Goal: Task Accomplishment & Management: Use online tool/utility

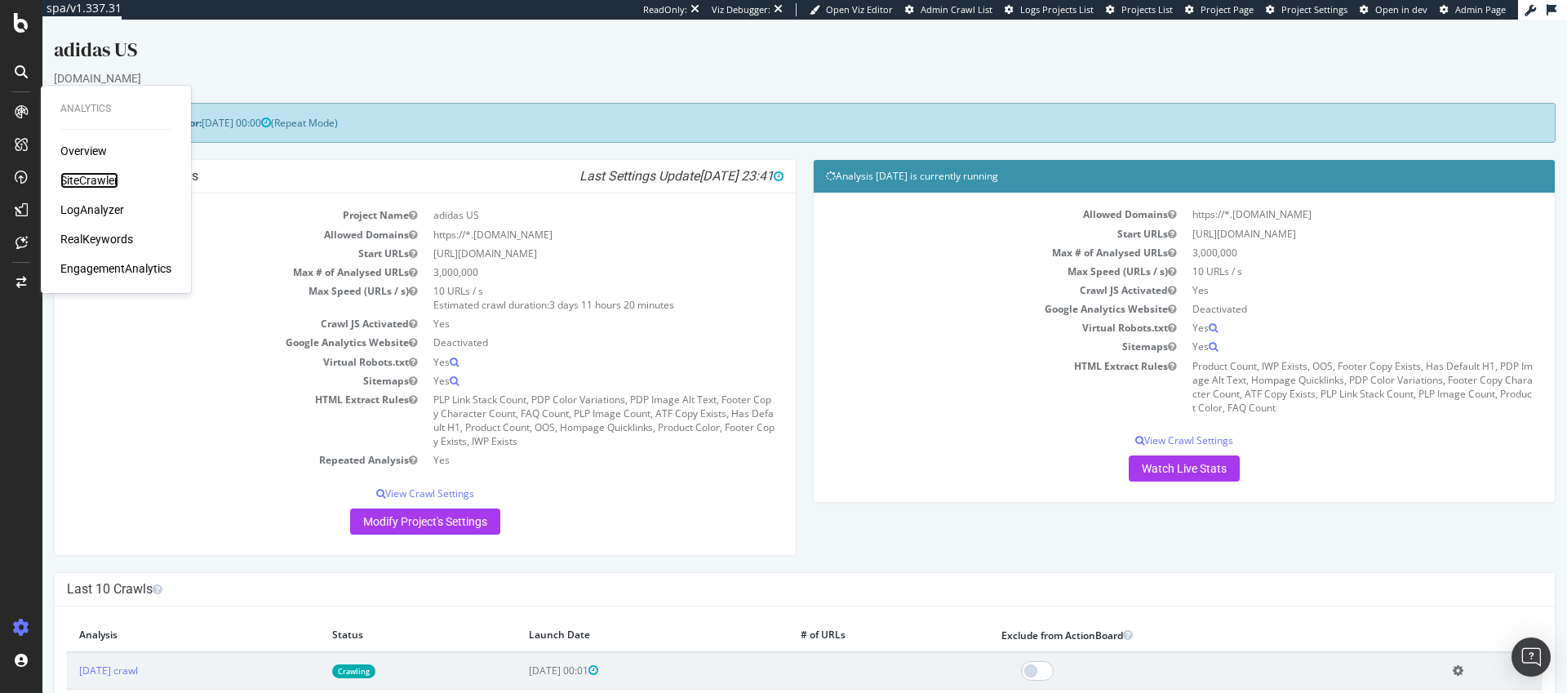
click at [91, 181] on div "SiteCrawler" at bounding box center [89, 180] width 58 height 16
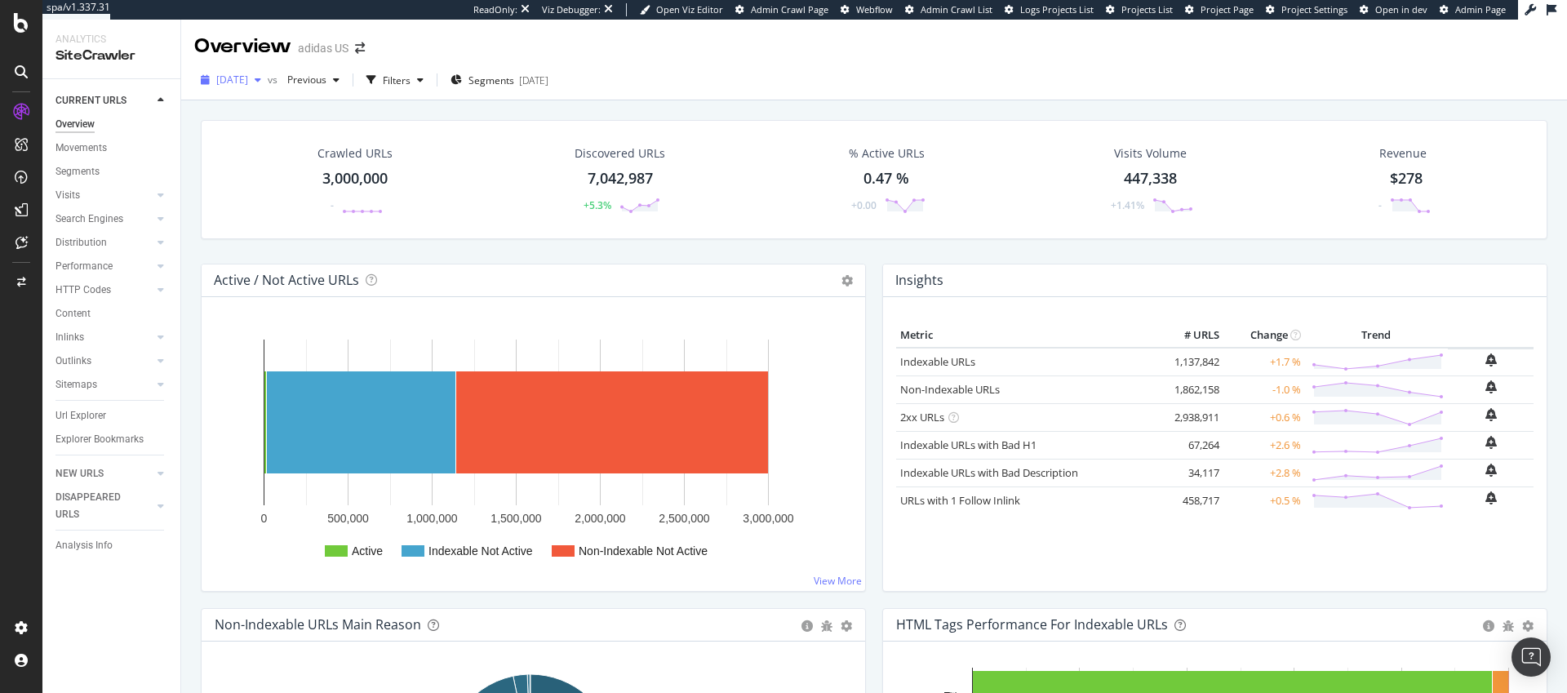
click at [248, 80] on span "[DATE]" at bounding box center [232, 80] width 32 height 14
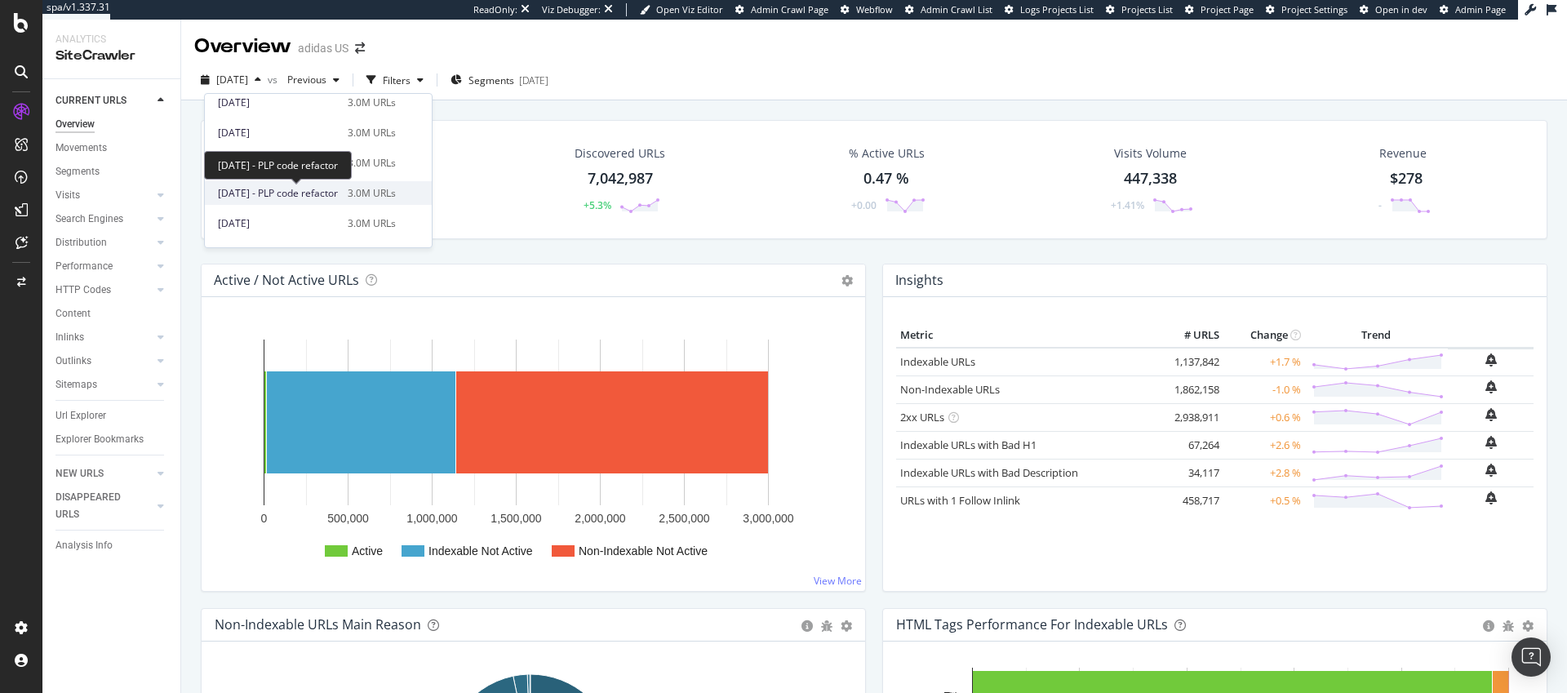
scroll to position [542, 0]
click at [278, 140] on div "2024 Nov. 26th" at bounding box center [278, 136] width 120 height 15
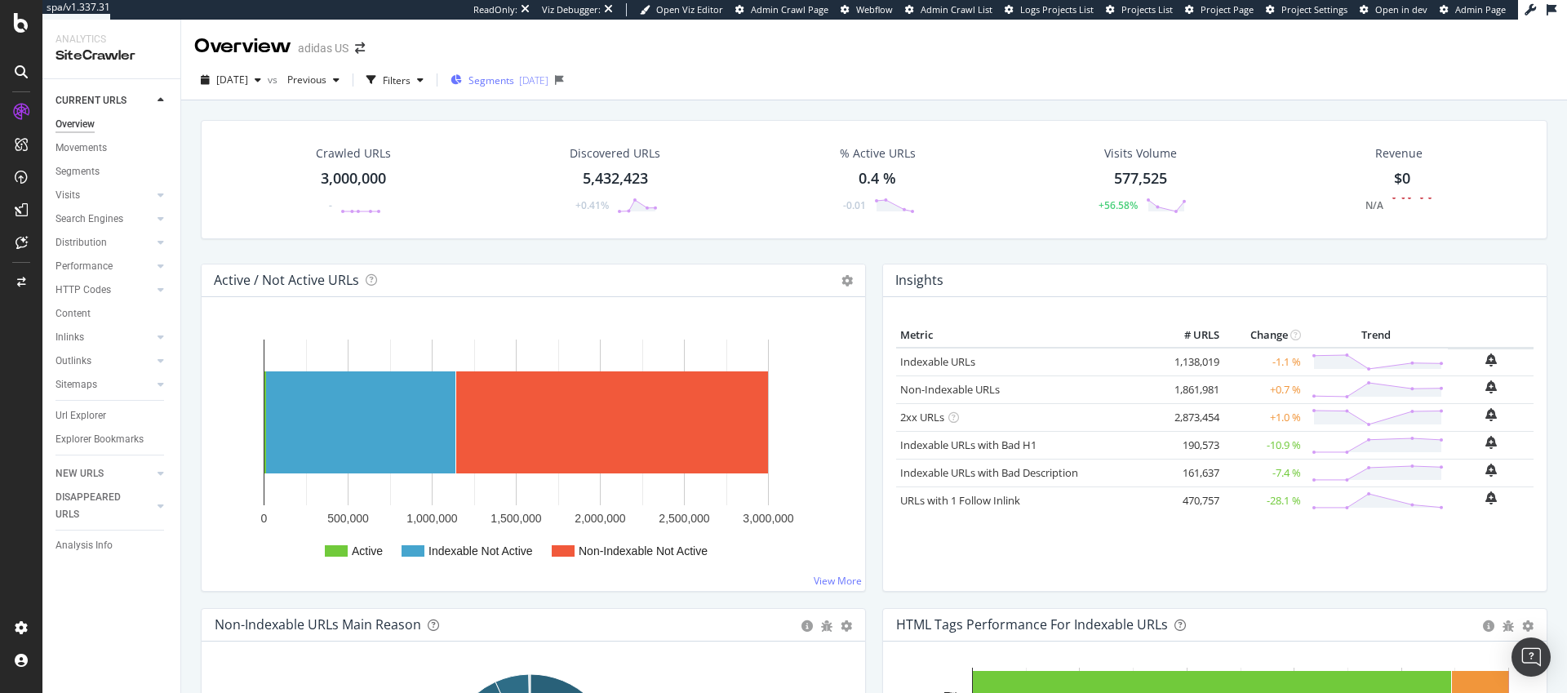
click at [509, 82] on span "Segments" at bounding box center [492, 80] width 46 height 14
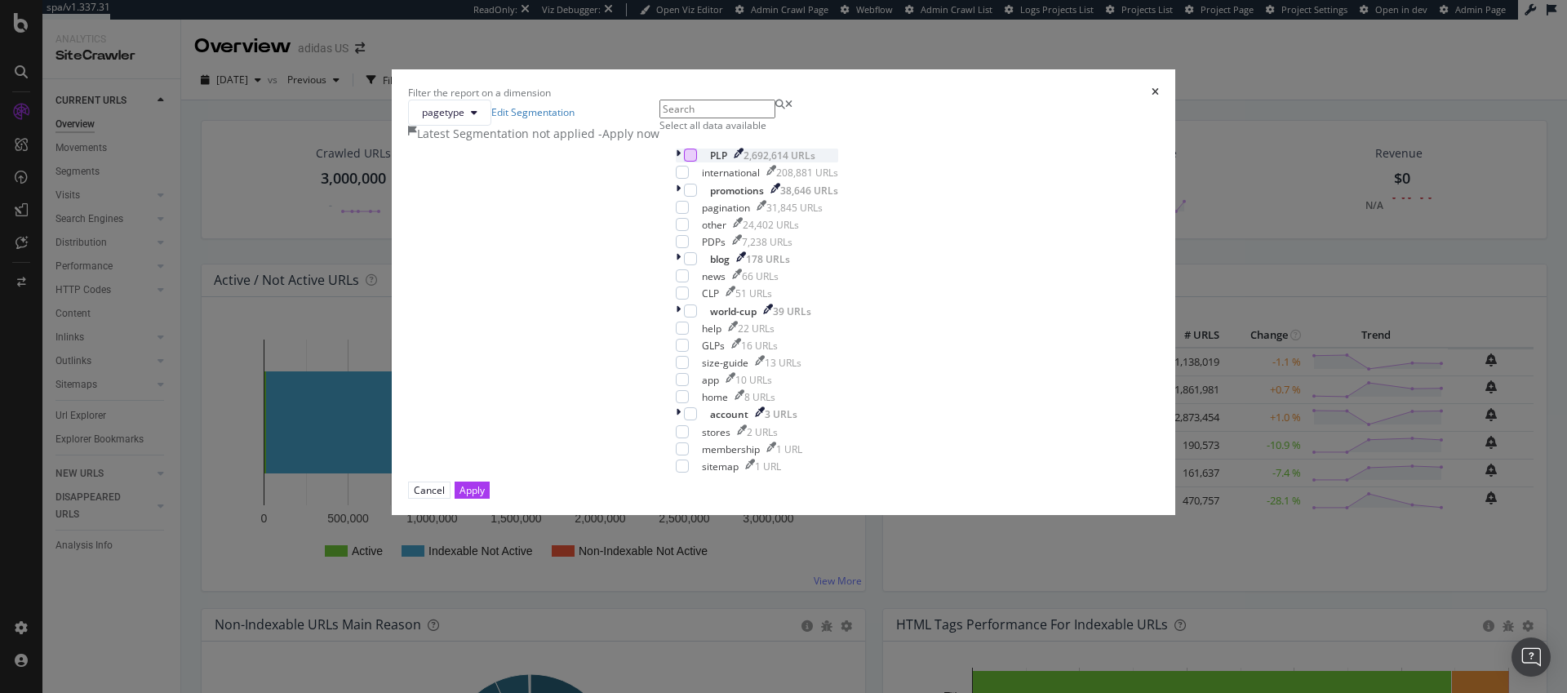
click at [684, 162] on div "modal" at bounding box center [690, 155] width 13 height 13
click at [485, 497] on div "Apply" at bounding box center [472, 490] width 25 height 14
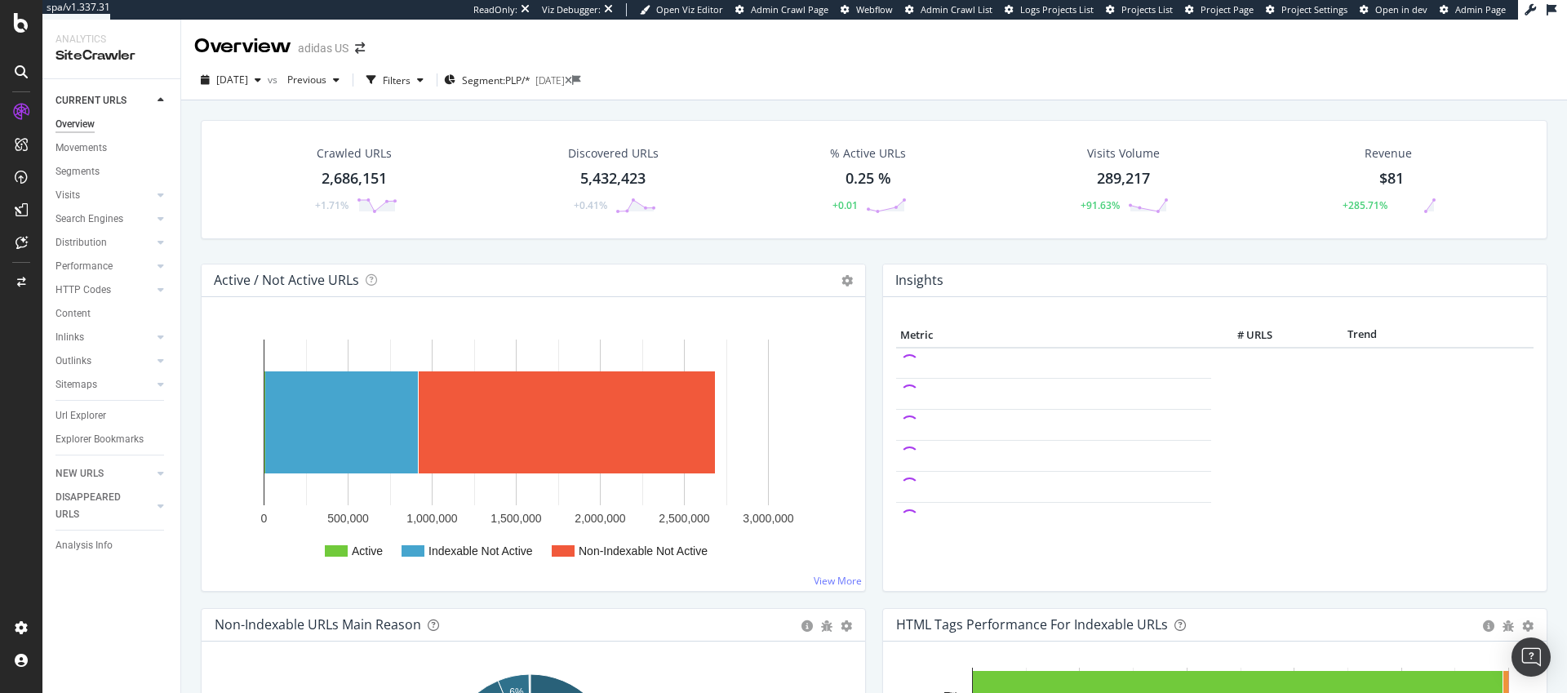
click at [340, 179] on div "2,686,151" at bounding box center [354, 178] width 65 height 21
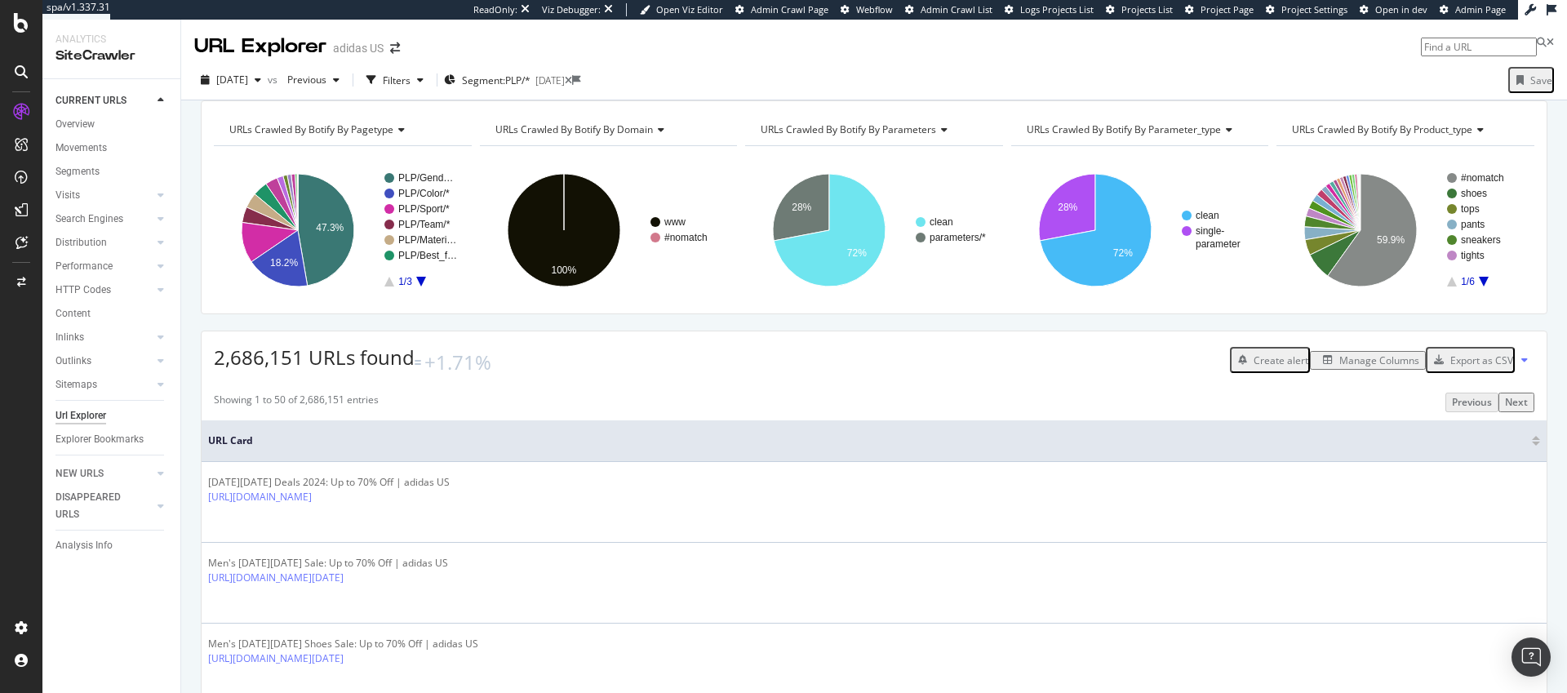
click at [1451, 367] on div "Export as CSV" at bounding box center [1481, 360] width 63 height 14
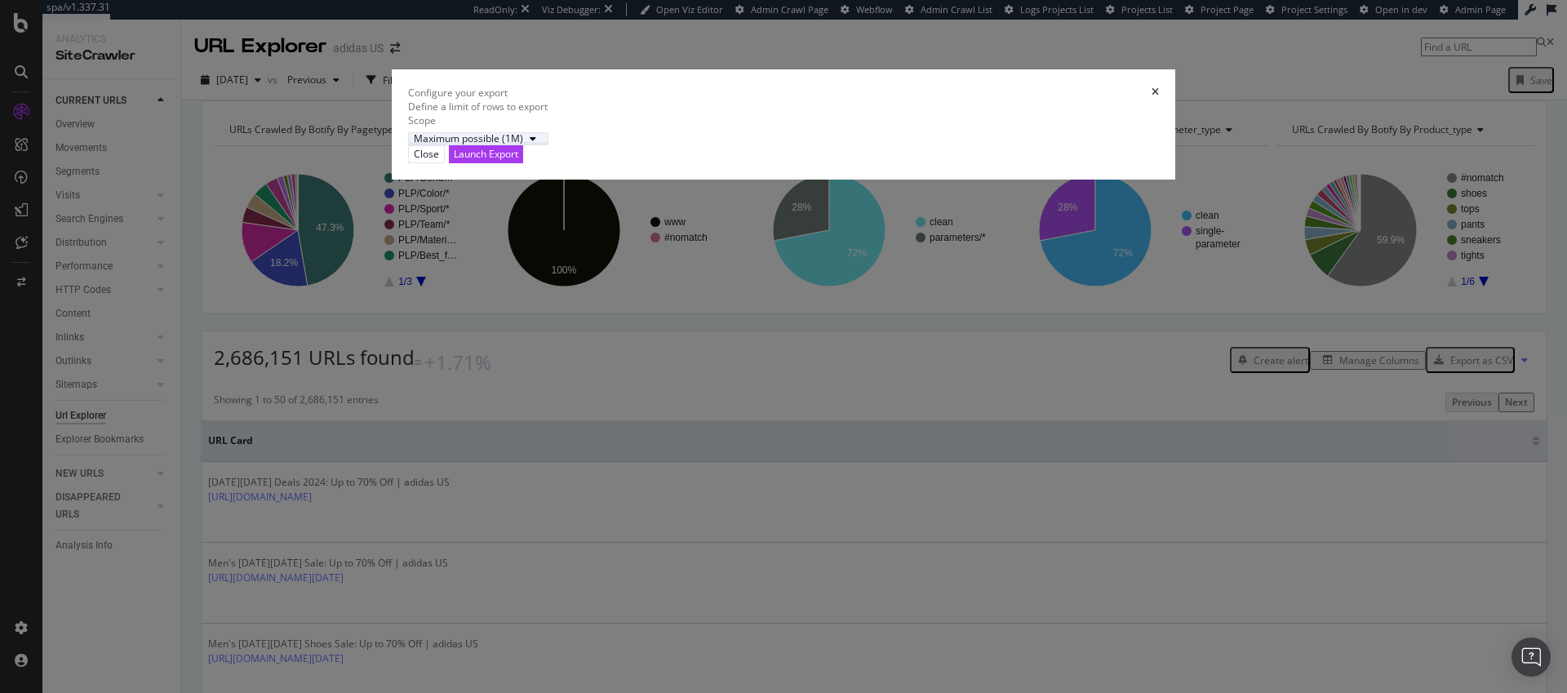
click at [536, 144] on icon "modal" at bounding box center [533, 139] width 7 height 10
click at [439, 161] on div "Close" at bounding box center [426, 154] width 25 height 14
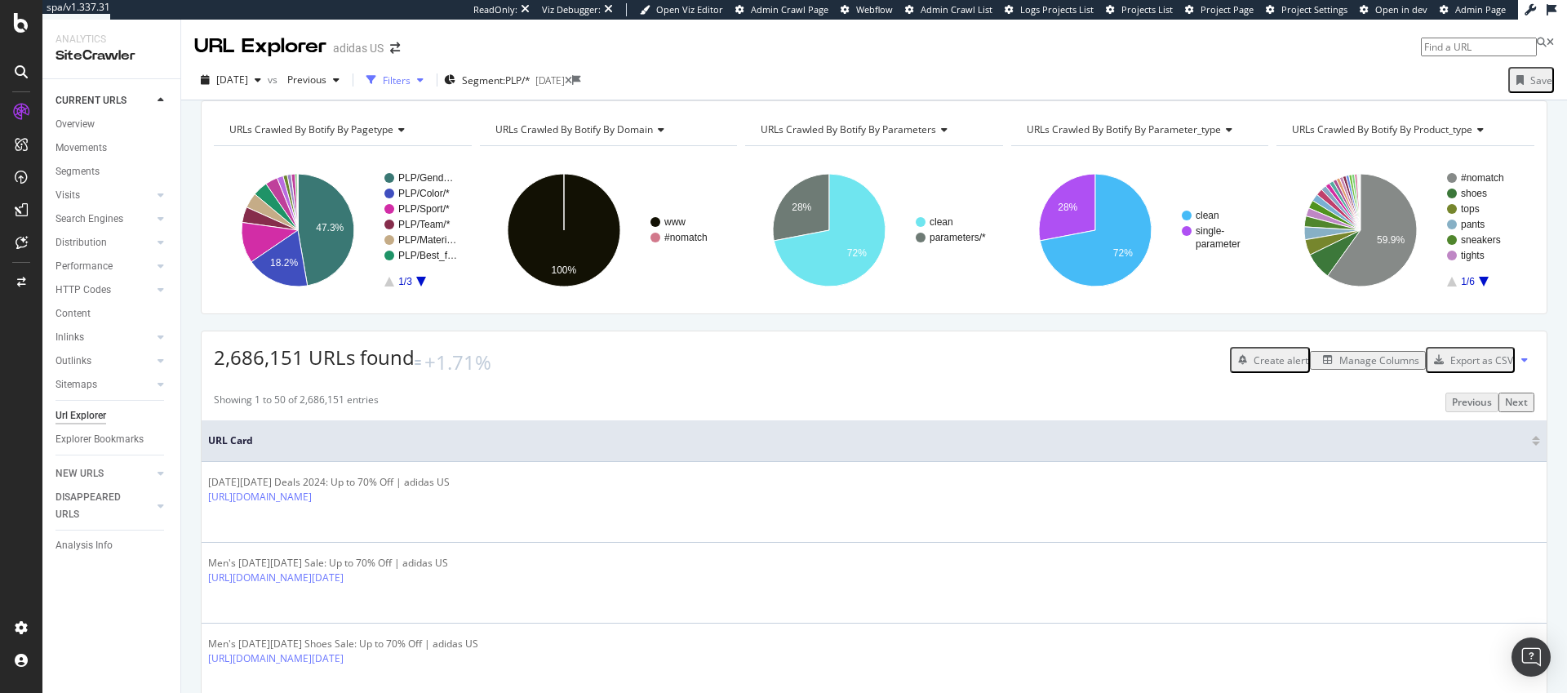
click at [411, 80] on div "Filters" at bounding box center [397, 80] width 28 height 14
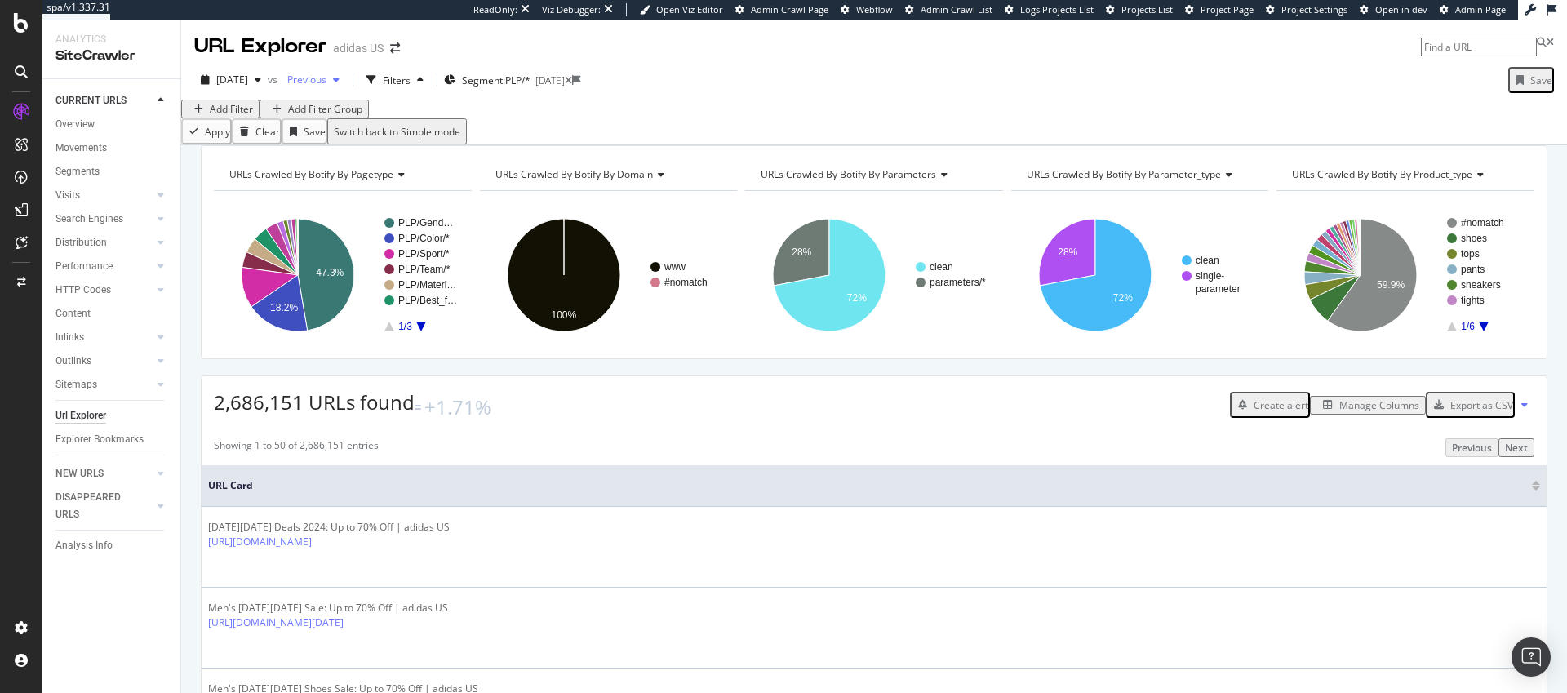
click at [326, 84] on span "Previous" at bounding box center [304, 80] width 46 height 14
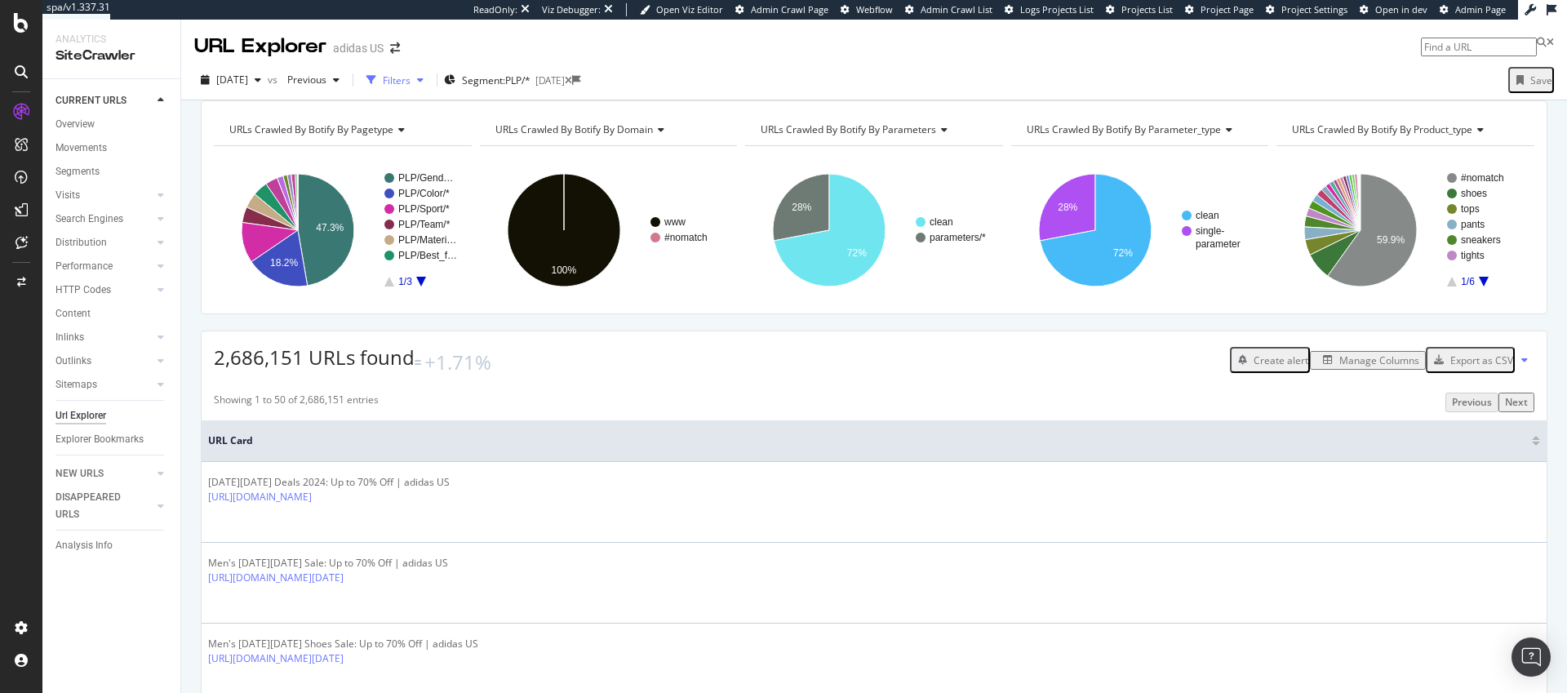
click at [411, 81] on div "Filters" at bounding box center [397, 80] width 28 height 14
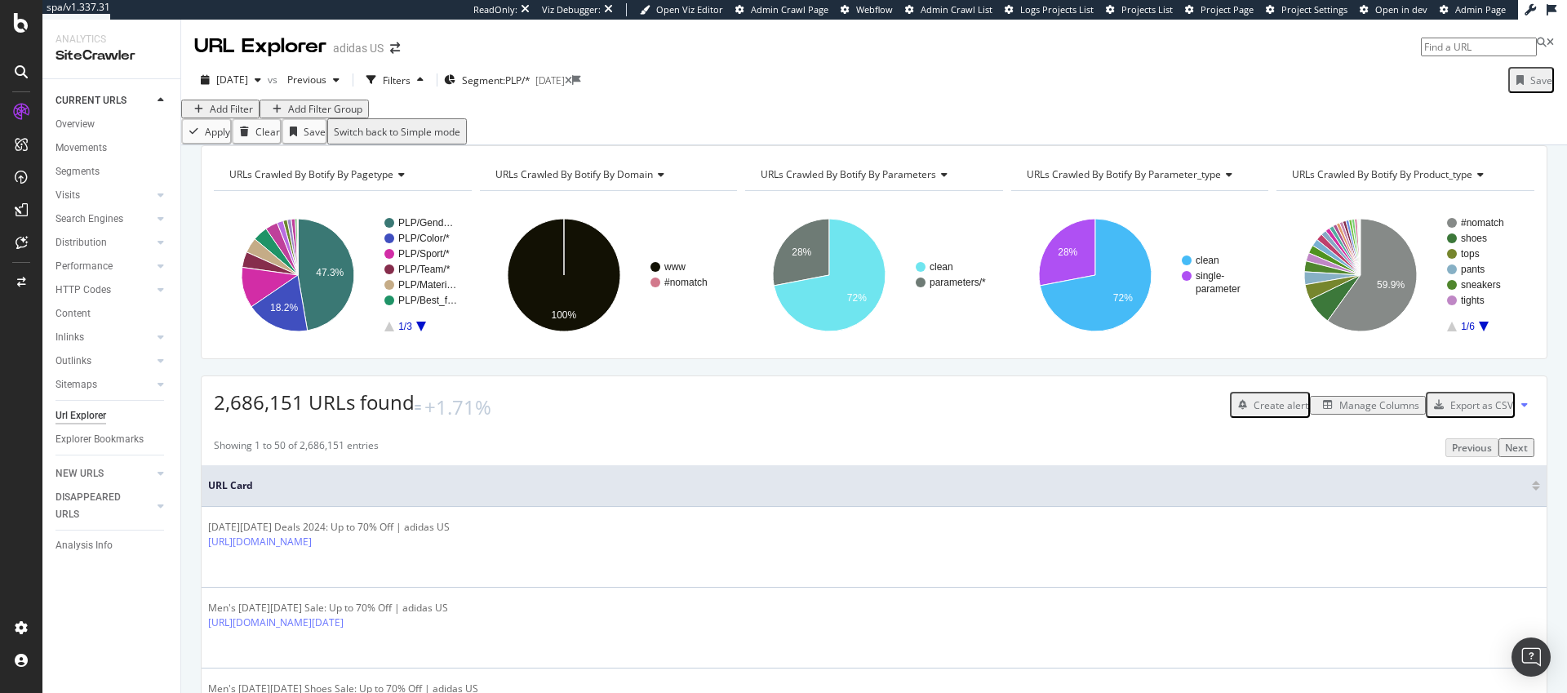
click at [231, 116] on div "Add Filter" at bounding box center [231, 109] width 43 height 14
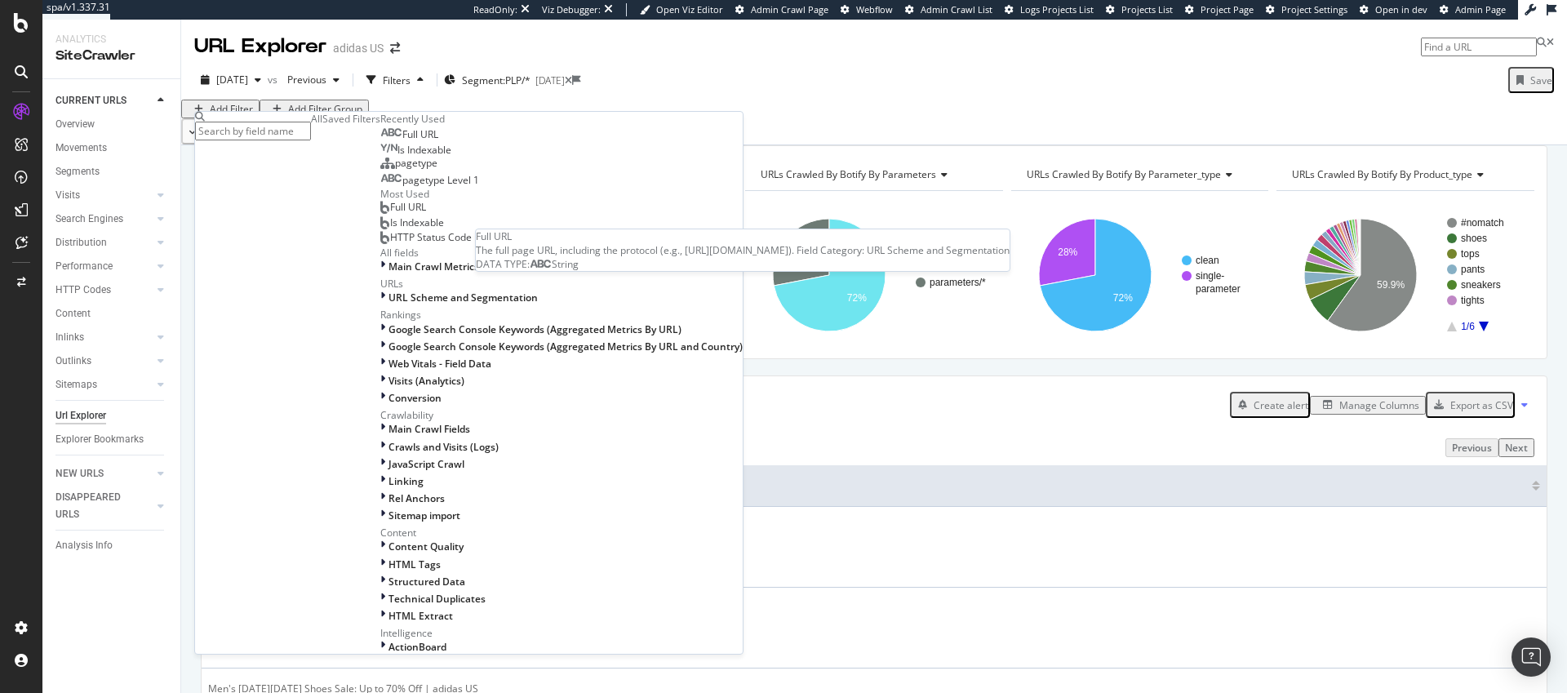
click at [402, 141] on span "Full URL" at bounding box center [420, 134] width 36 height 14
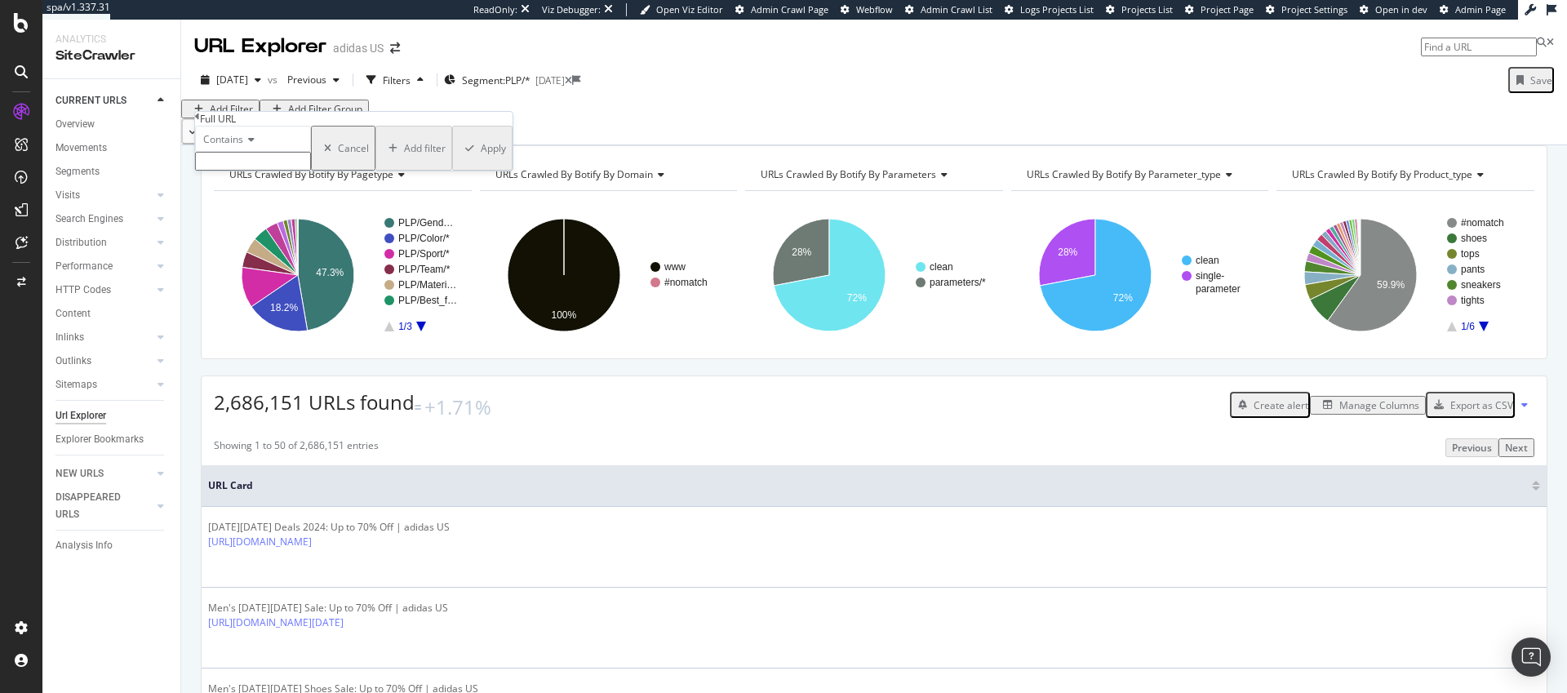
click at [234, 146] on span "Contains" at bounding box center [223, 139] width 40 height 14
click at [258, 305] on span "Matches regex" at bounding box center [234, 298] width 68 height 14
click at [281, 171] on input "text" at bounding box center [253, 161] width 116 height 19
type input "(black_friday|cyber_monday|stocking_stuffers|top_gifts|winter|fleece|matching_s…"
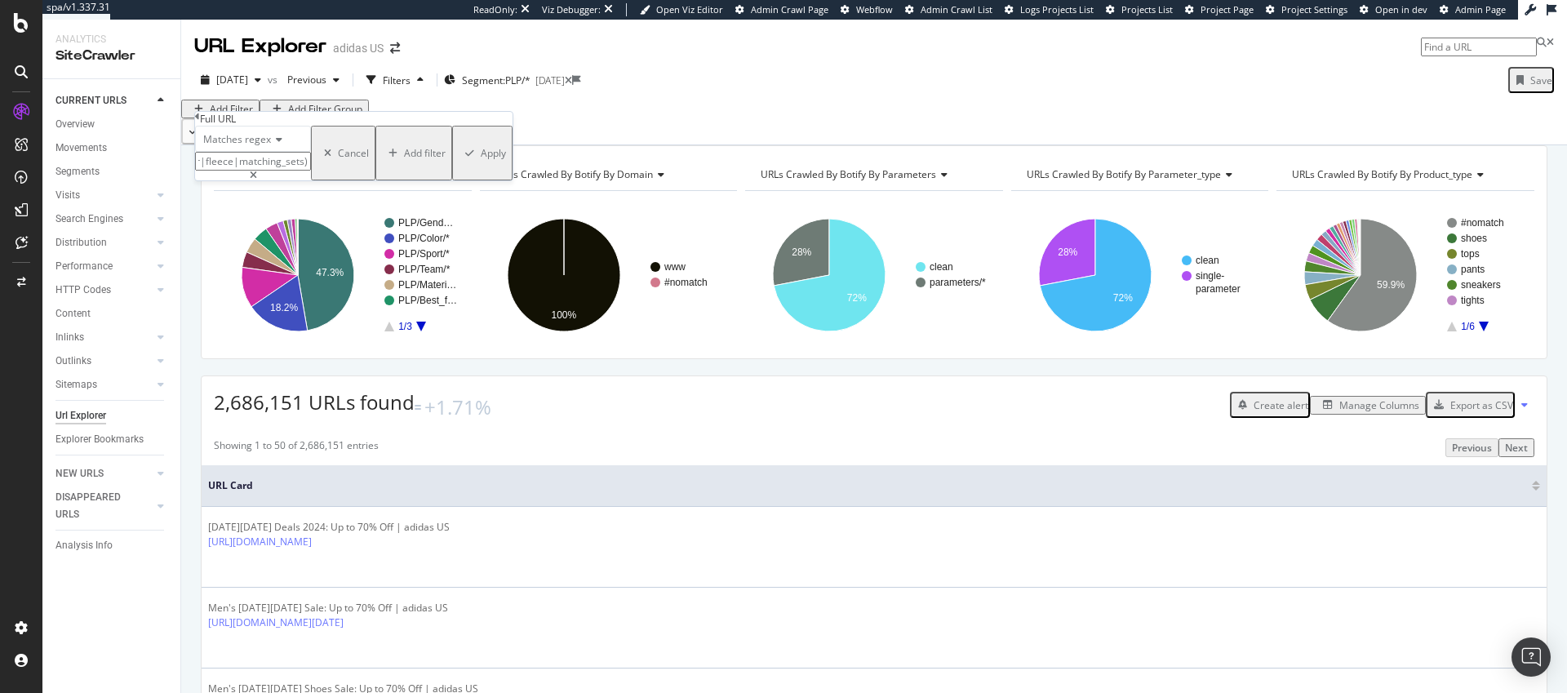
click at [481, 160] on div "Apply" at bounding box center [493, 153] width 25 height 14
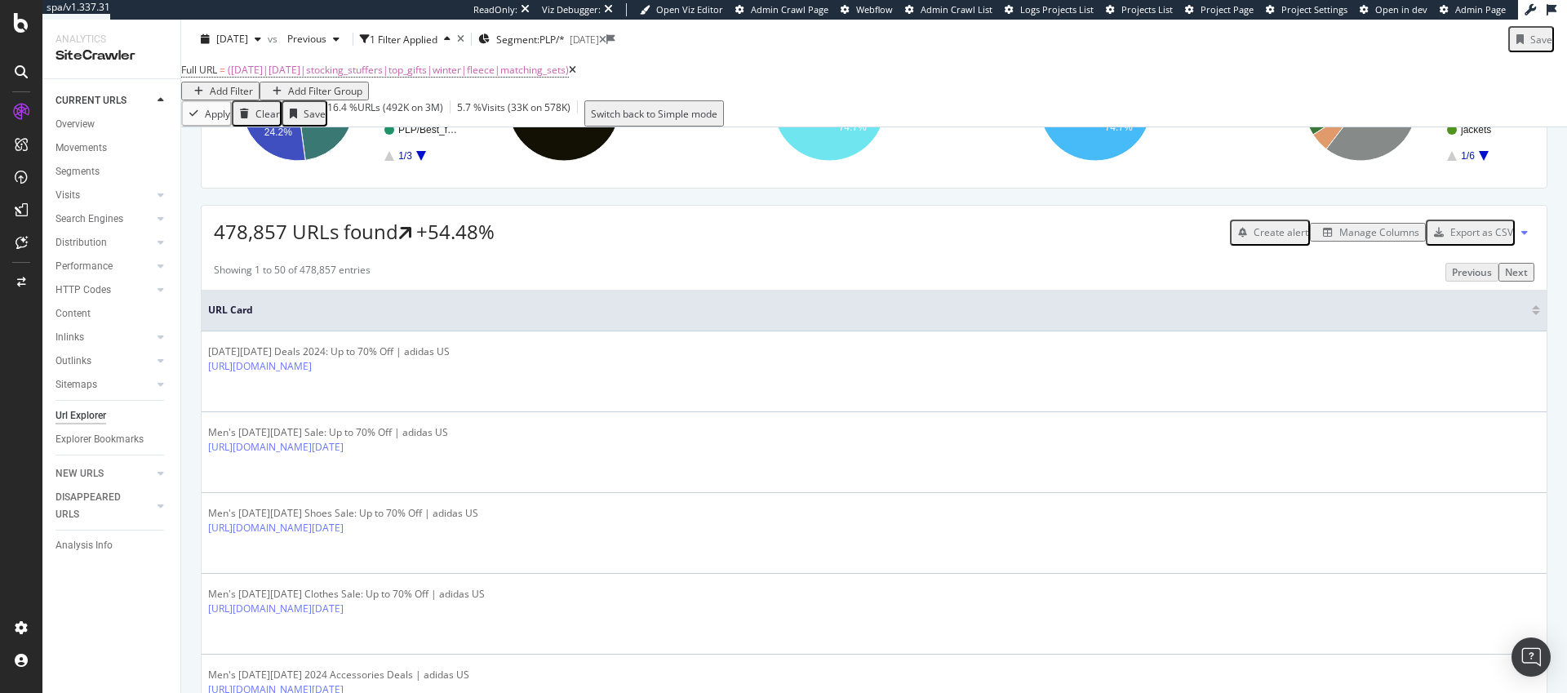
scroll to position [162, 0]
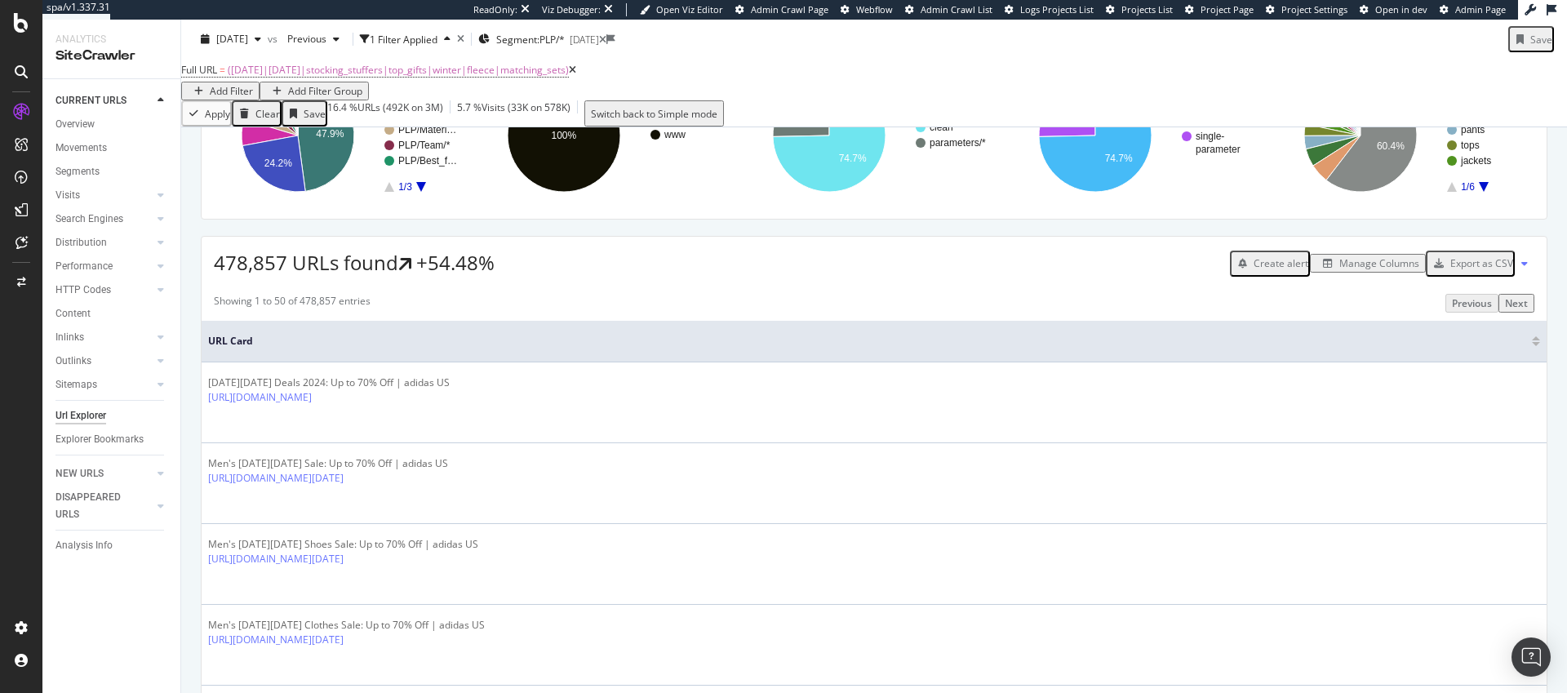
click at [1339, 270] on div "Manage Columns" at bounding box center [1379, 263] width 80 height 14
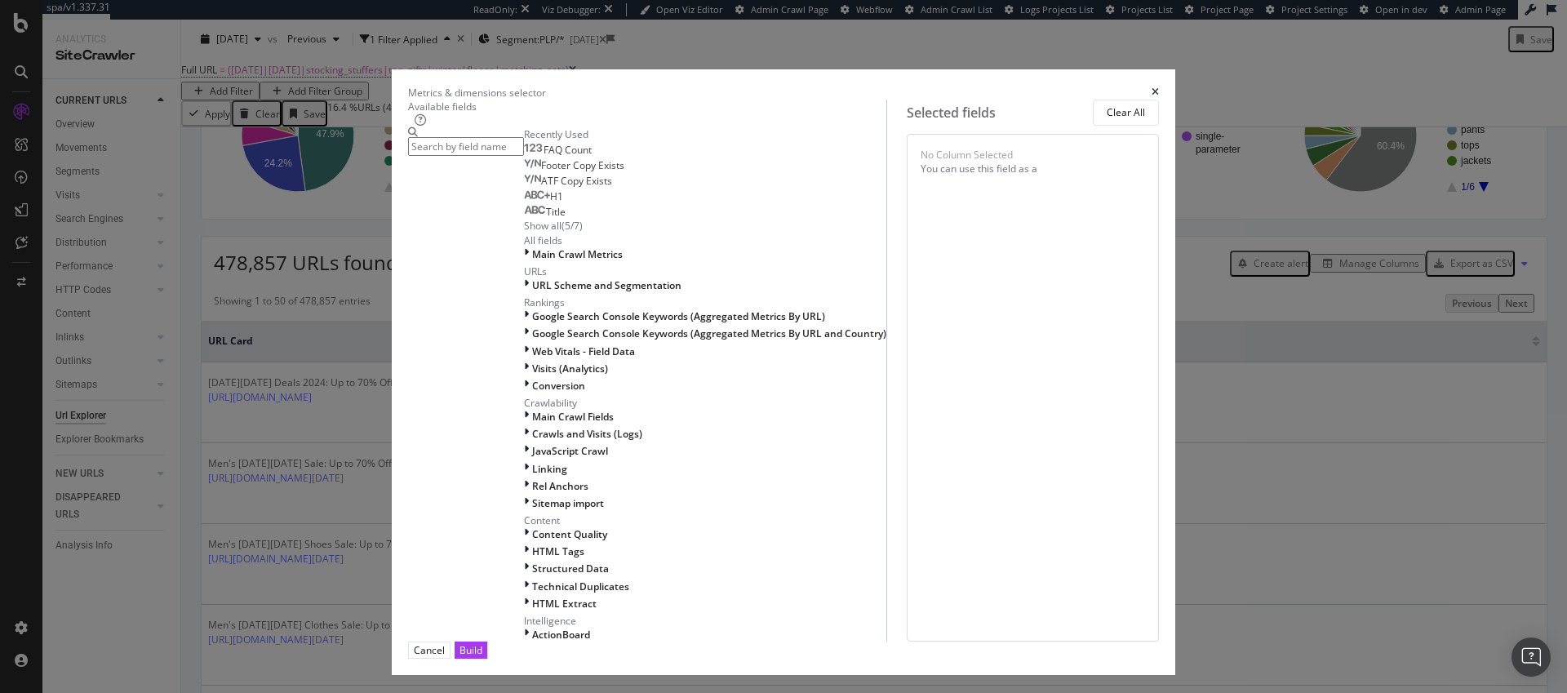
click at [524, 233] on div "Show all" at bounding box center [543, 226] width 38 height 14
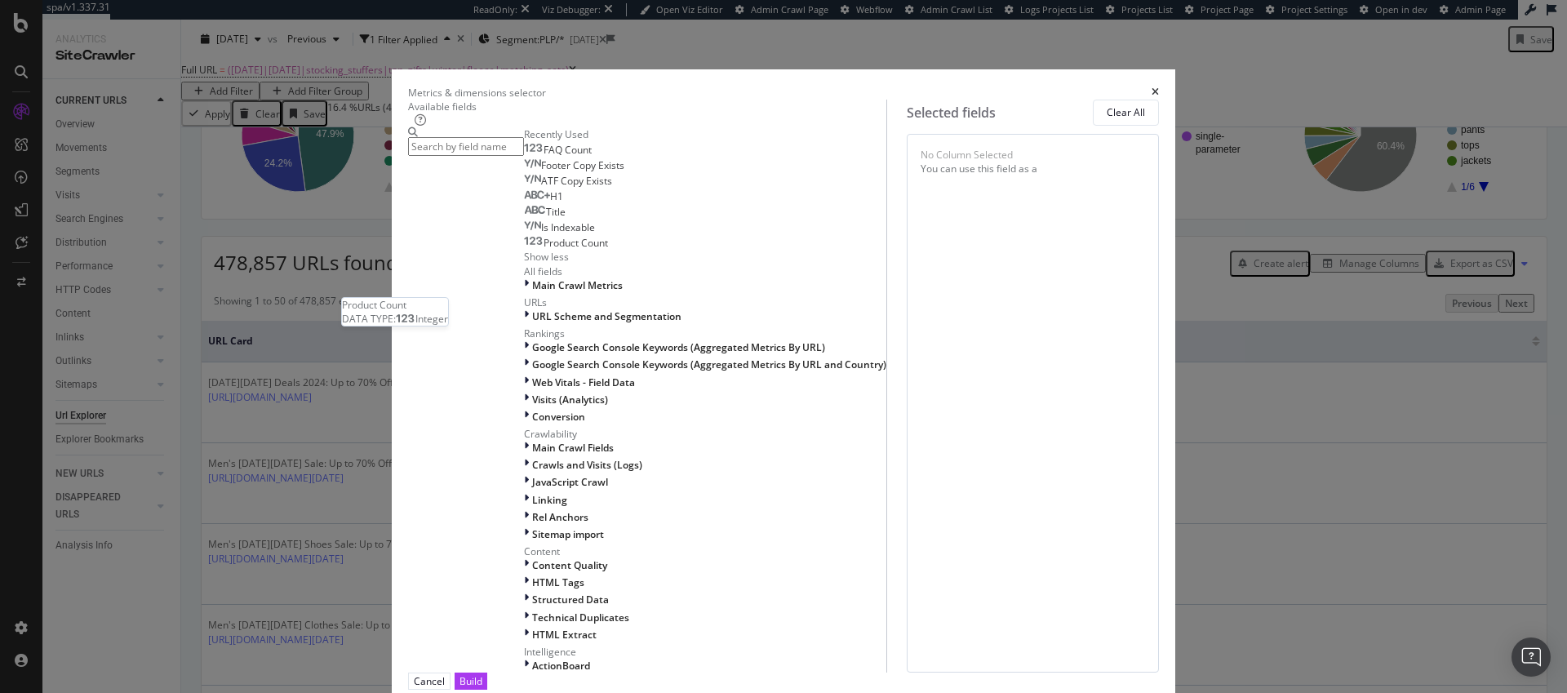
click at [544, 250] on span "Product Count" at bounding box center [576, 243] width 64 height 14
click at [1024, 164] on span "On Current Crawl" at bounding box center [1063, 157] width 79 height 14
click at [891, 220] on span "On Current Crawl" at bounding box center [882, 221] width 92 height 15
click at [850, 222] on span "On Current Crawl" at bounding box center [882, 221] width 92 height 15
click at [1002, 446] on div "Product Count On Current Crawl You can use this field as a To pick up a draggab…" at bounding box center [1033, 403] width 252 height 539
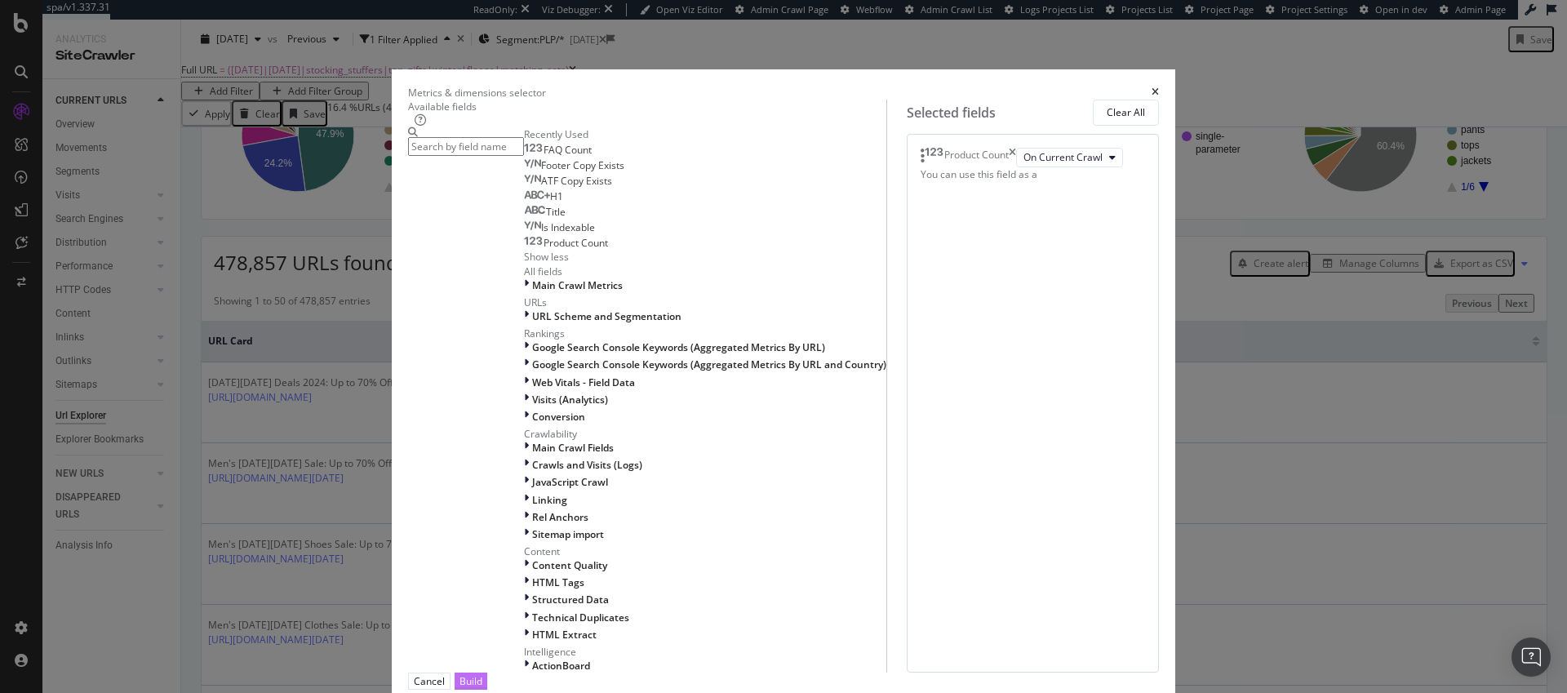
click at [482, 674] on div "Build" at bounding box center [471, 681] width 23 height 14
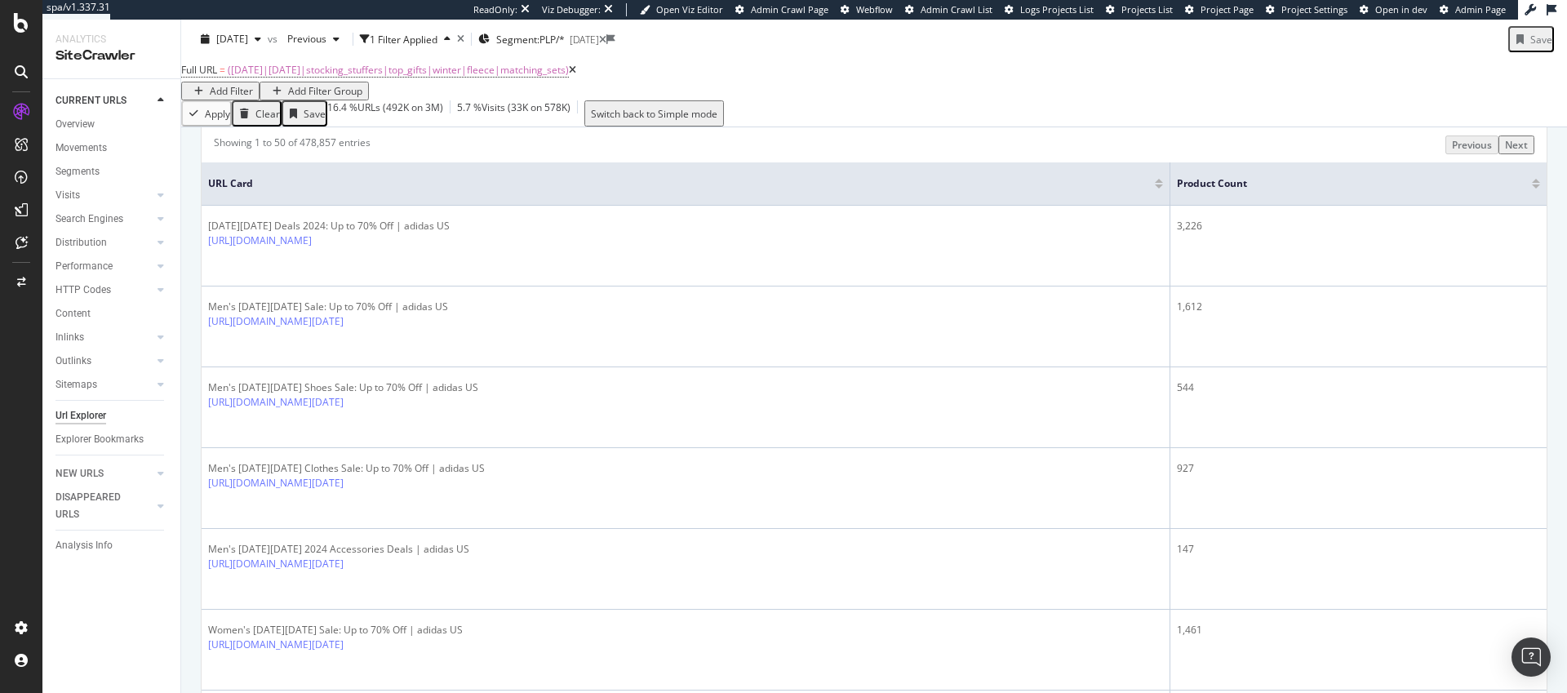
scroll to position [39, 0]
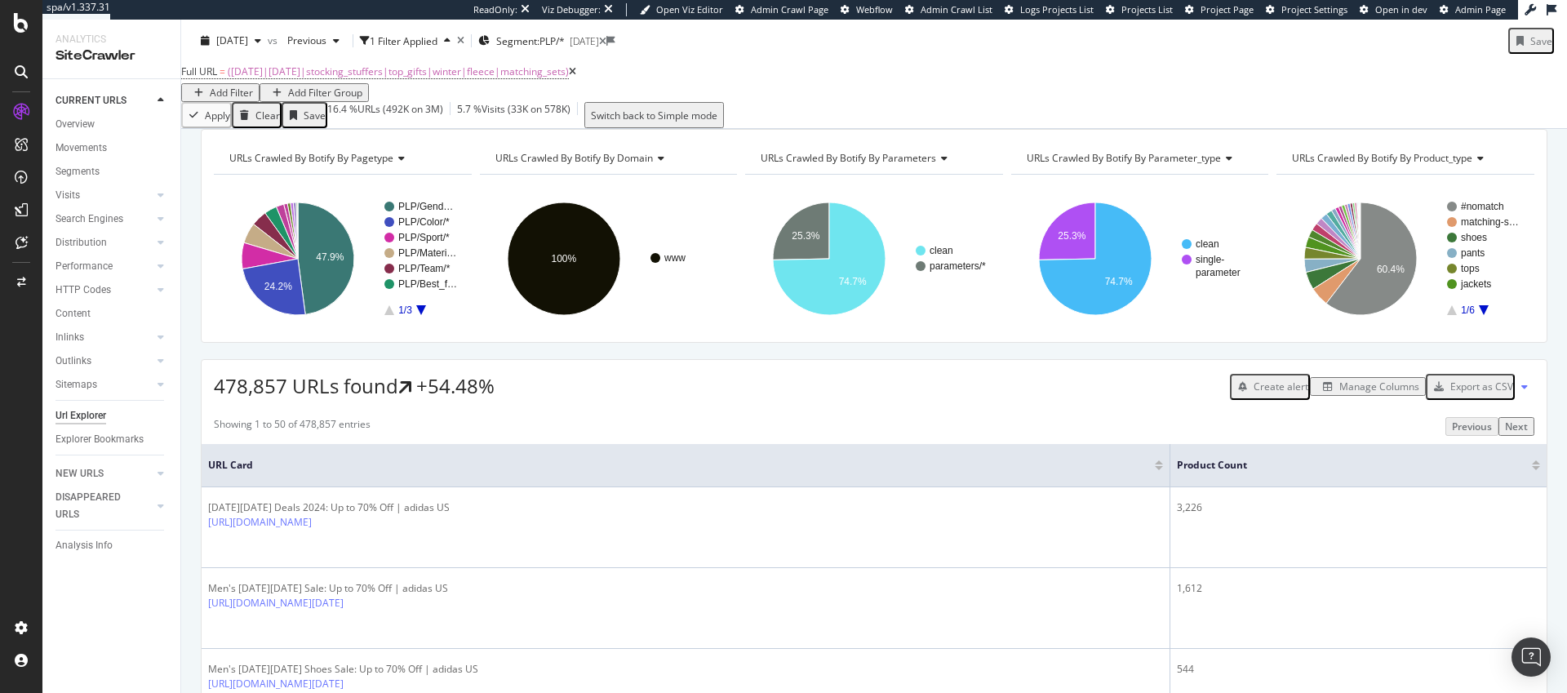
click at [1532, 470] on div at bounding box center [1536, 468] width 8 height 4
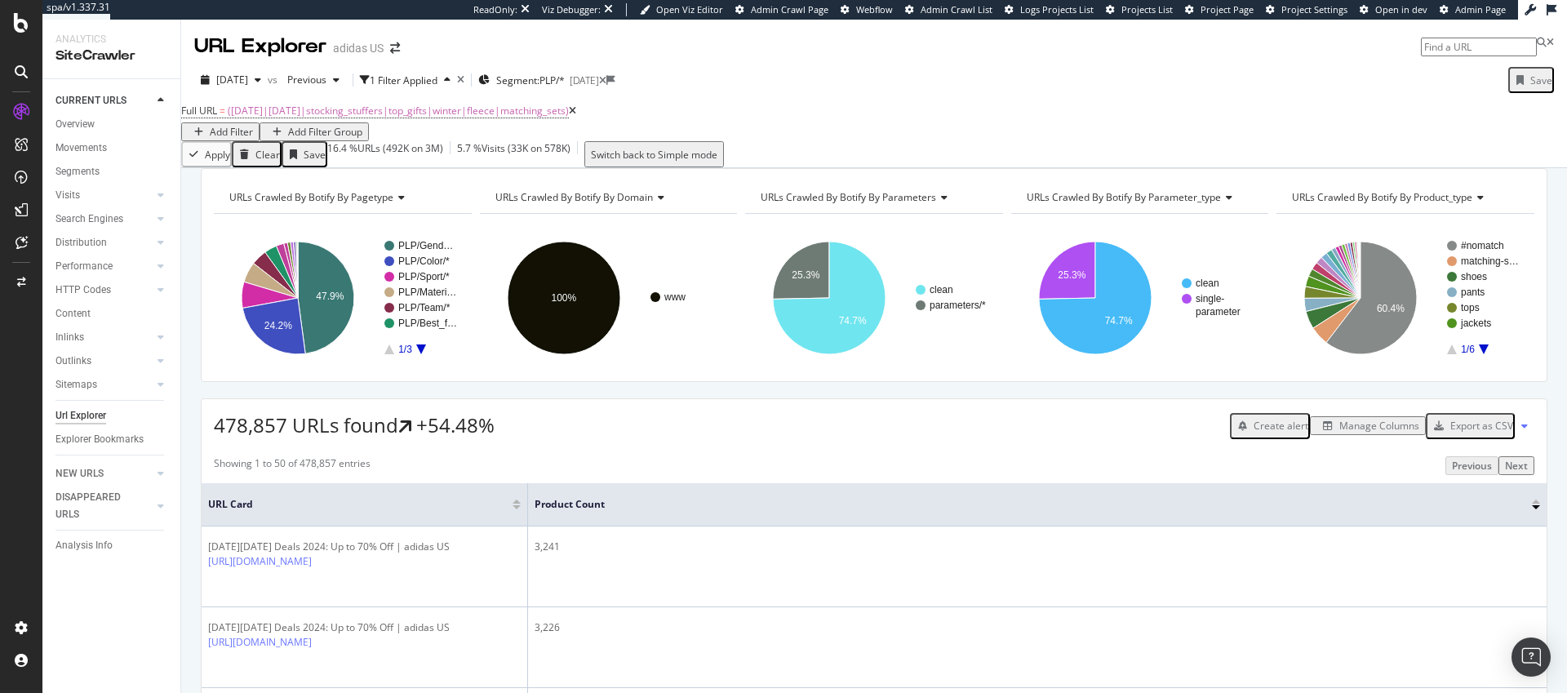
click at [253, 126] on div "Add Filter" at bounding box center [231, 132] width 43 height 14
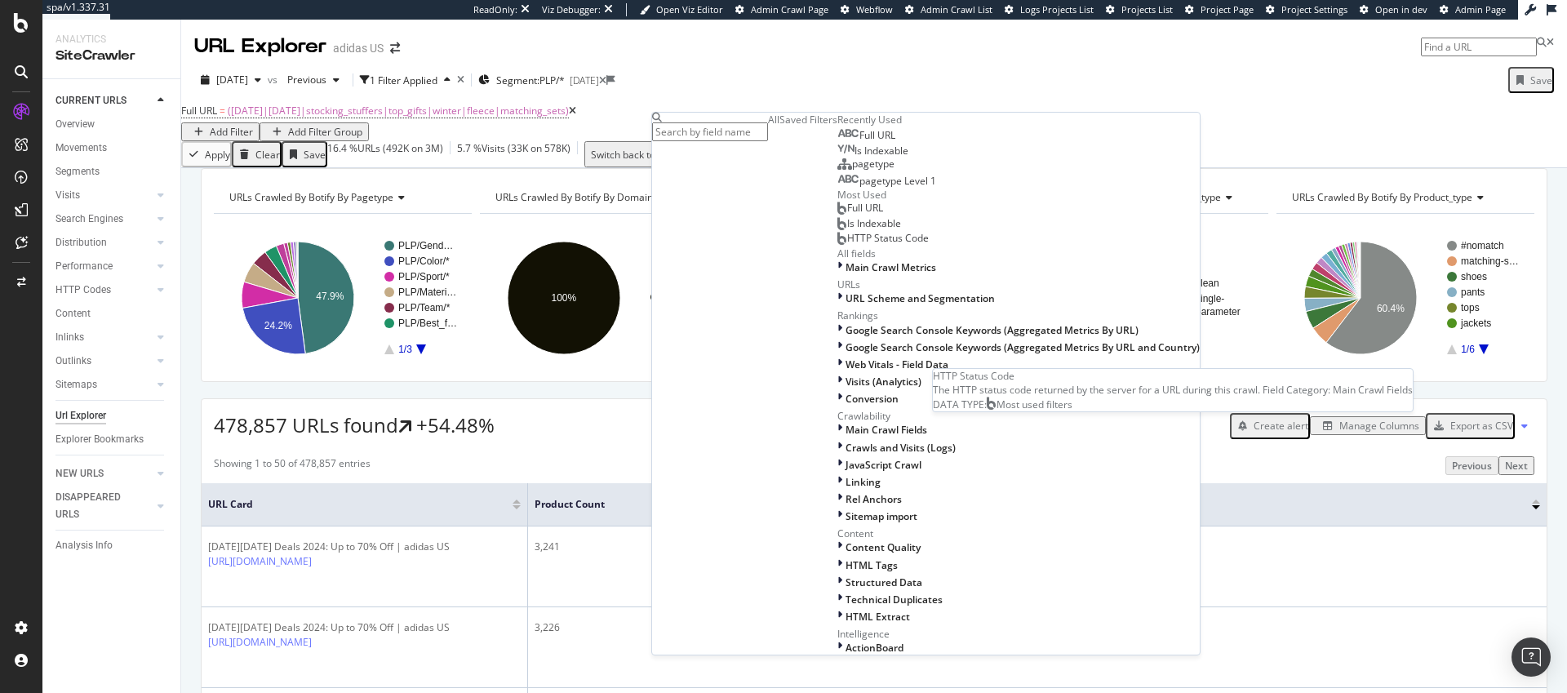
scroll to position [27, 0]
click at [1036, 84] on div "2024 Nov. 26th vs Previous 1 Filter Applied Segment: PLP/* 2024-11-25 Save" at bounding box center [874, 83] width 1386 height 33
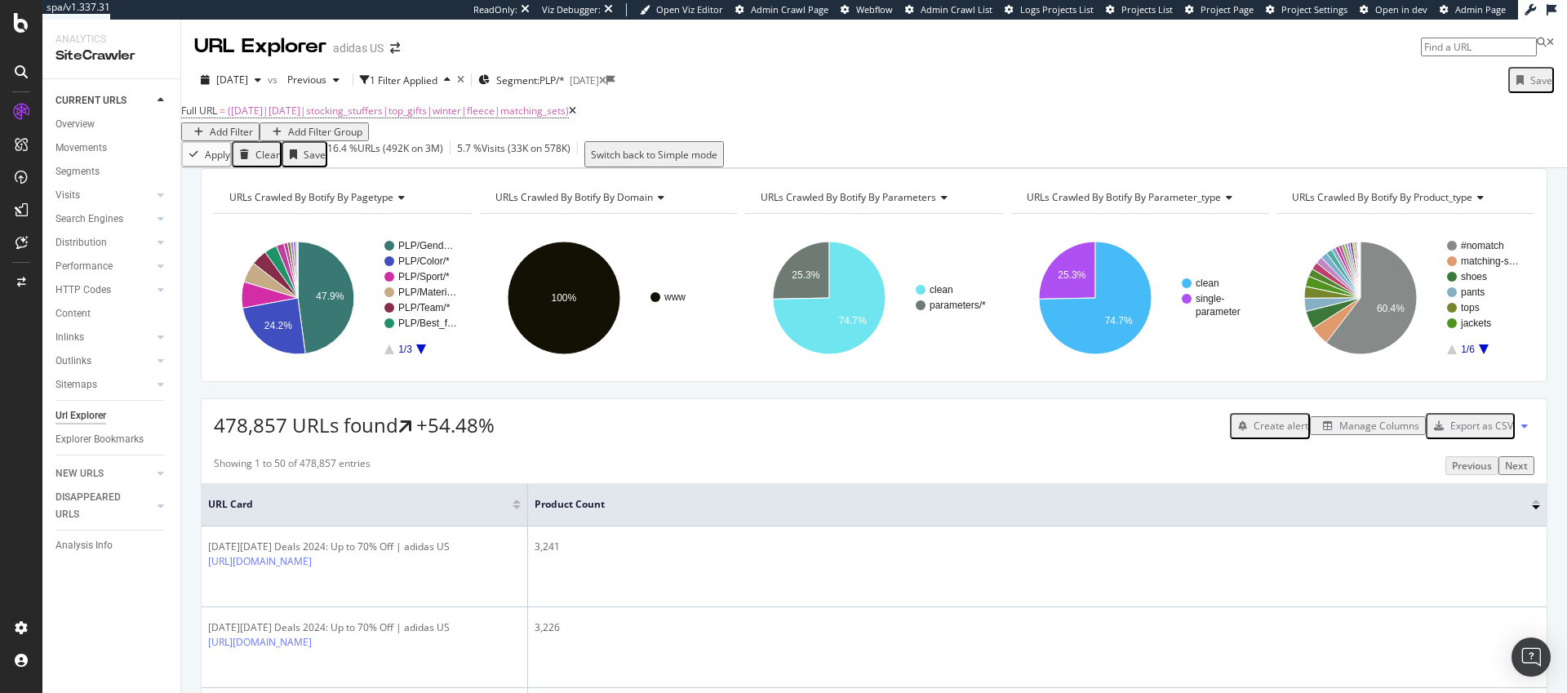
click at [253, 127] on div "Add Filter" at bounding box center [231, 132] width 43 height 14
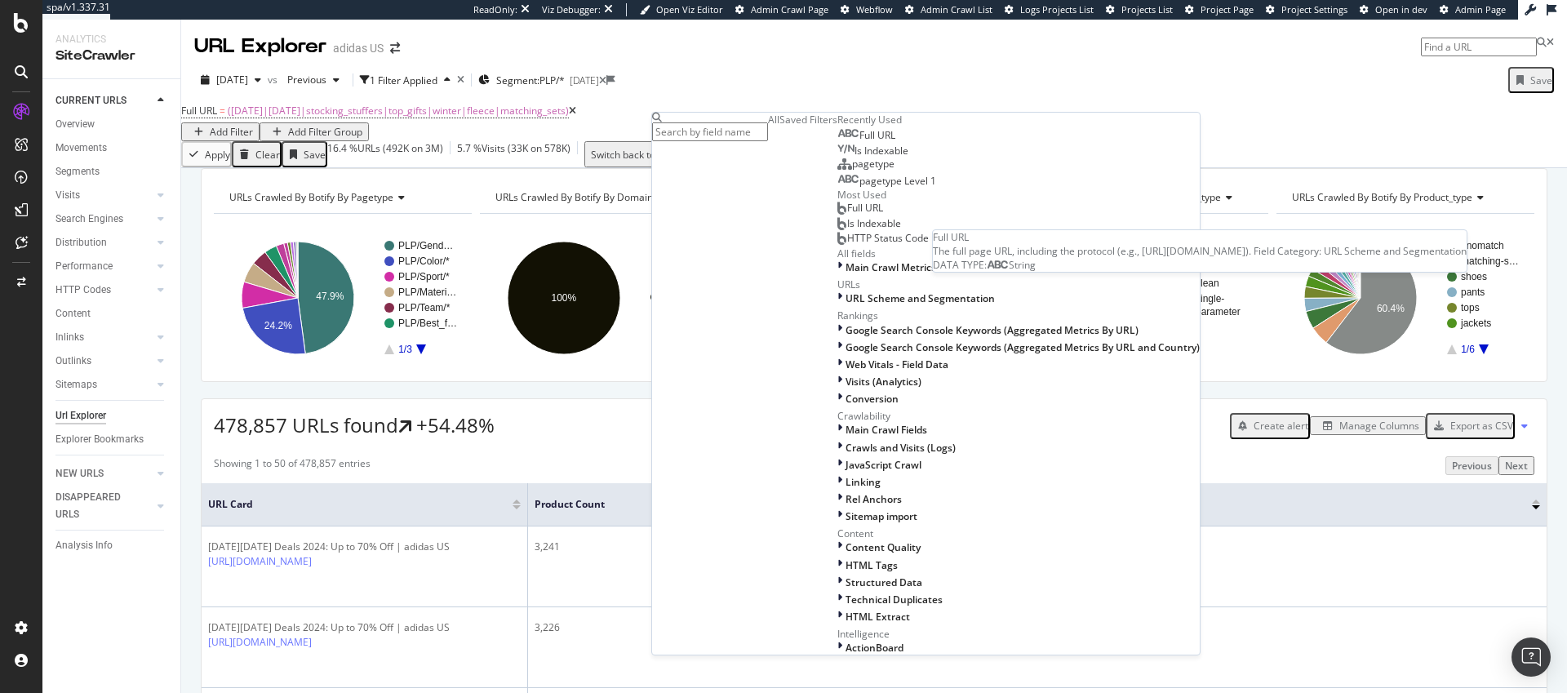
click at [860, 142] on span "Full URL" at bounding box center [878, 135] width 36 height 14
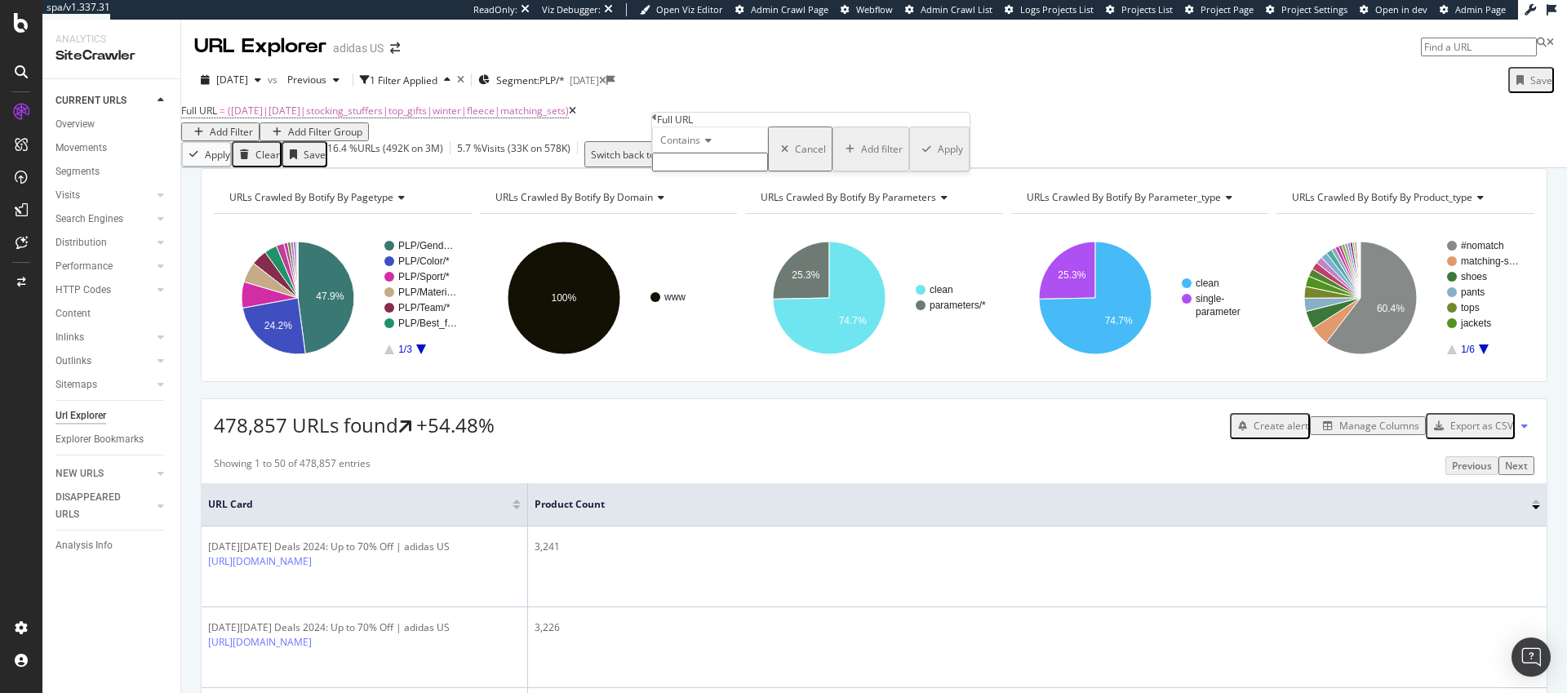
click at [697, 171] on input "text" at bounding box center [710, 162] width 116 height 19
type input "www.adidas.com/us/"
click at [938, 161] on div "Apply" at bounding box center [950, 154] width 25 height 14
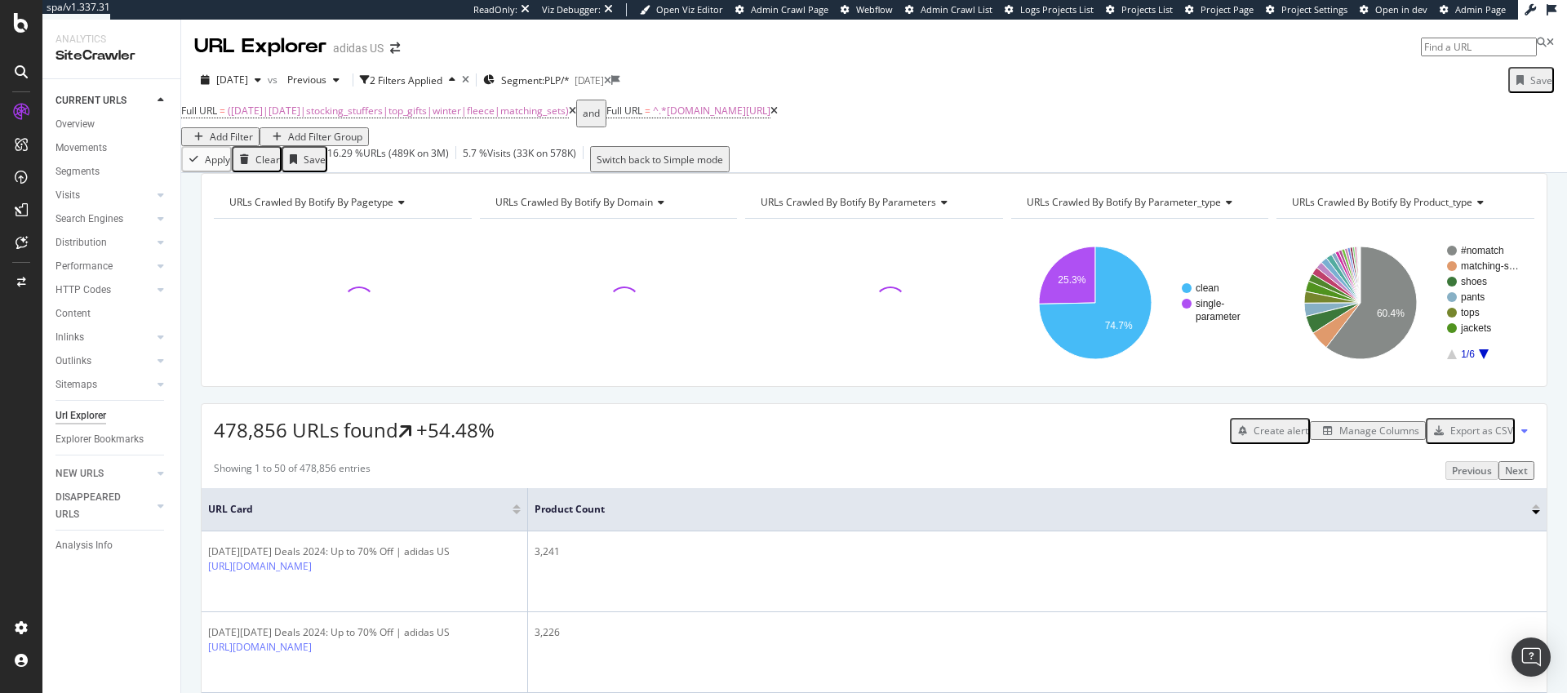
click at [1476, 438] on div "Export as CSV" at bounding box center [1481, 431] width 63 height 14
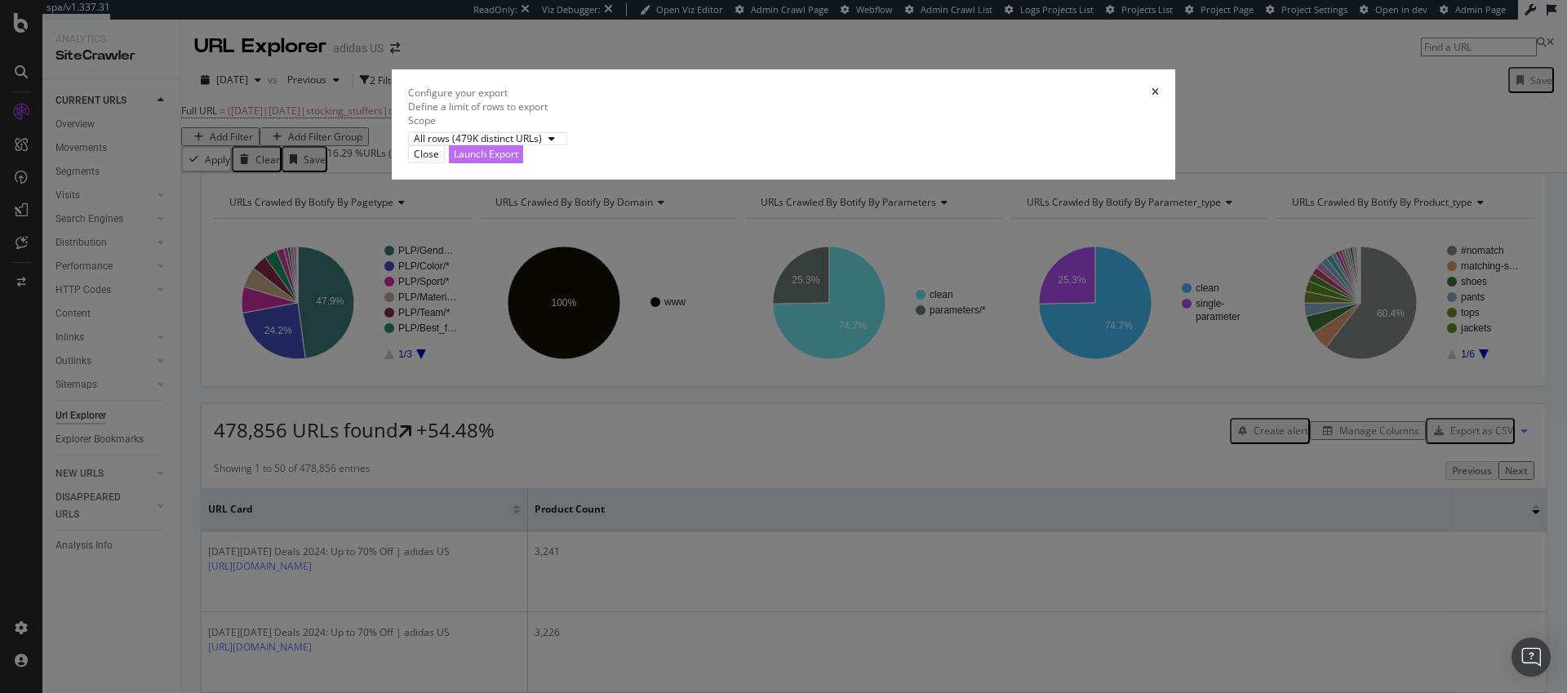
click at [518, 161] on div "Launch Export" at bounding box center [486, 154] width 64 height 14
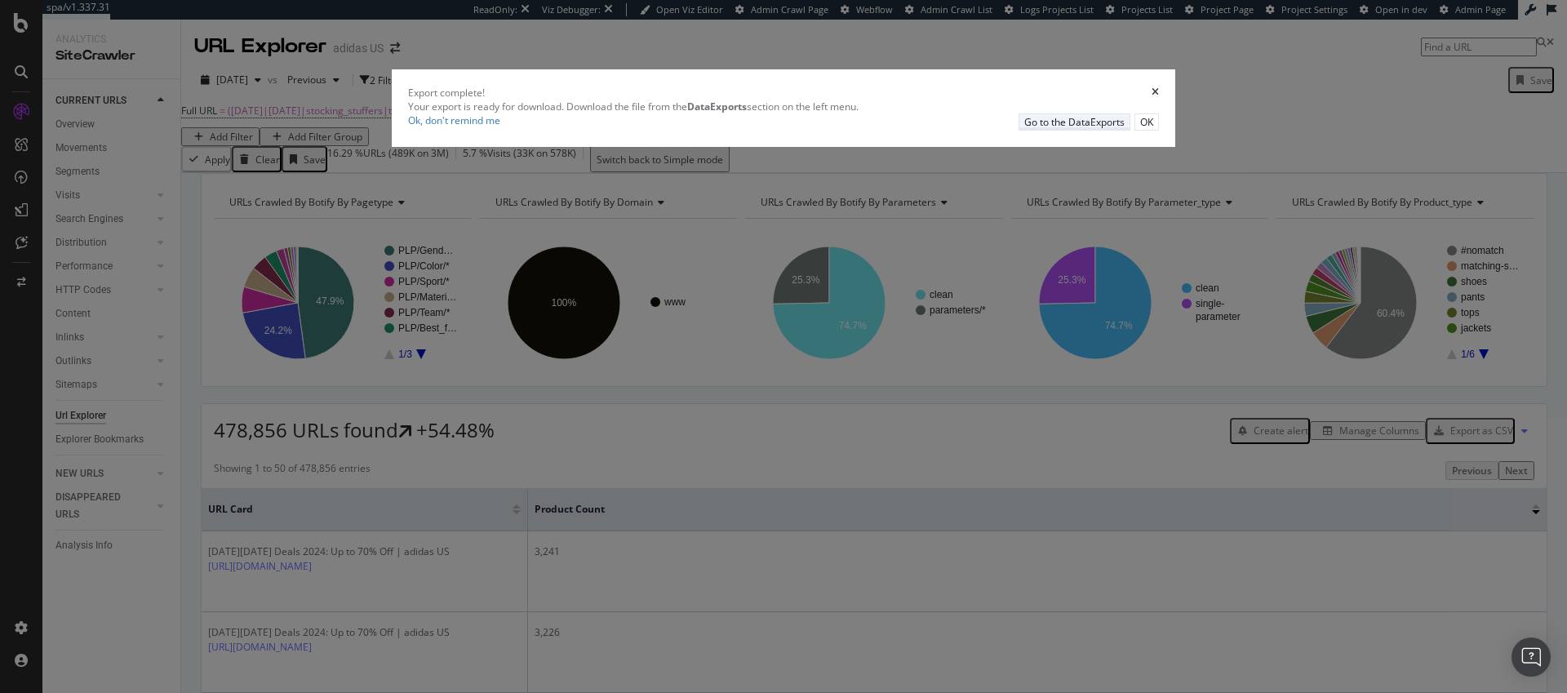
click at [1024, 129] on div "Go to the DataExports" at bounding box center [1074, 122] width 100 height 14
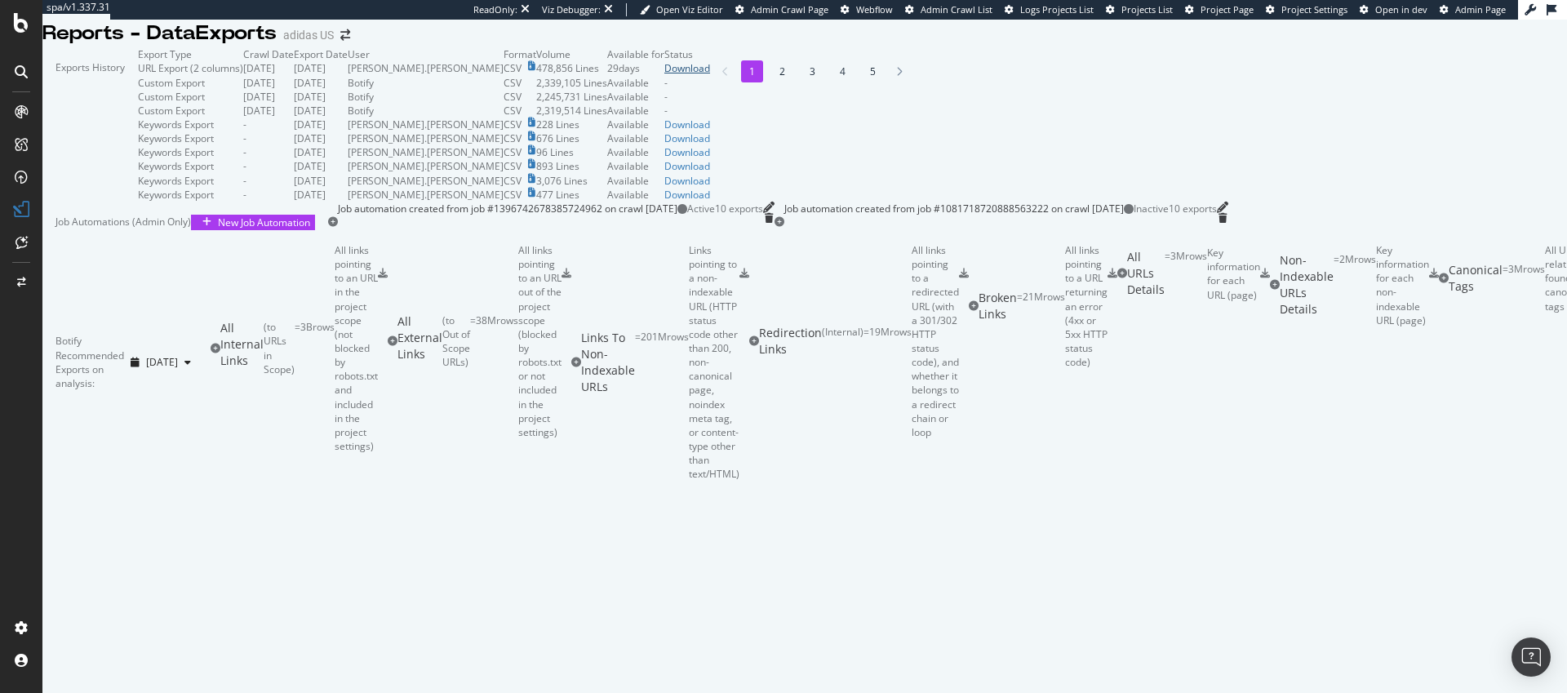
click at [710, 75] on div "Download" at bounding box center [687, 68] width 46 height 14
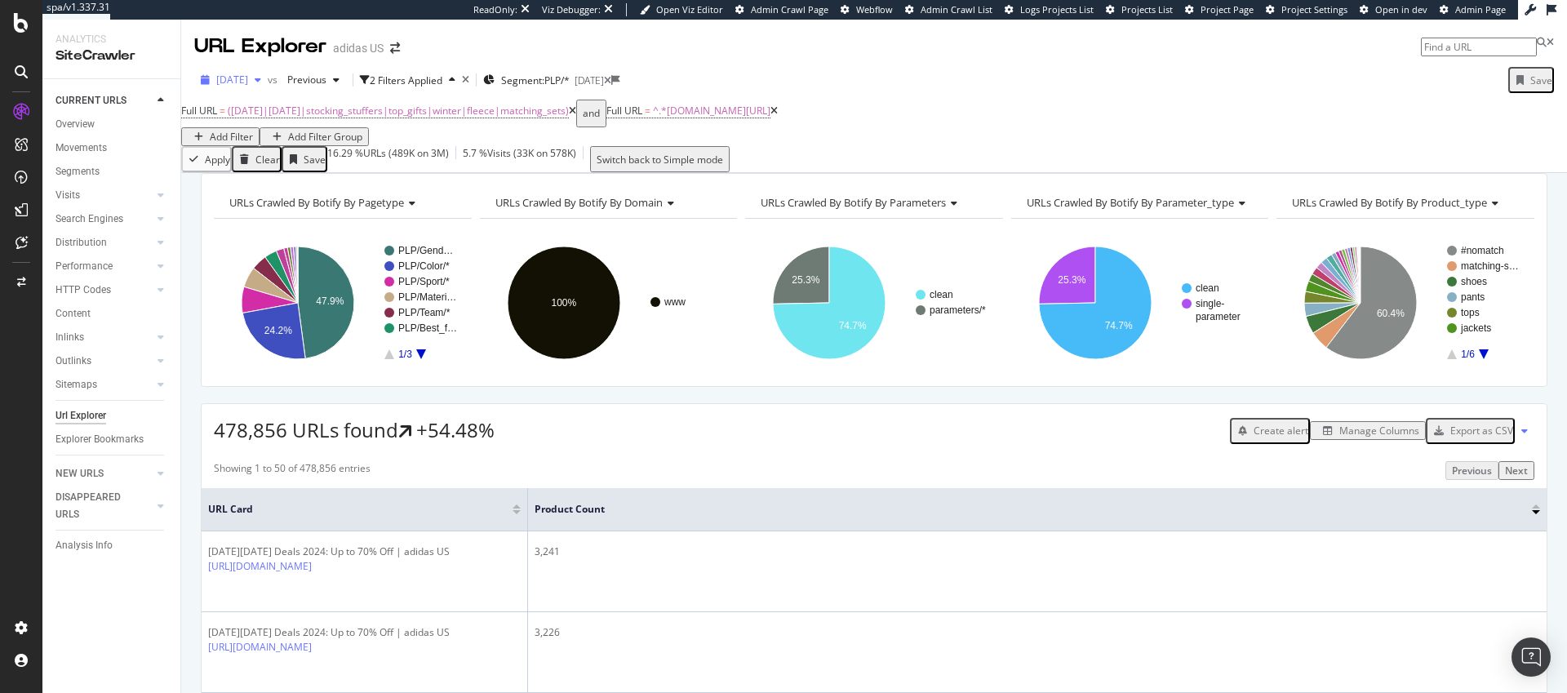
click at [227, 82] on span "2024 Nov. 26th" at bounding box center [232, 80] width 32 height 14
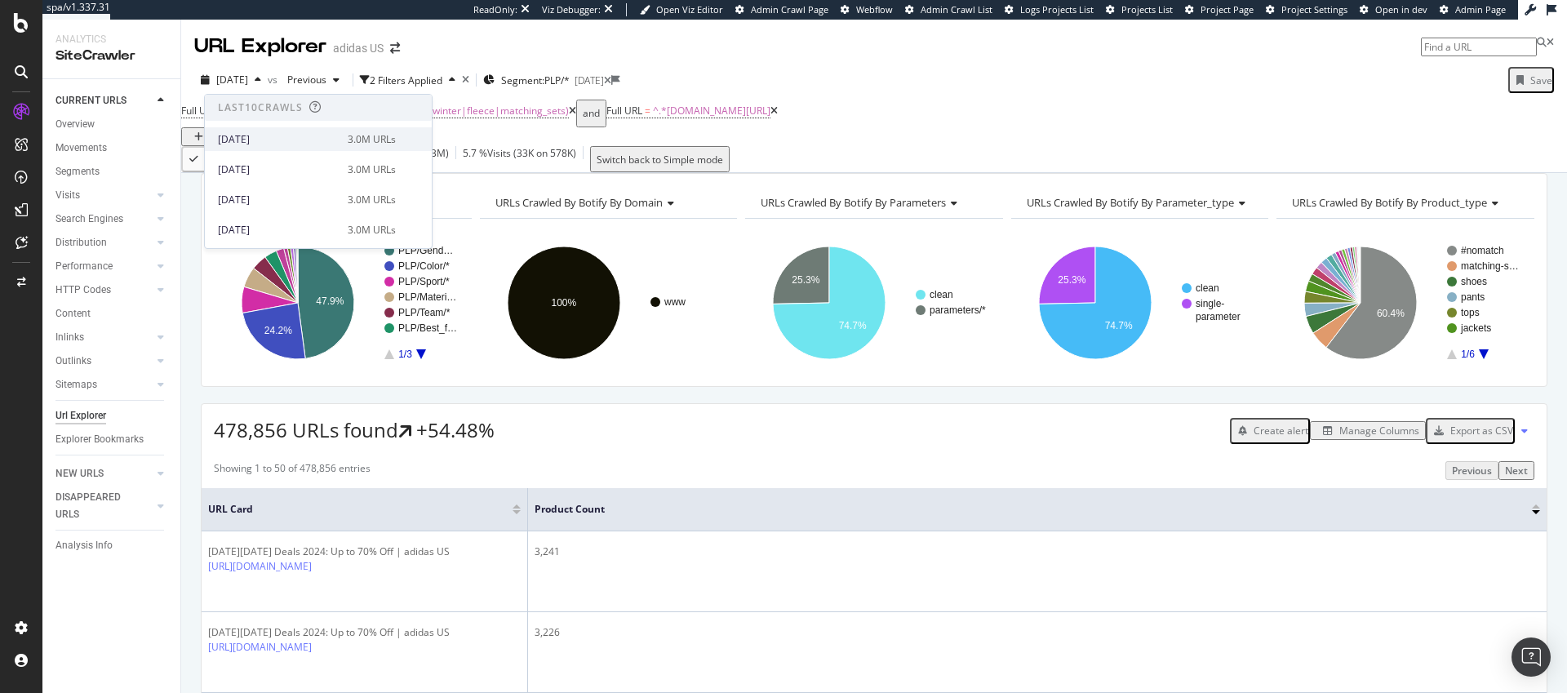
click at [261, 144] on div "[DATE]" at bounding box center [278, 139] width 120 height 15
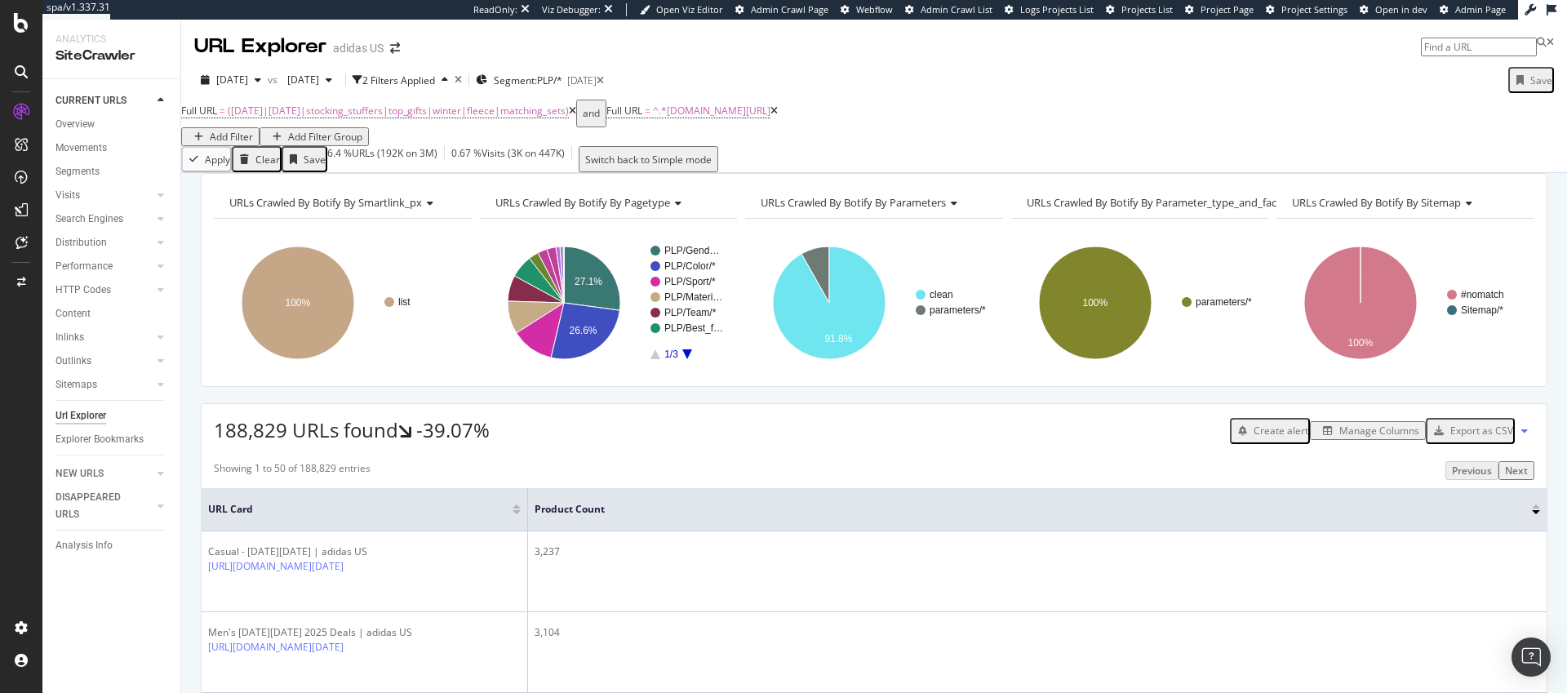
click at [576, 116] on icon at bounding box center [572, 111] width 7 height 10
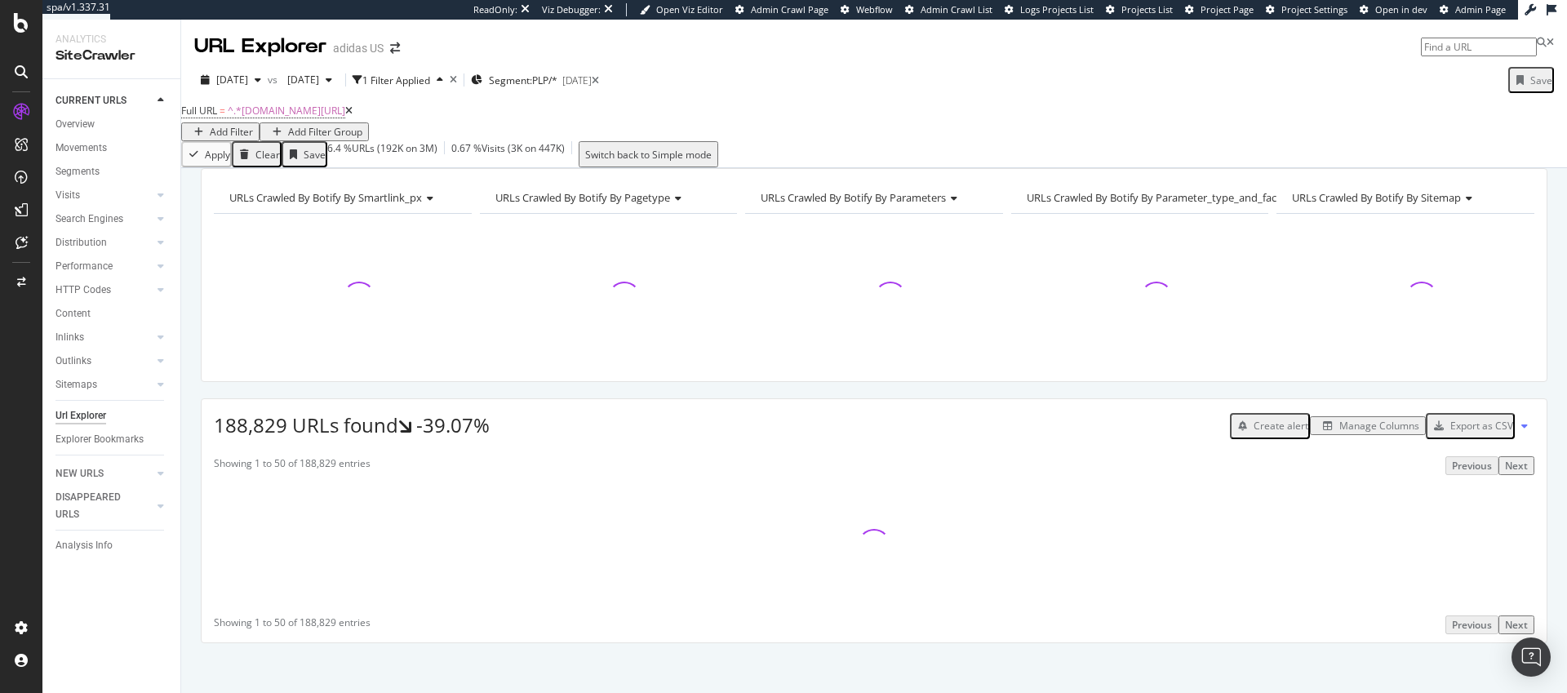
click at [253, 125] on div "Add Filter" at bounding box center [231, 132] width 43 height 14
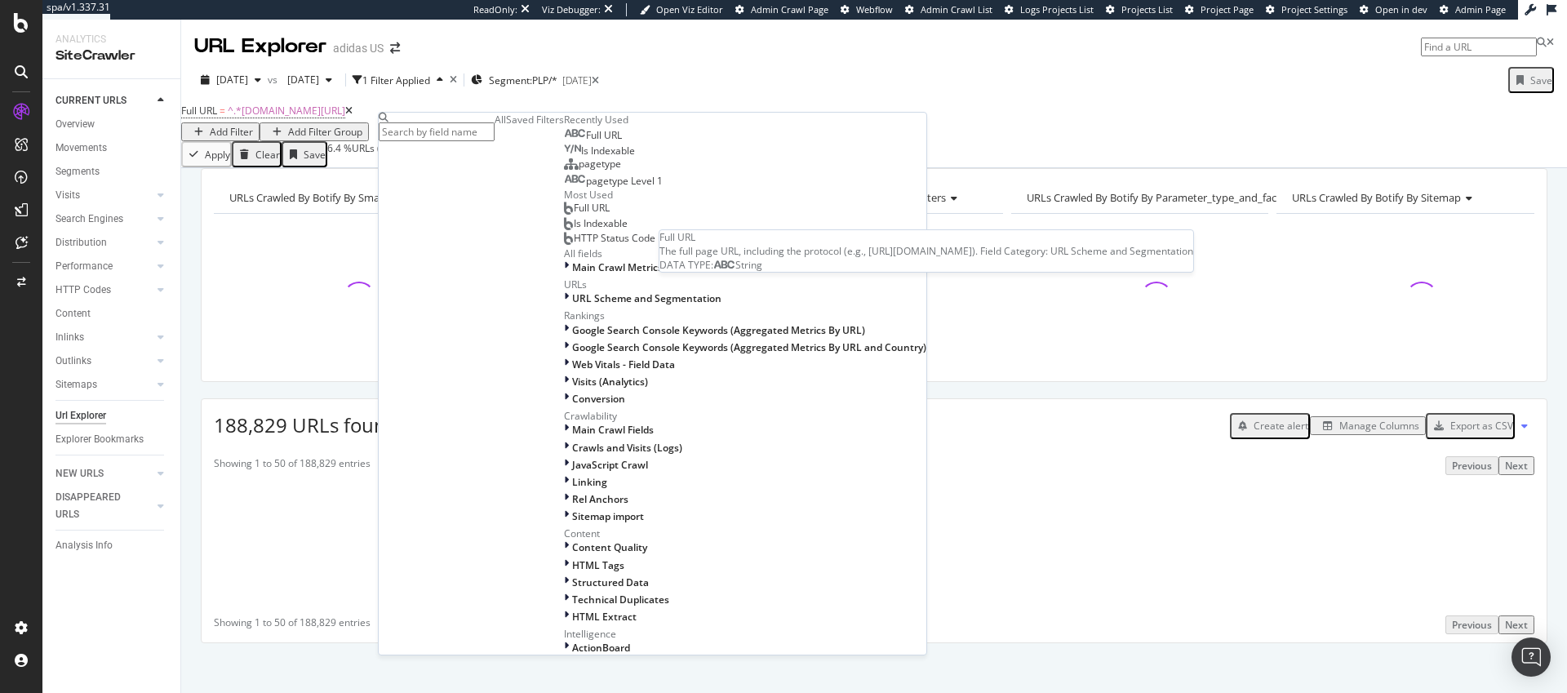
click at [586, 142] on span "Full URL" at bounding box center [604, 135] width 36 height 14
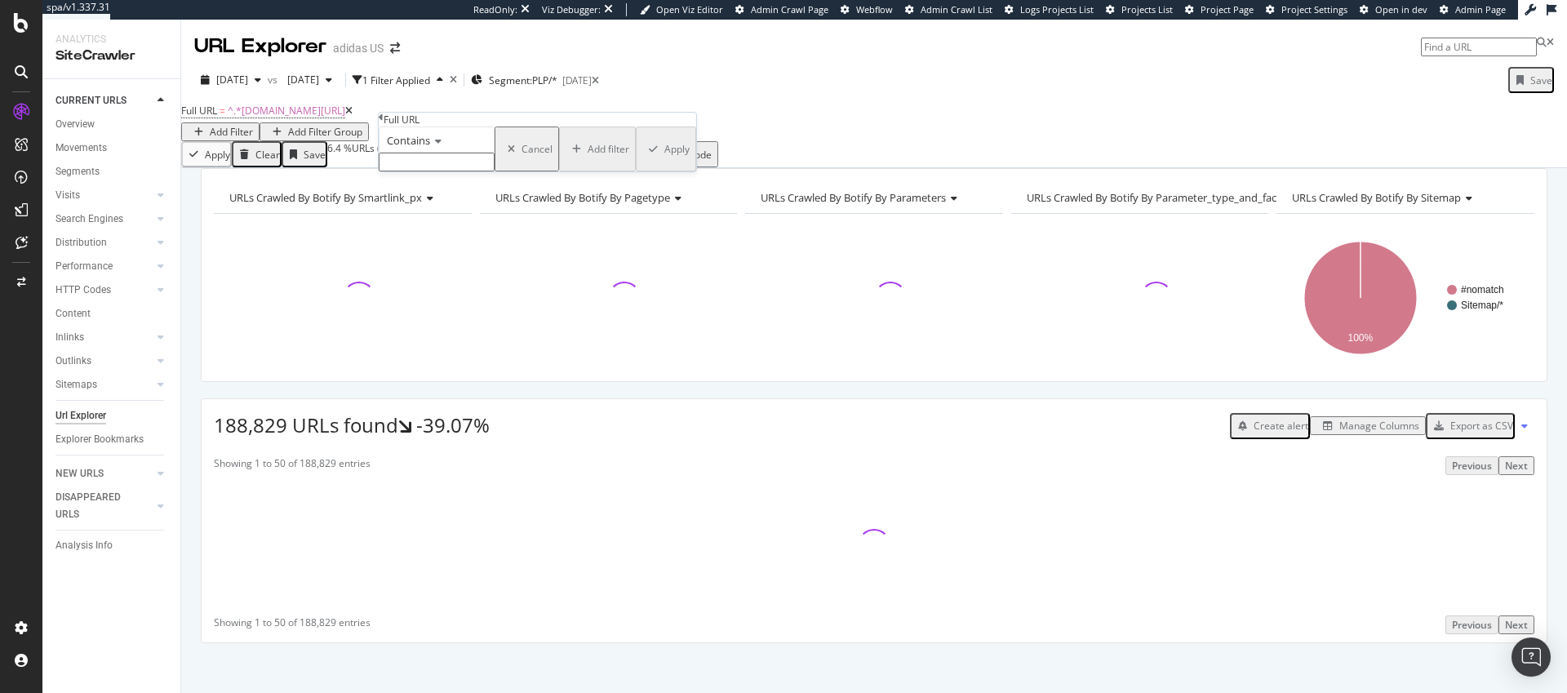
click at [476, 171] on input "text" at bounding box center [437, 162] width 116 height 19
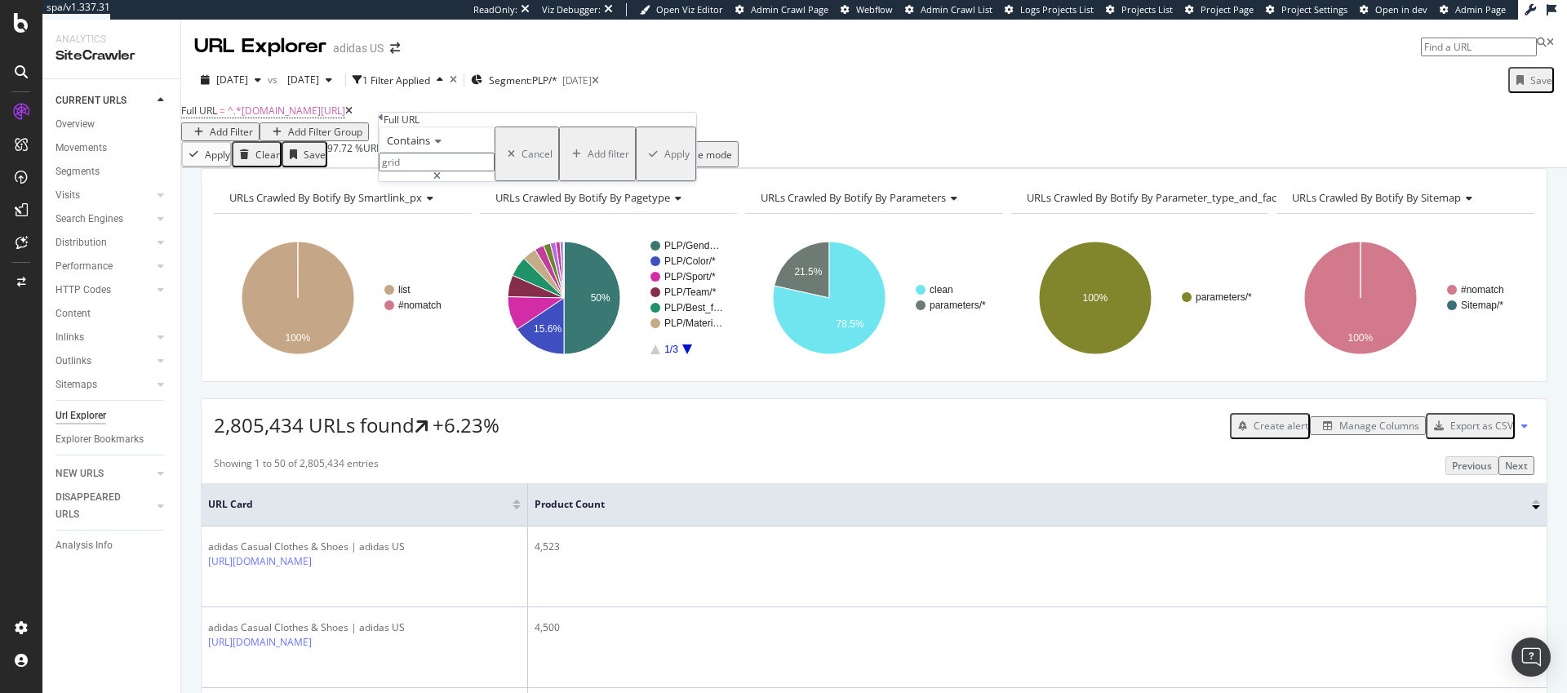
type input "grid"
click at [664, 161] on div "Apply" at bounding box center [676, 154] width 25 height 14
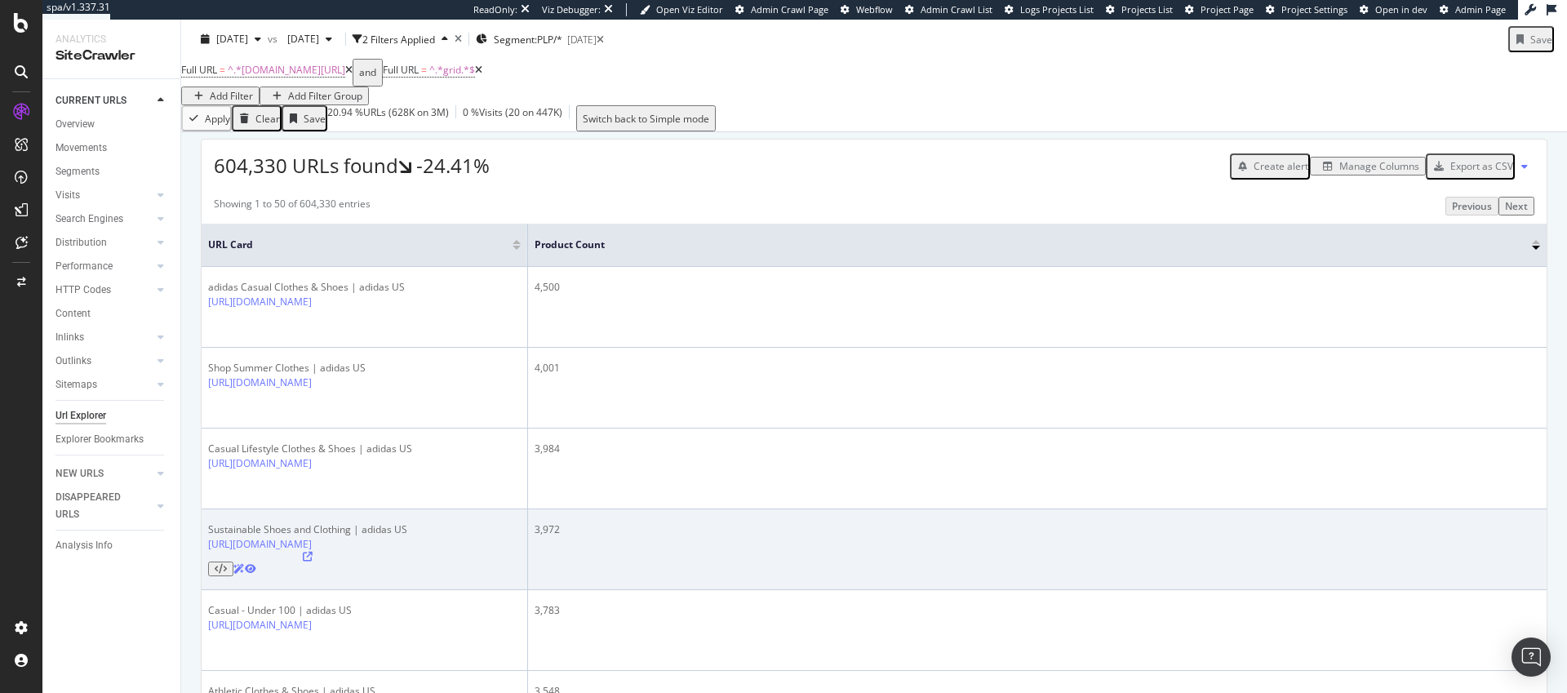
scroll to position [278, 0]
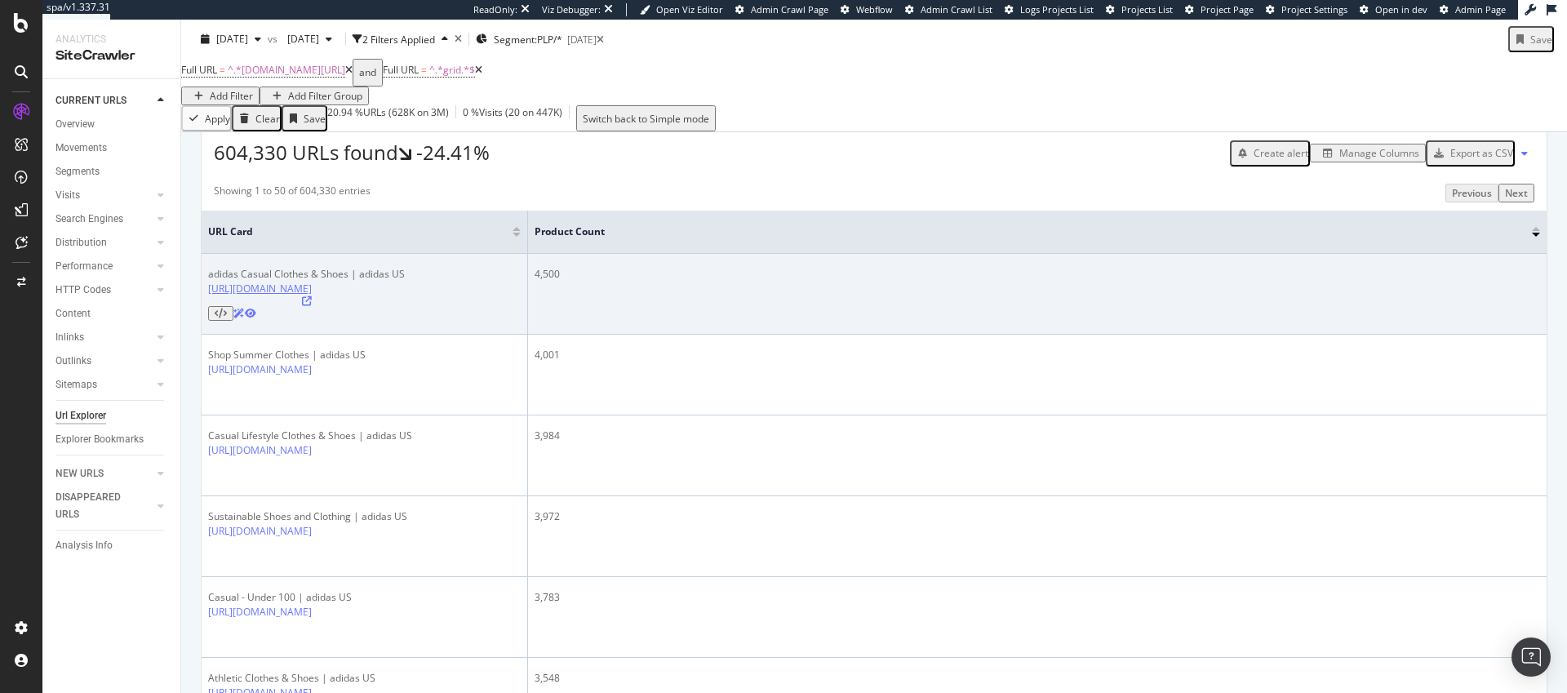
click at [312, 295] on link "[URL][DOMAIN_NAME]" at bounding box center [260, 289] width 104 height 14
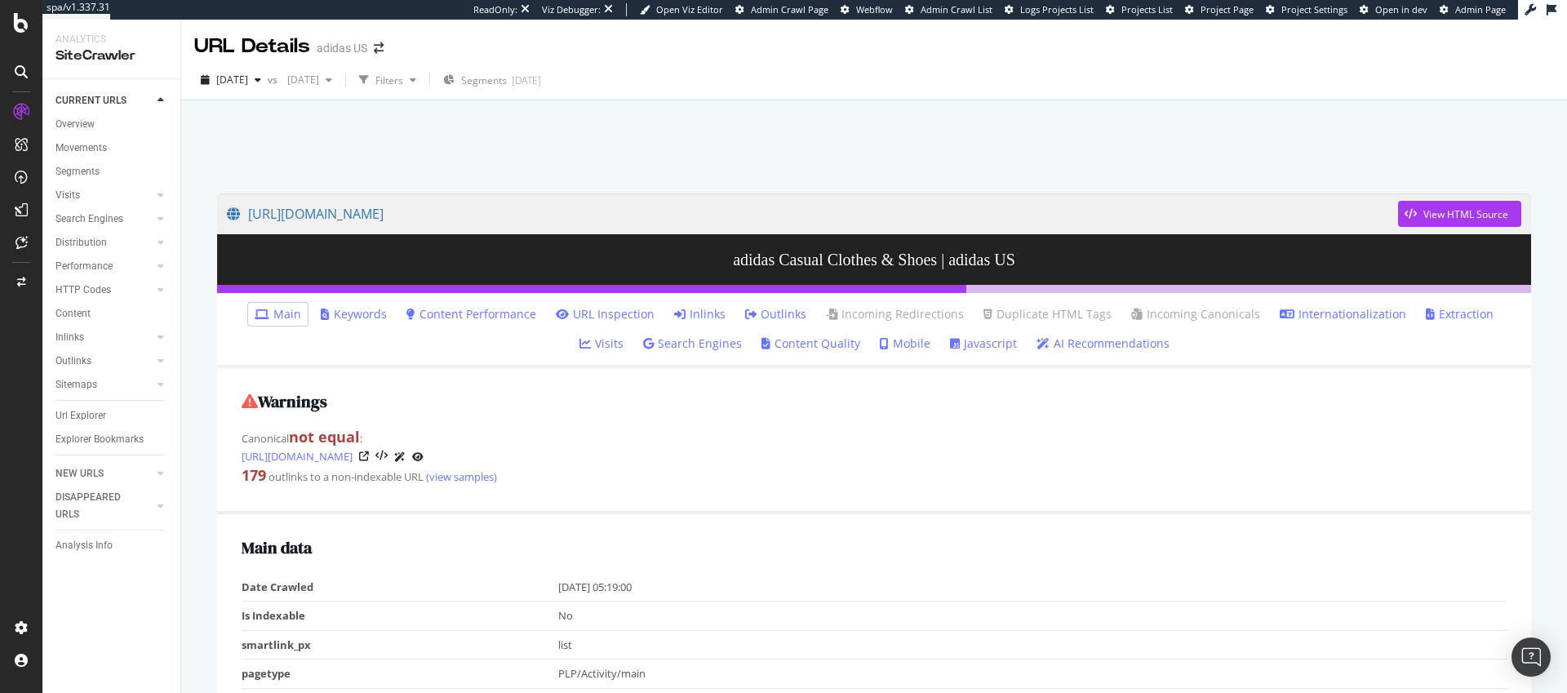
click at [682, 315] on link "Inlinks" at bounding box center [699, 314] width 51 height 16
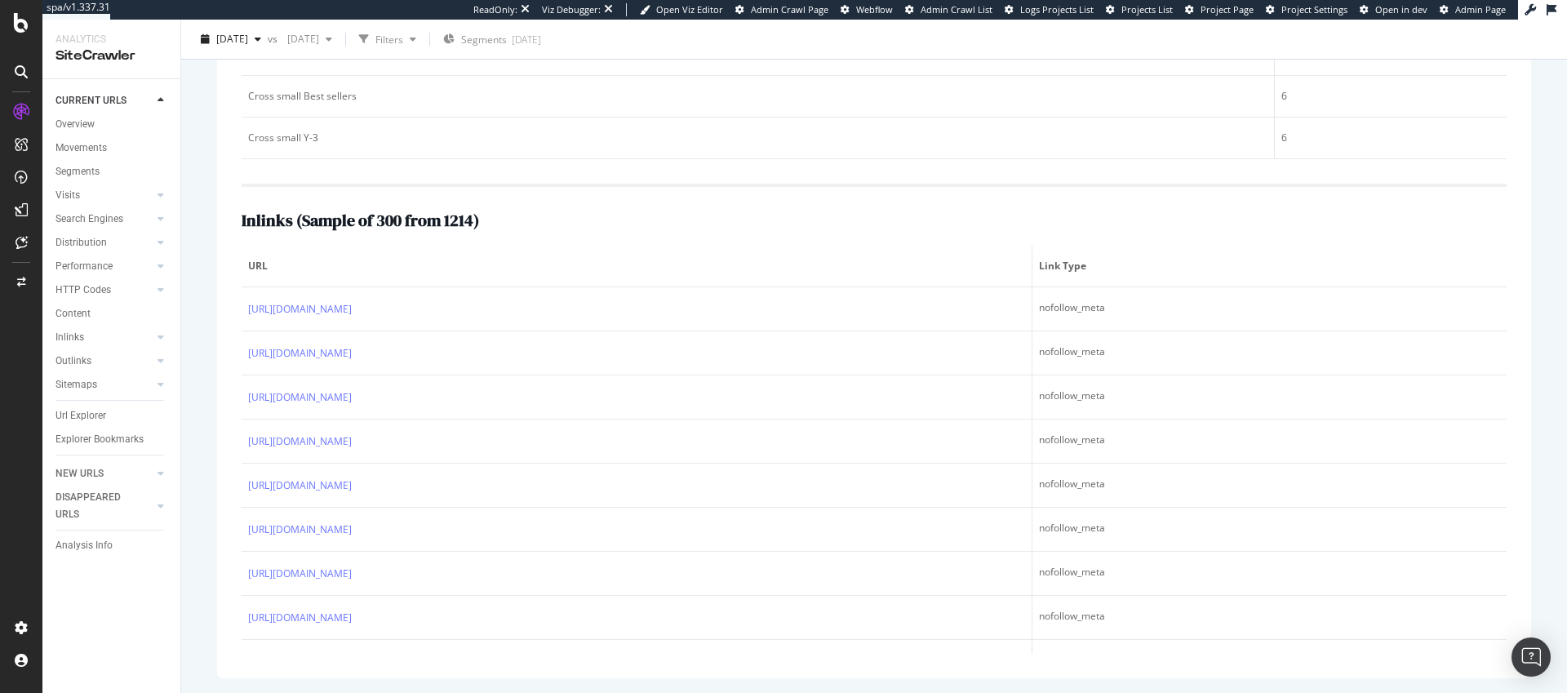
scroll to position [519, 0]
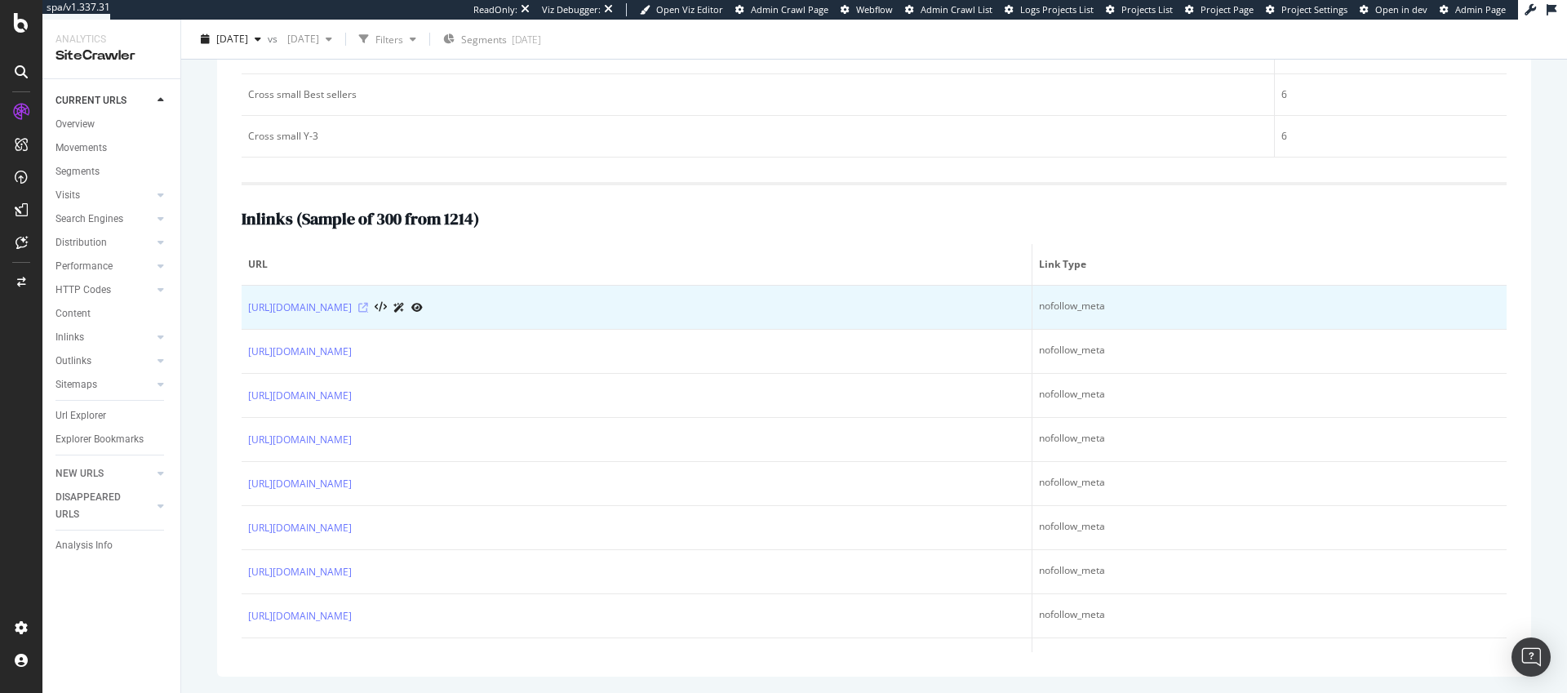
click at [368, 306] on icon at bounding box center [363, 308] width 10 height 10
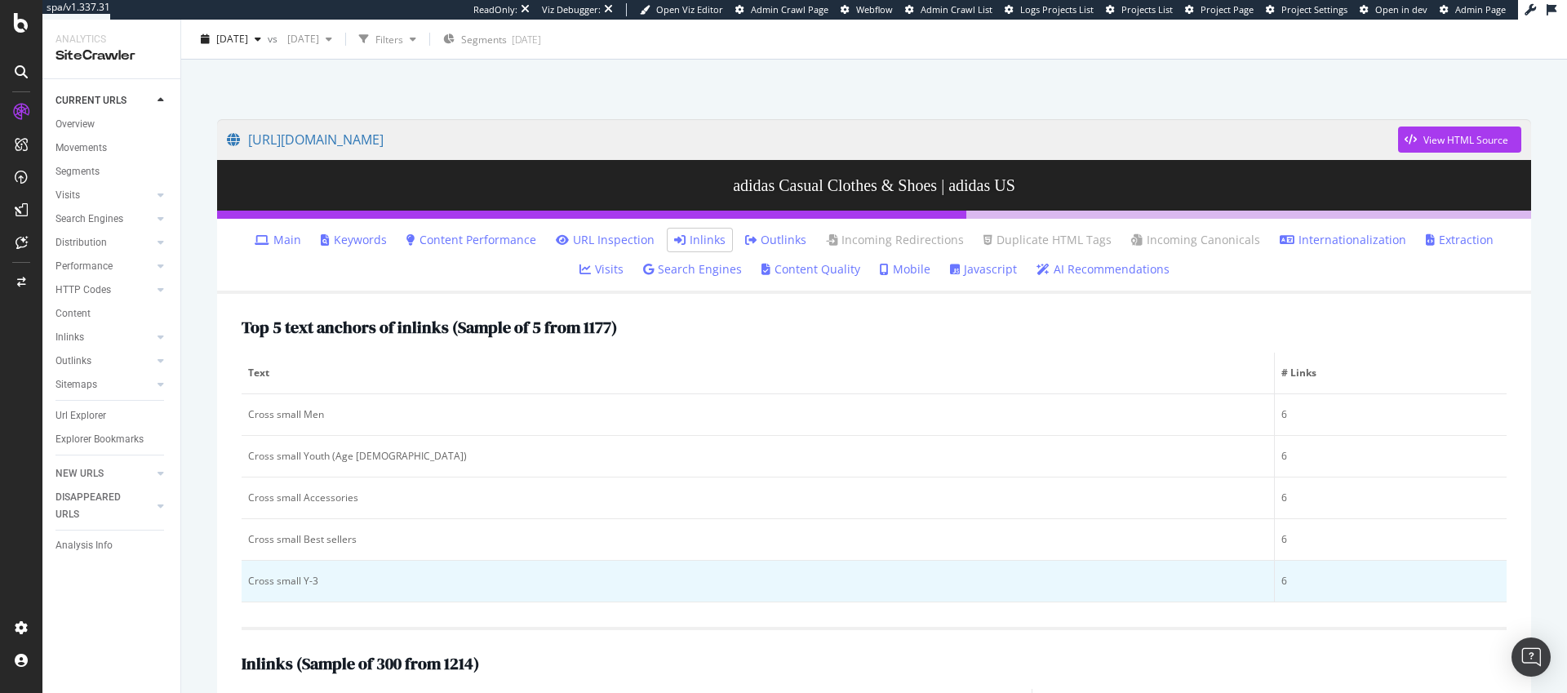
scroll to position [158, 0]
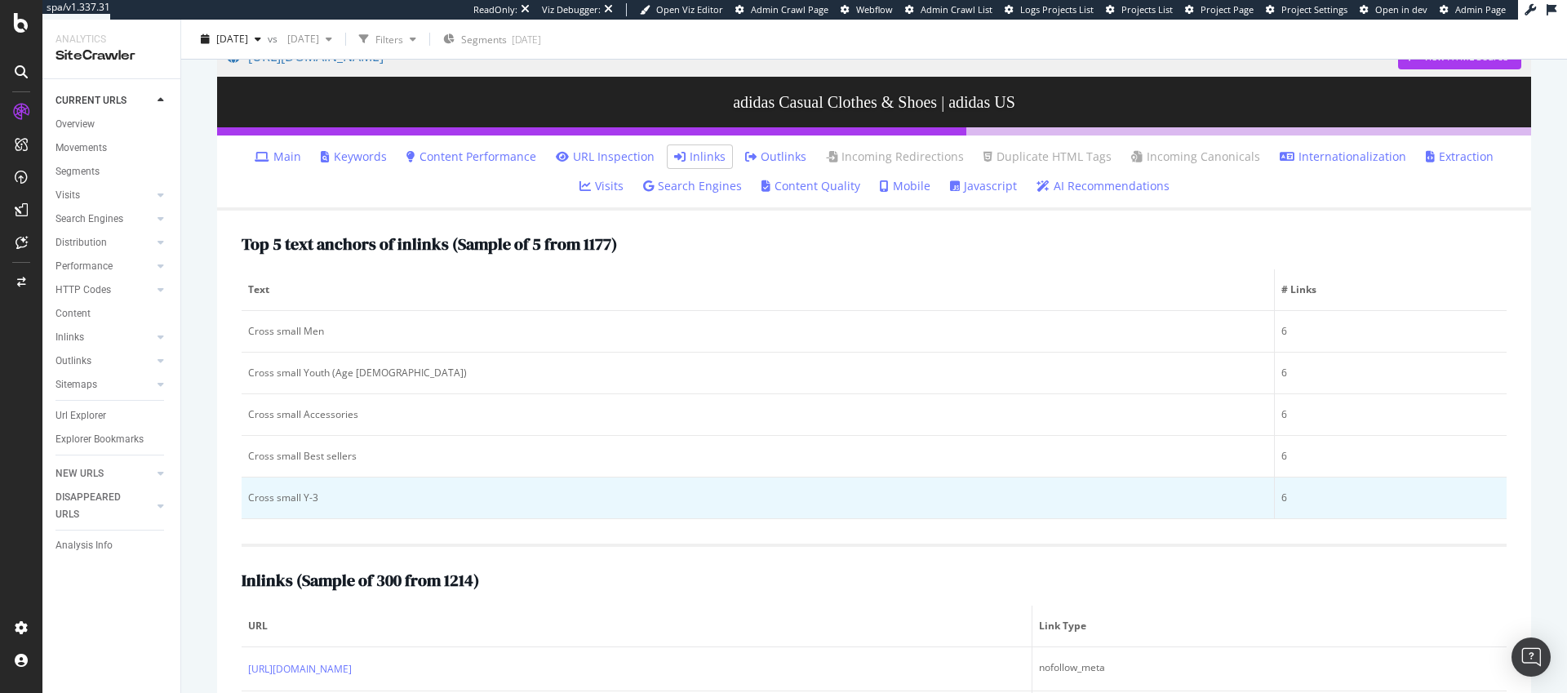
click at [304, 496] on div "Cross small Y-3" at bounding box center [757, 498] width 1019 height 15
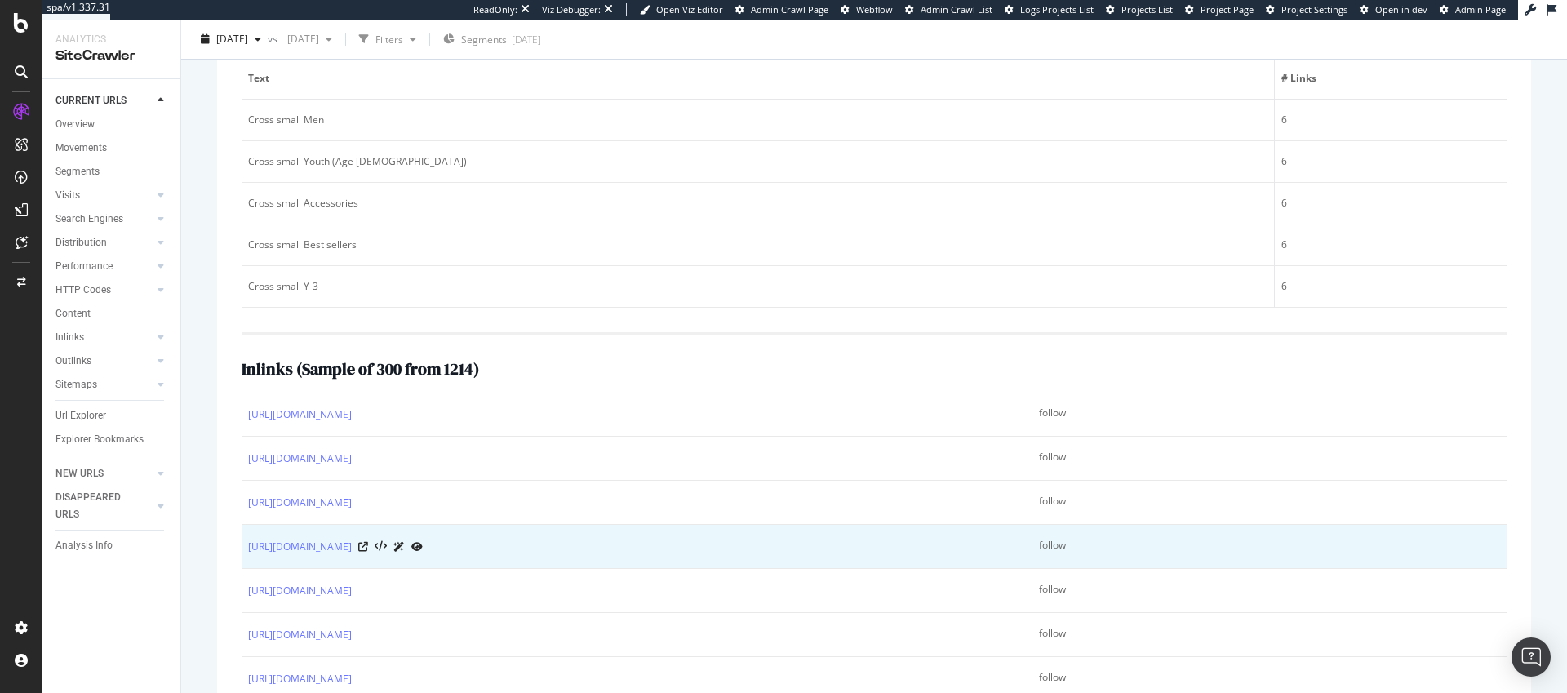
scroll to position [636, 0]
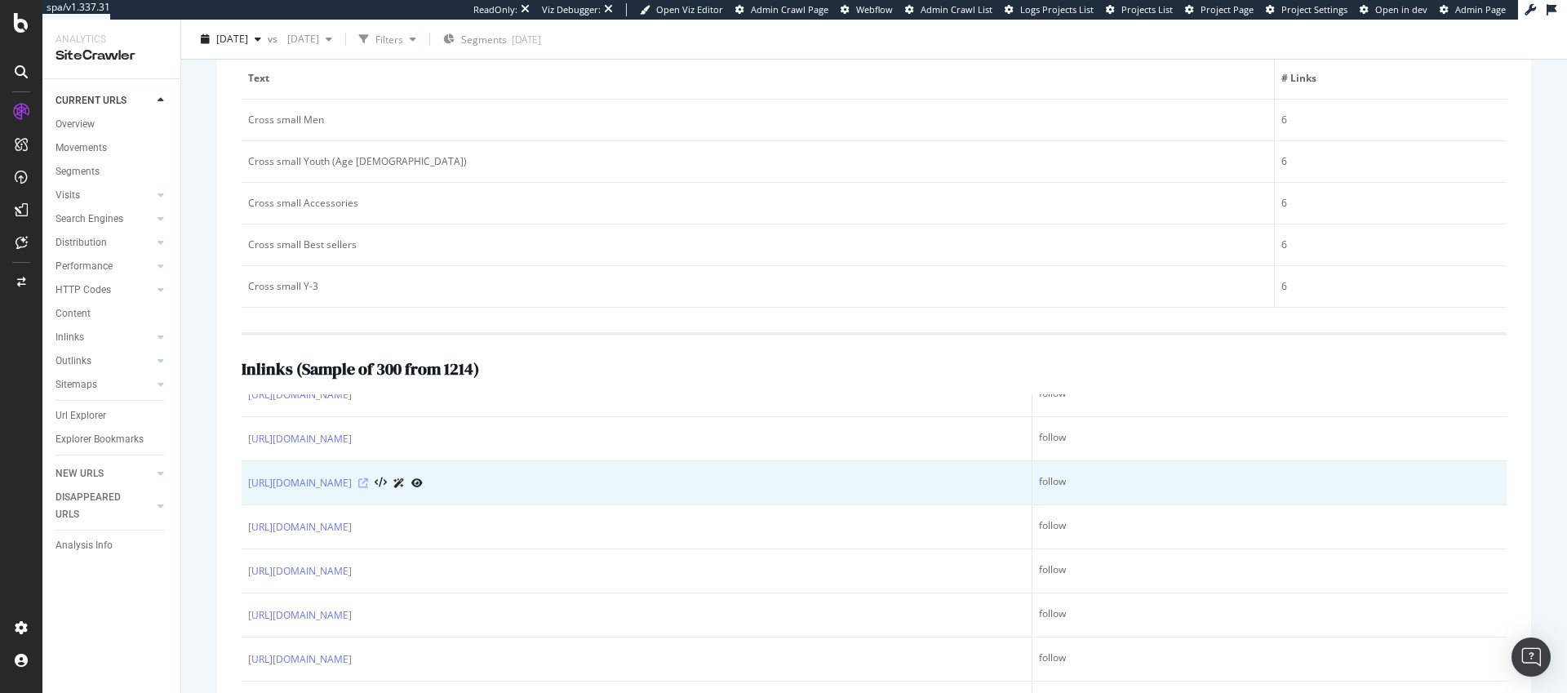
click at [368, 482] on icon at bounding box center [363, 483] width 10 height 10
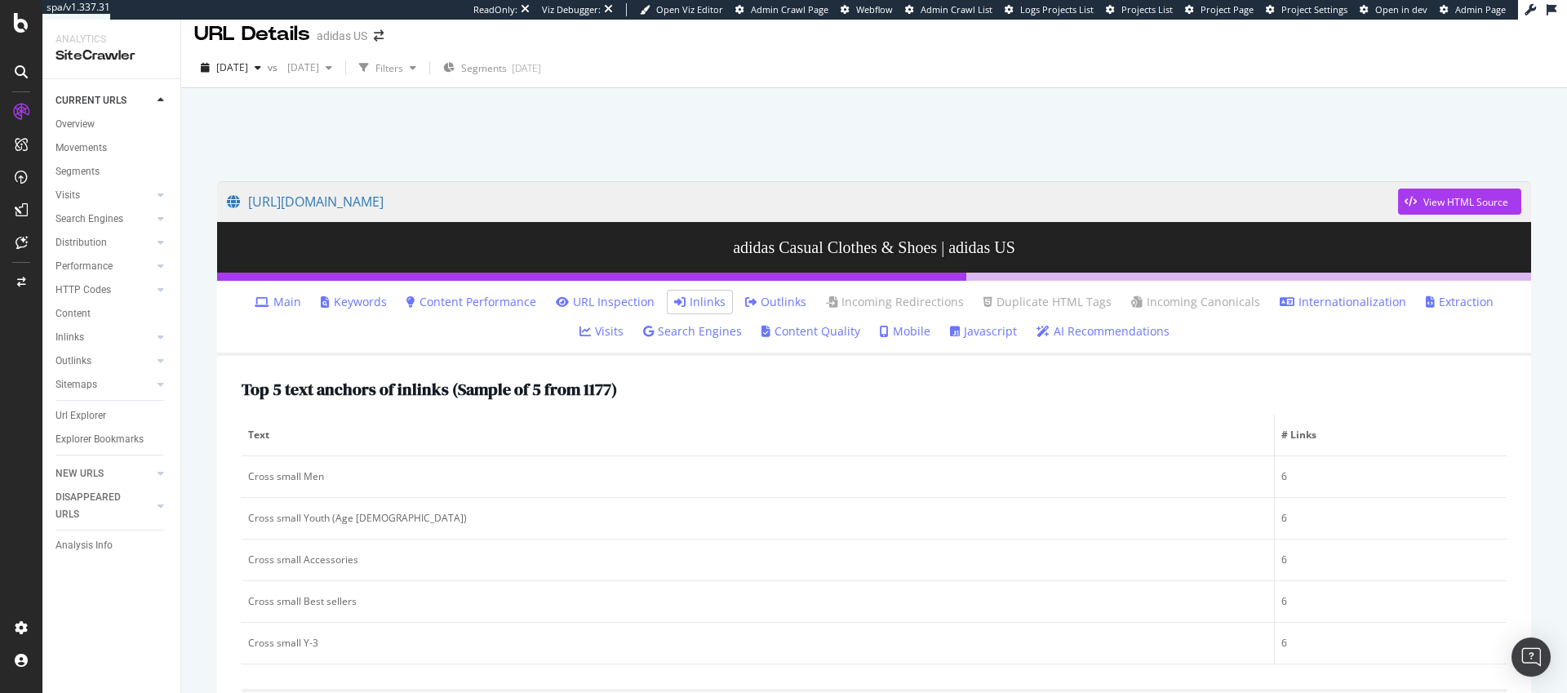
scroll to position [0, 0]
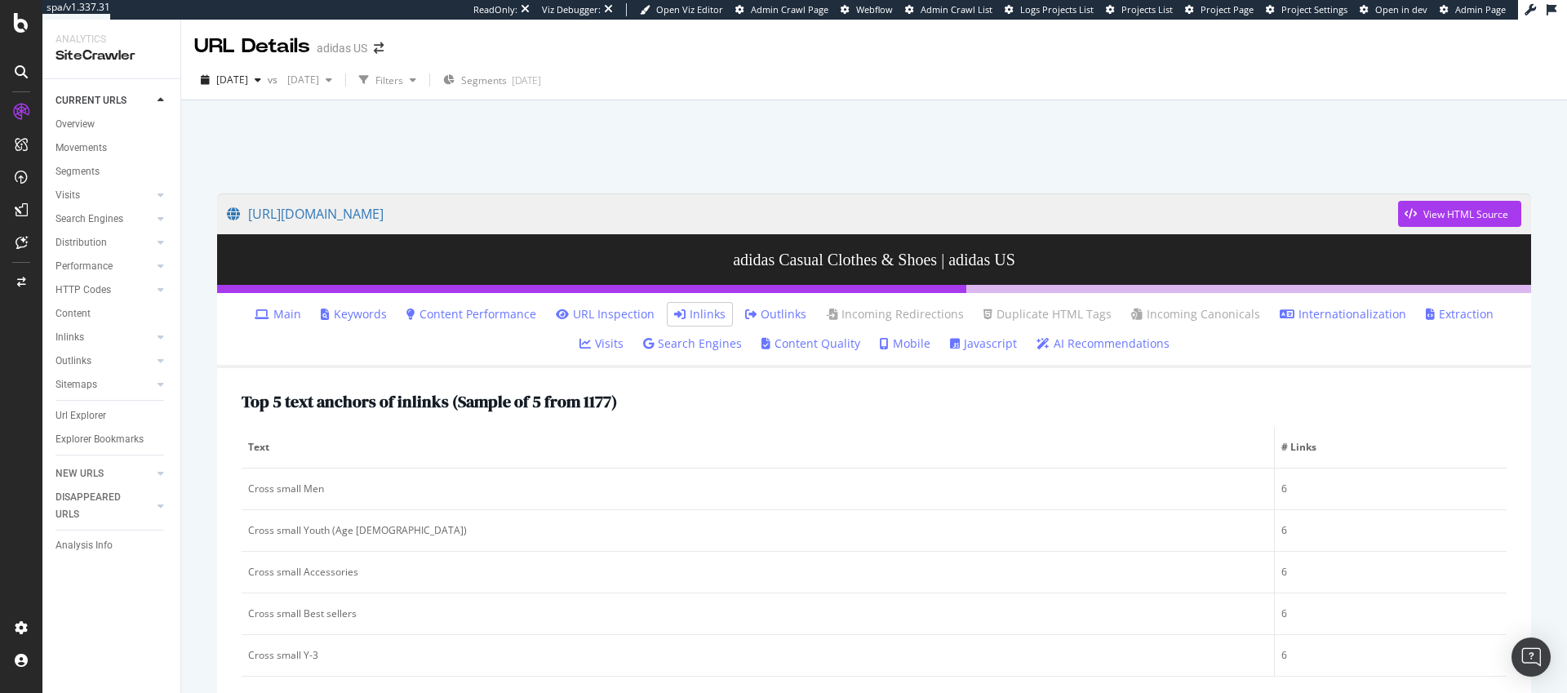
click at [584, 317] on link "URL Inspection" at bounding box center [605, 314] width 99 height 16
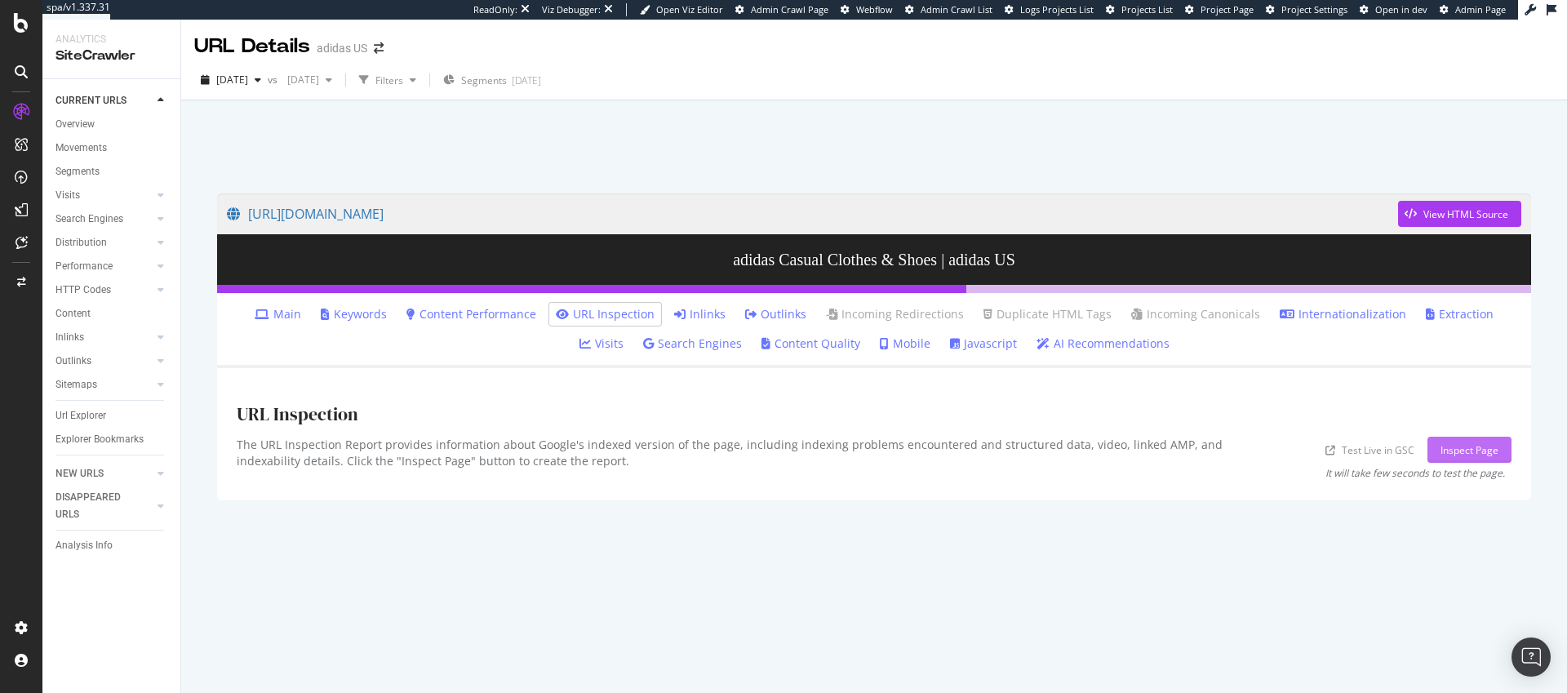
click at [1475, 447] on div "Inspect Page" at bounding box center [1470, 450] width 58 height 14
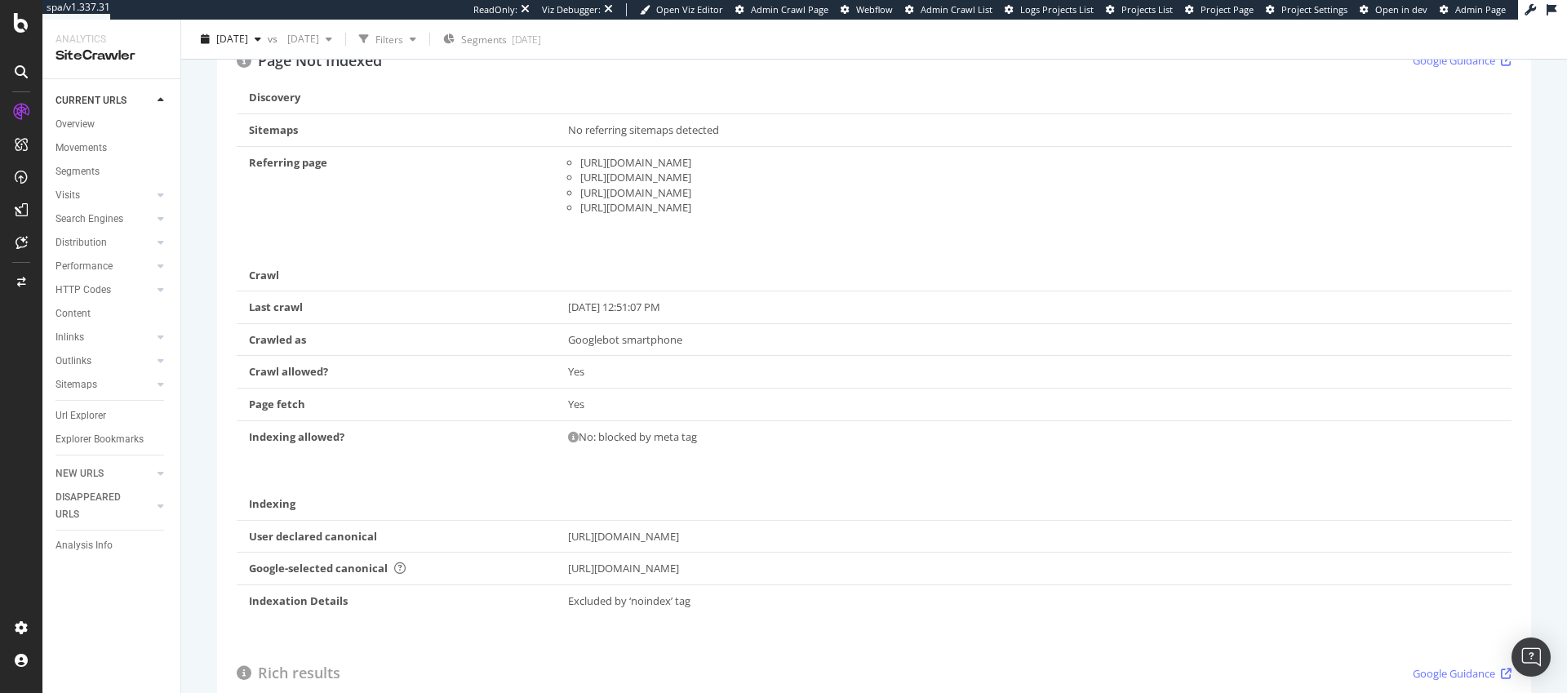
scroll to position [157, 0]
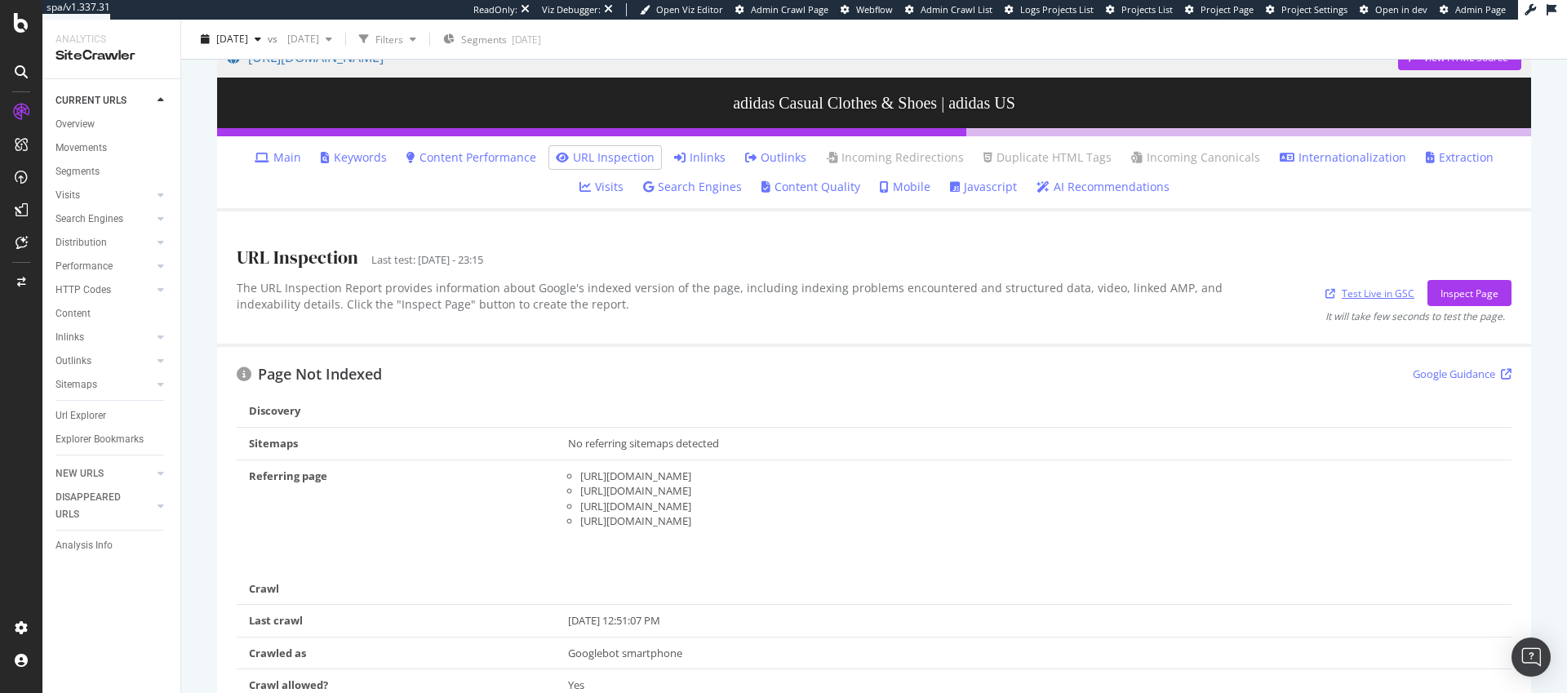
click at [1357, 295] on link "Test Live in GSC" at bounding box center [1370, 293] width 89 height 17
click at [24, 27] on icon at bounding box center [21, 23] width 15 height 20
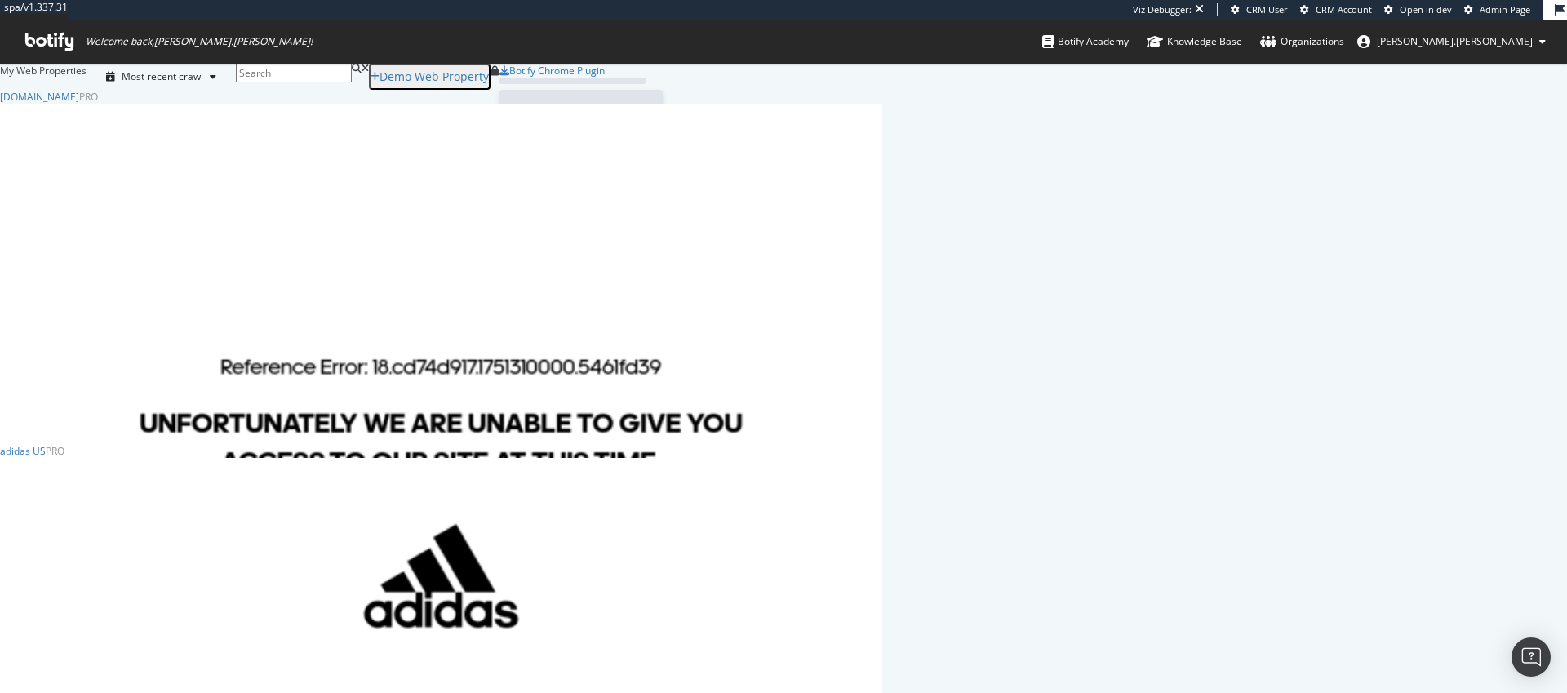
scroll to position [726, 870]
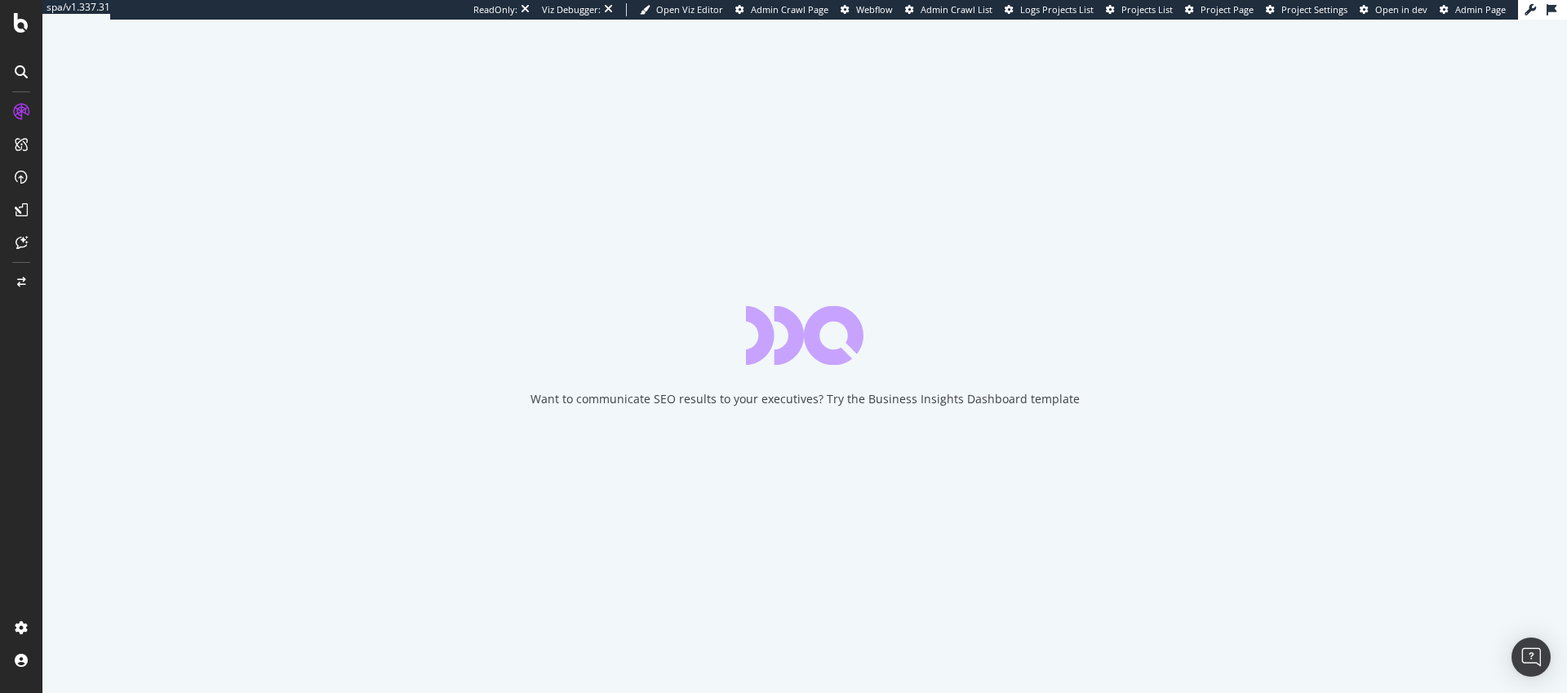
click at [1325, 10] on span "Project Settings" at bounding box center [1315, 9] width 66 height 12
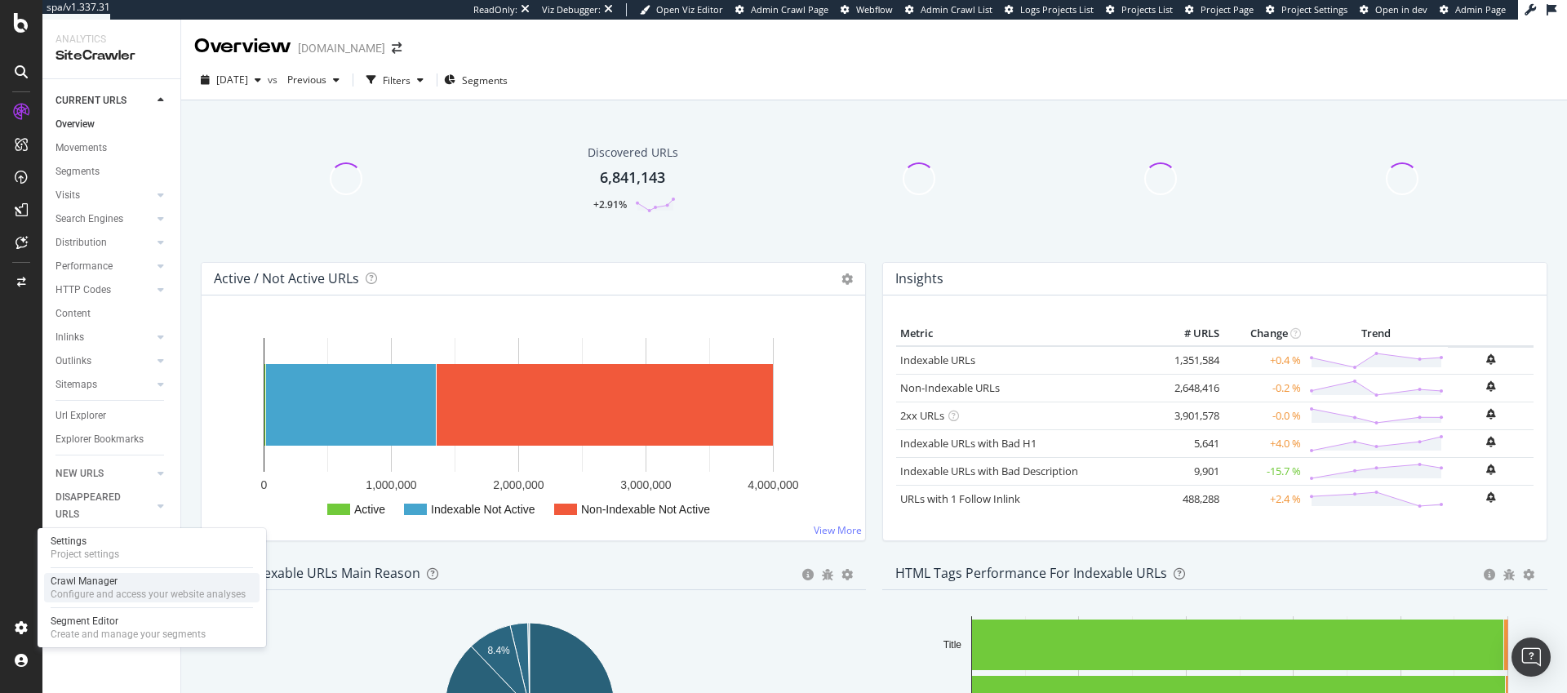
click at [105, 597] on div "Configure and access your website analyses" at bounding box center [148, 594] width 195 height 13
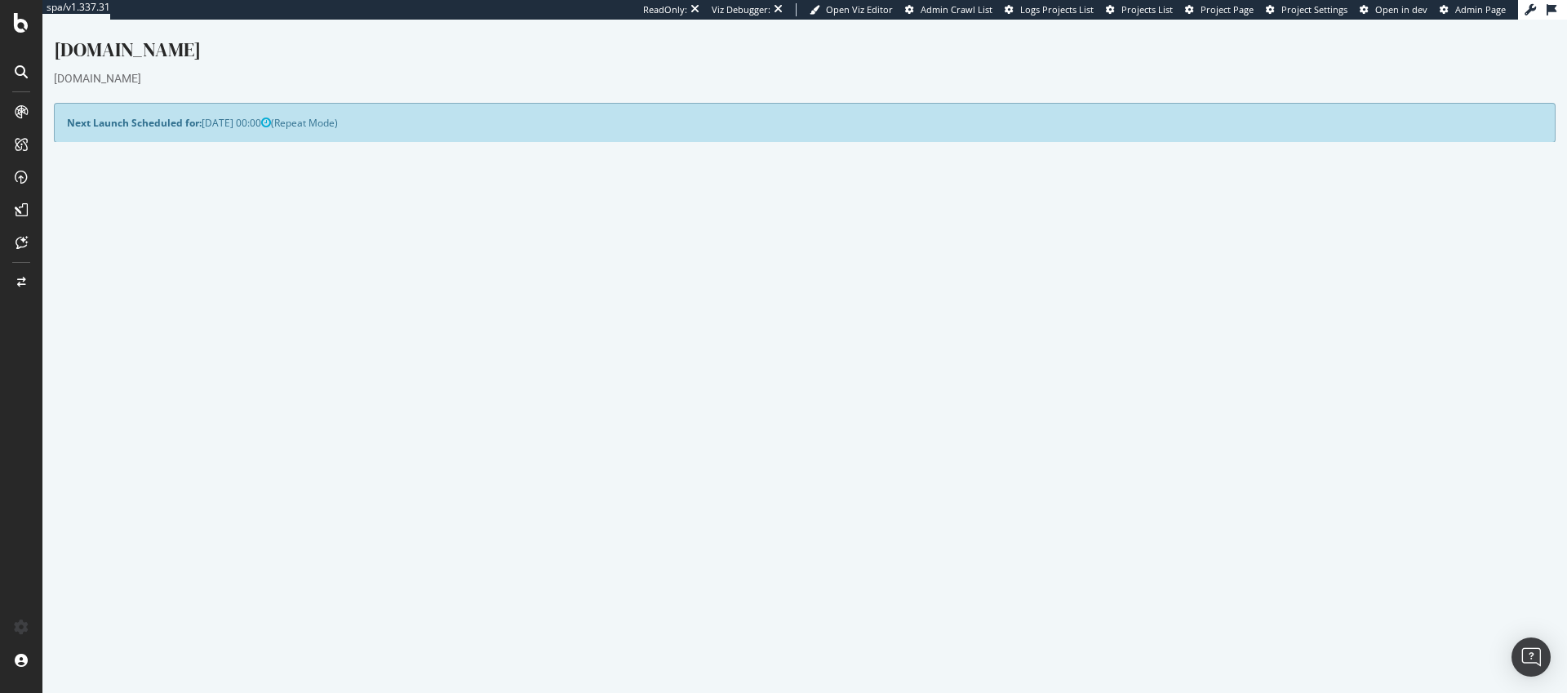
click at [424, 509] on link "Modify Project's Settings" at bounding box center [425, 508] width 150 height 26
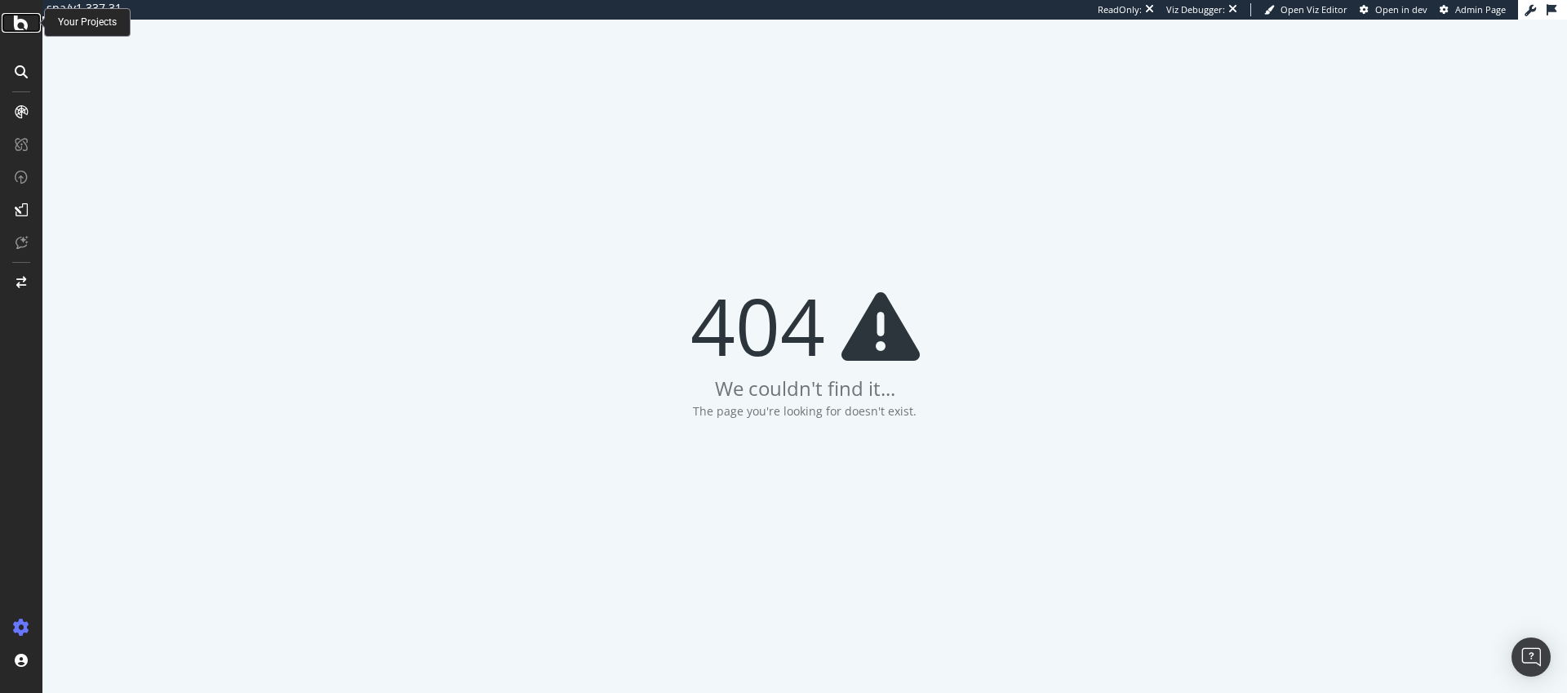
click at [24, 28] on icon at bounding box center [21, 23] width 15 height 20
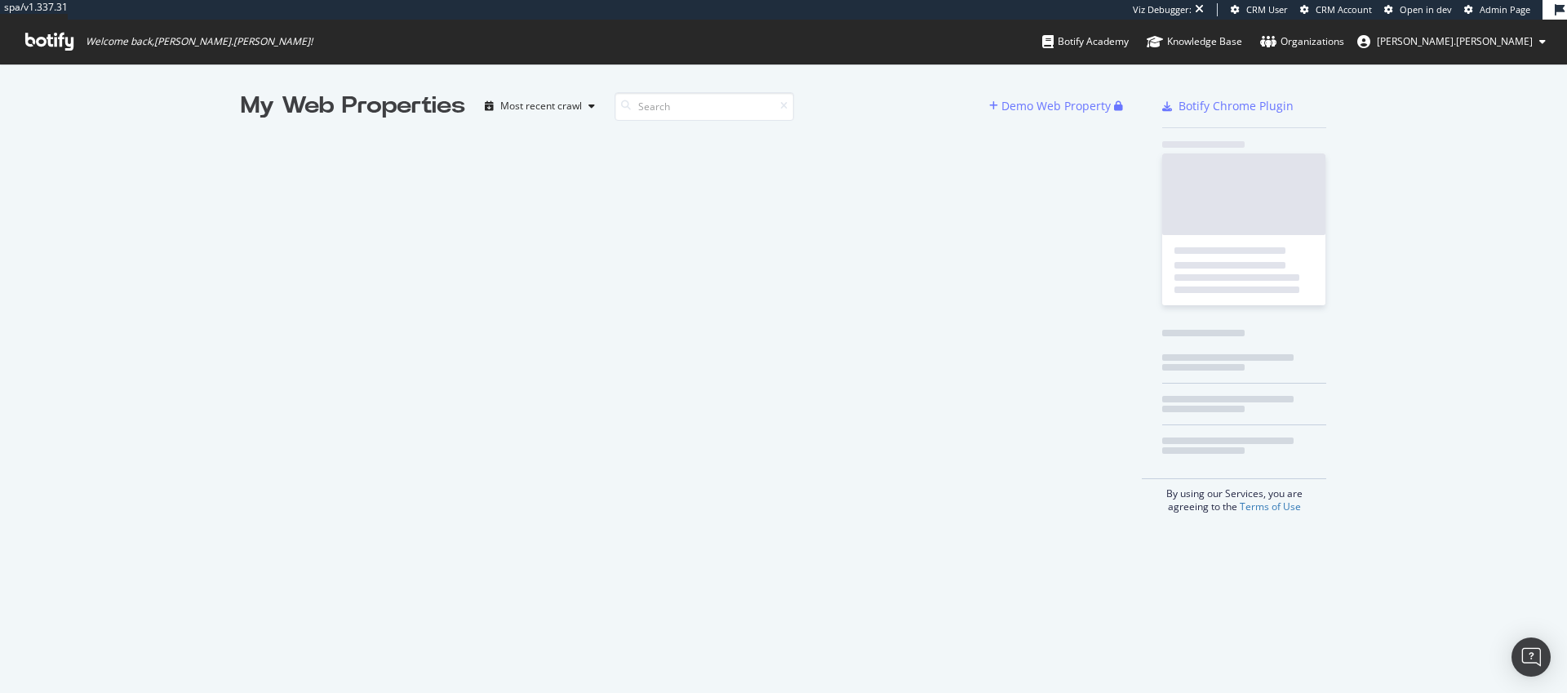
scroll to position [681, 1543]
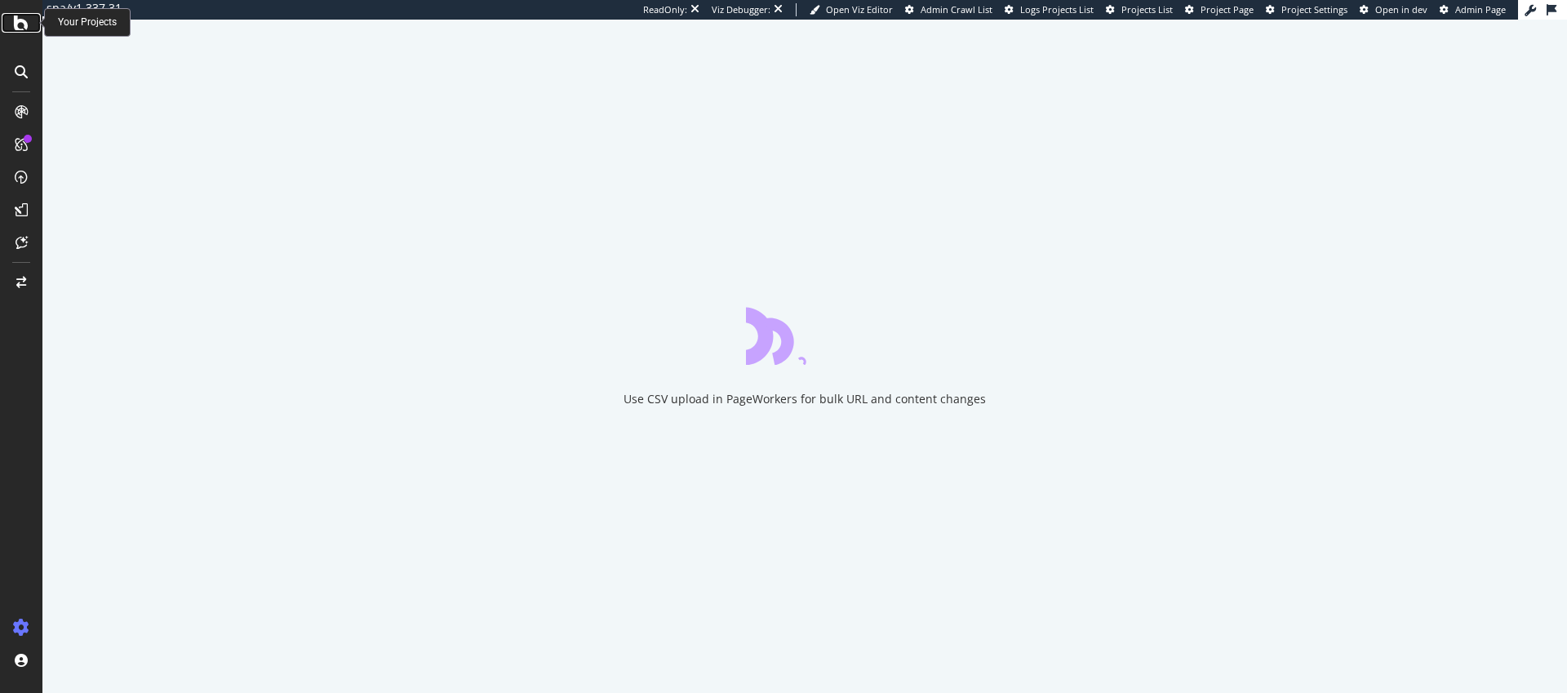
click at [20, 29] on icon at bounding box center [21, 23] width 15 height 20
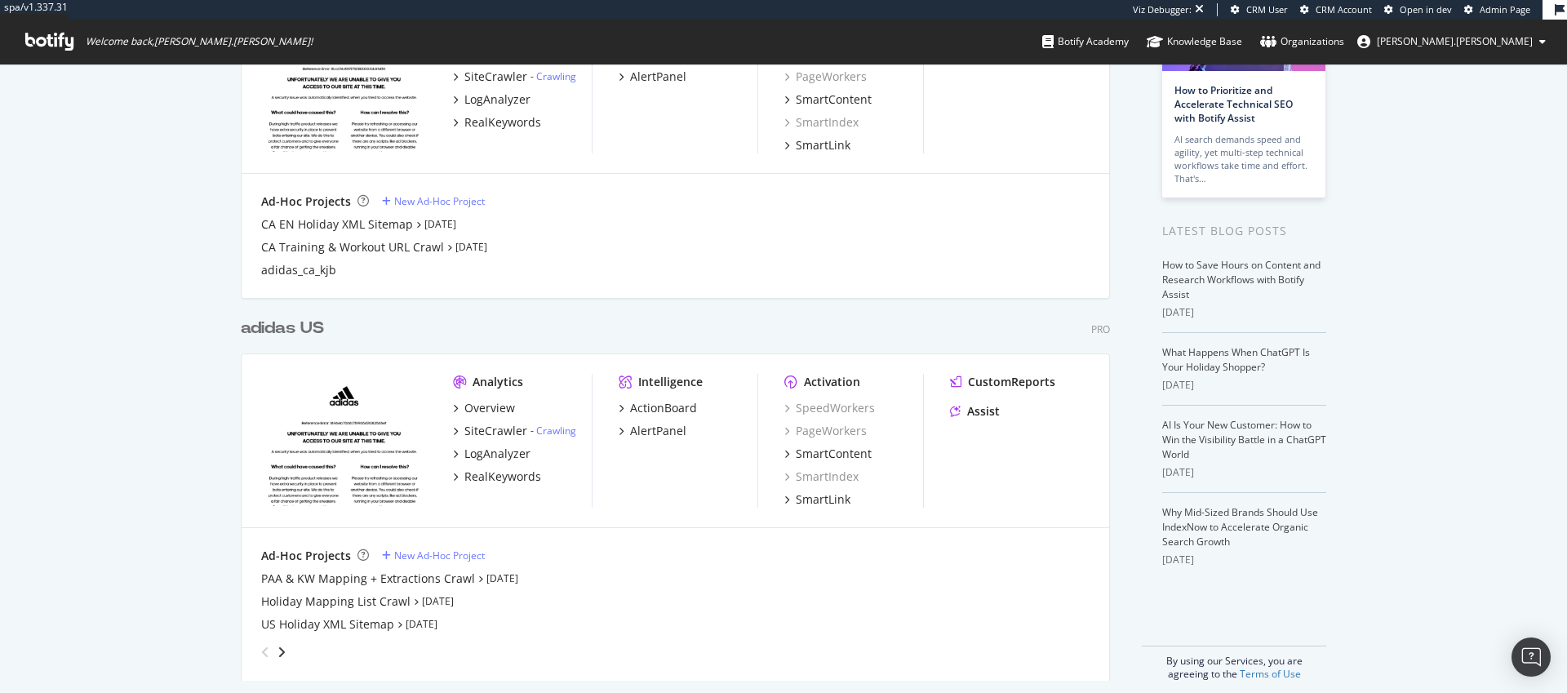
scroll to position [193, 0]
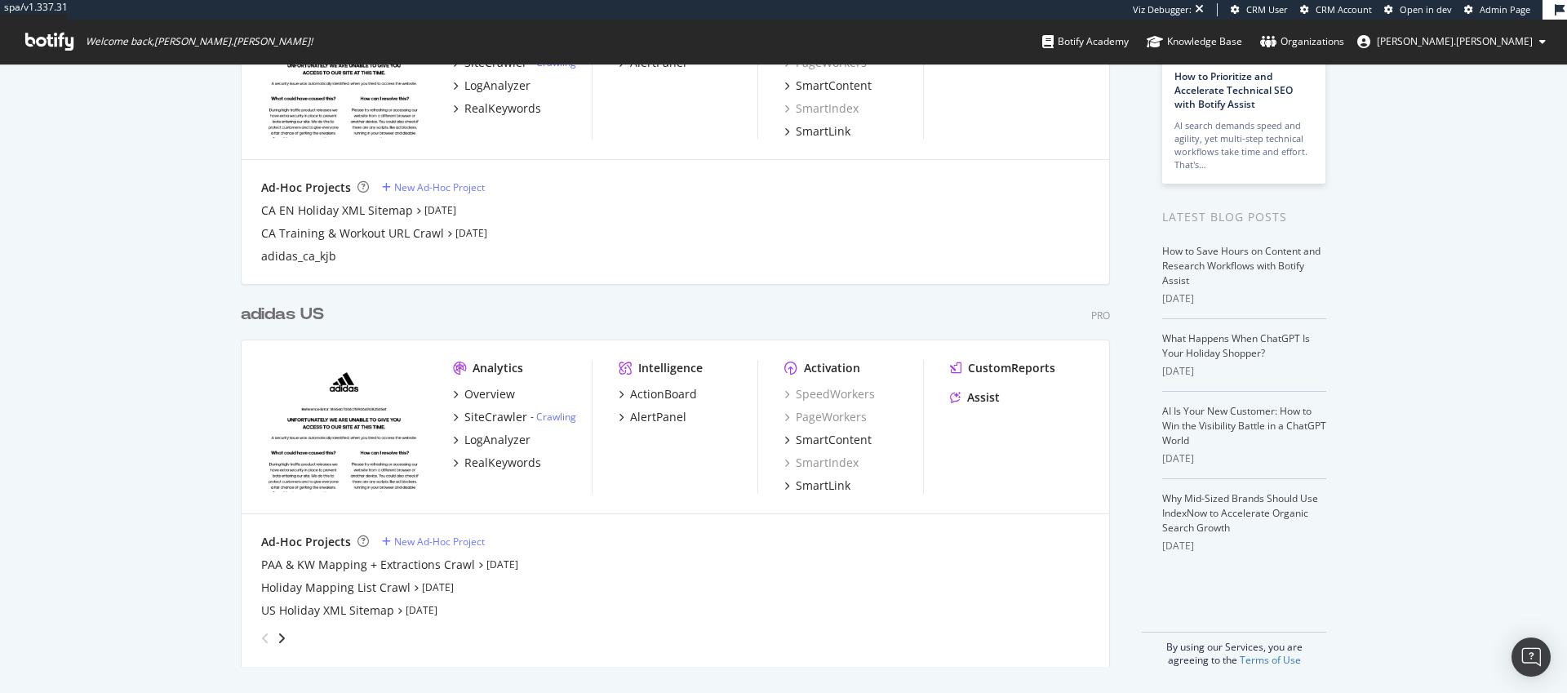
click at [290, 310] on div "adidas US" at bounding box center [282, 315] width 83 height 24
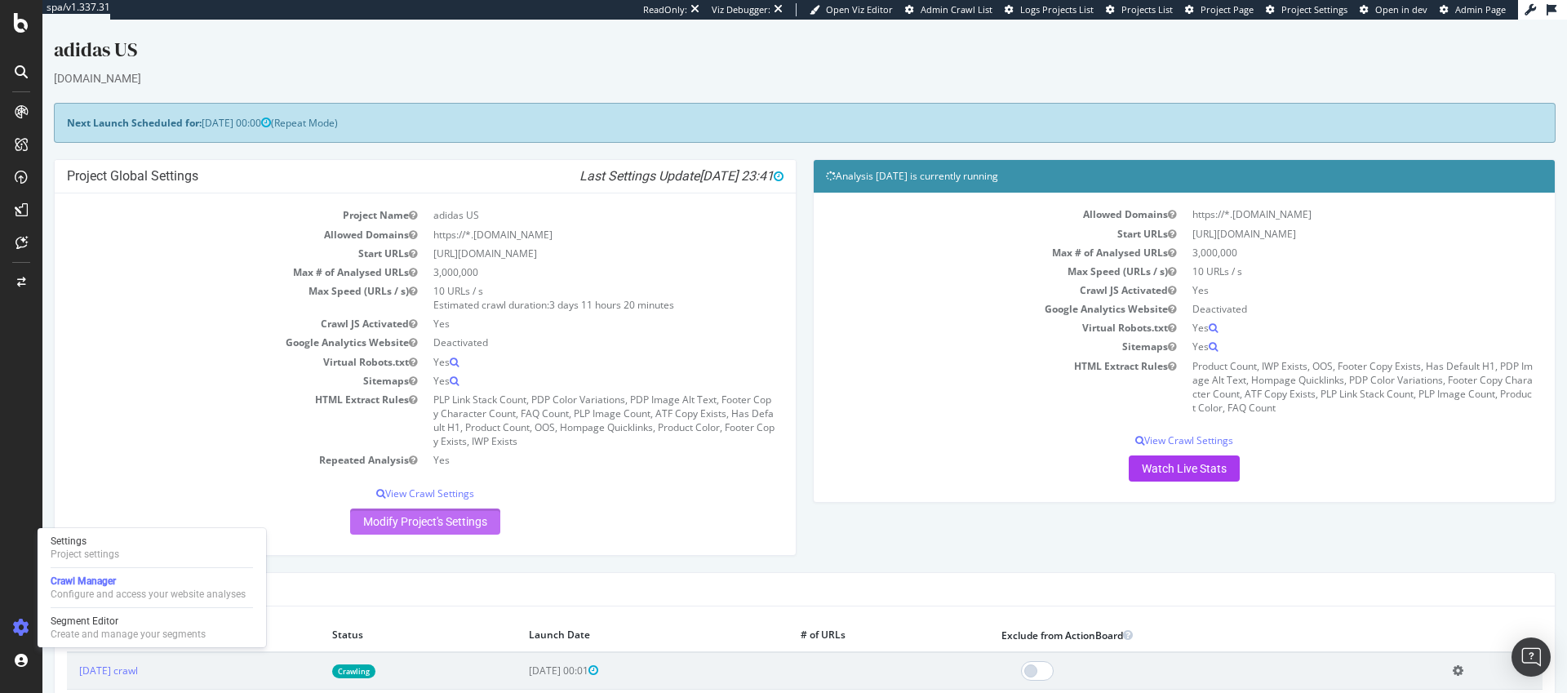
click at [418, 520] on link "Modify Project's Settings" at bounding box center [425, 522] width 150 height 26
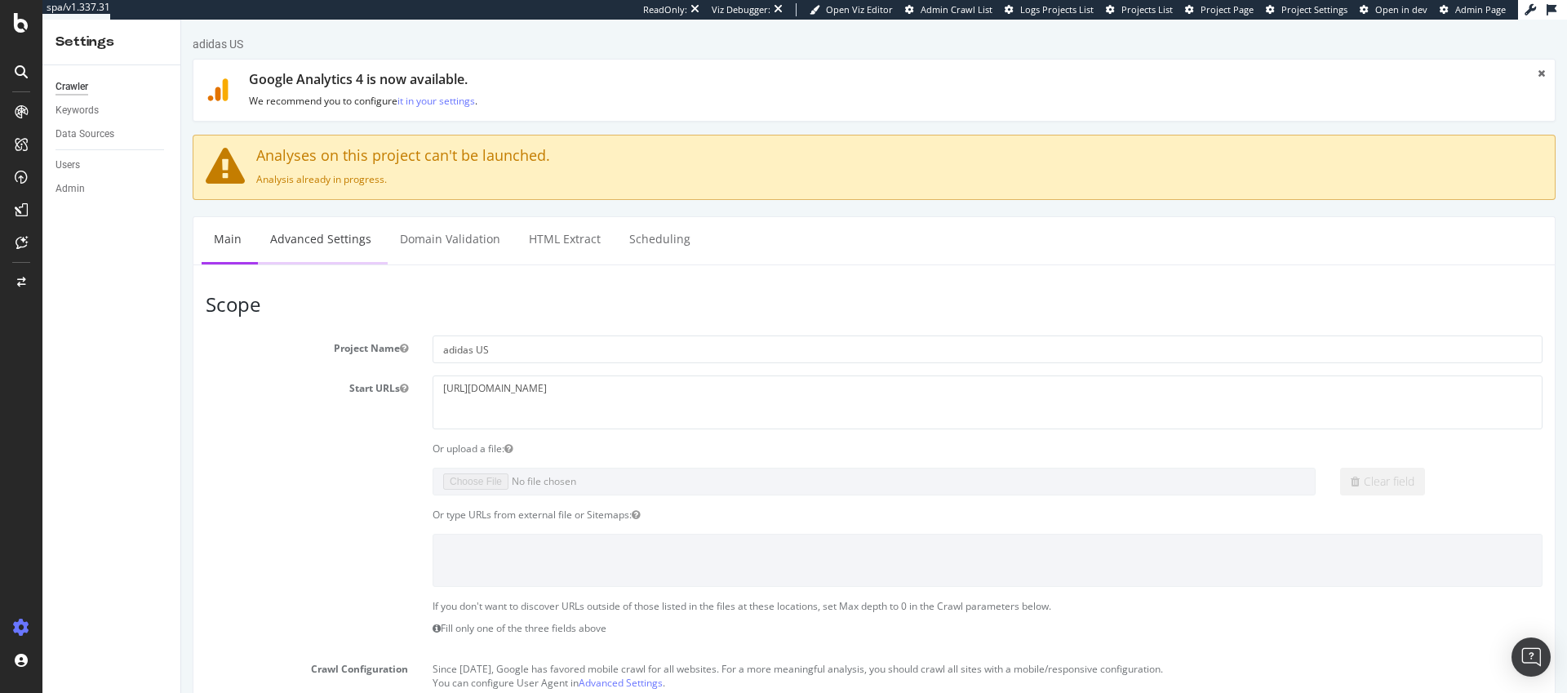
click at [315, 238] on link "Advanced Settings" at bounding box center [321, 239] width 126 height 45
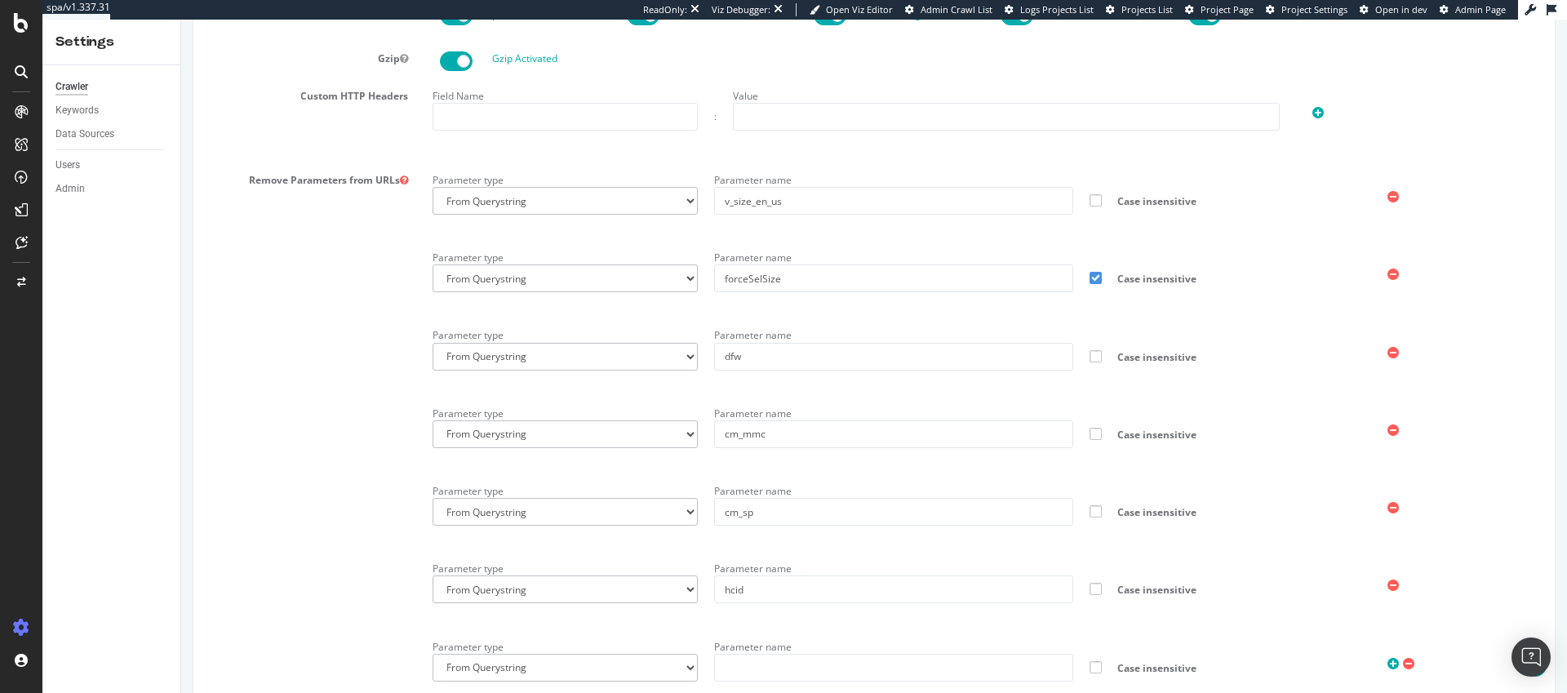
scroll to position [1060, 0]
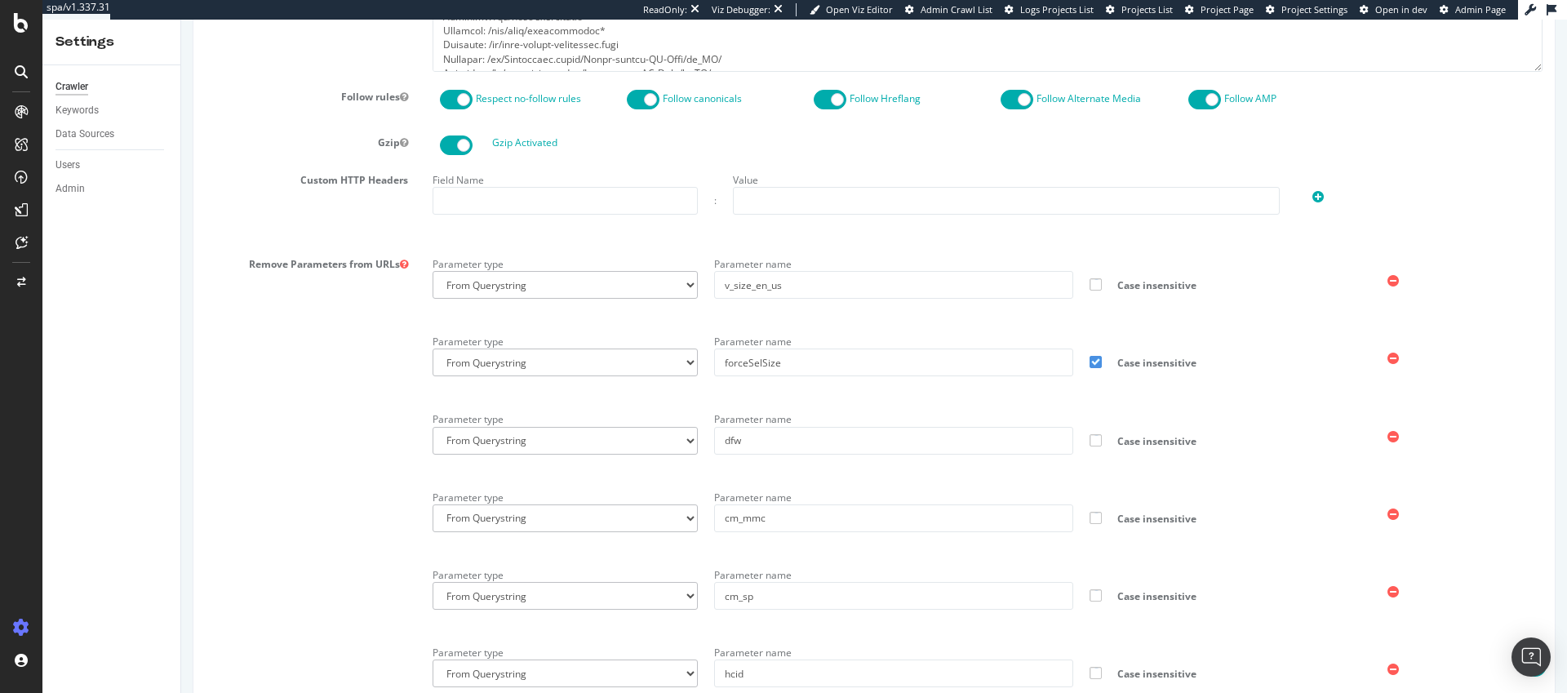
click at [403, 264] on icon at bounding box center [404, 265] width 8 height 10
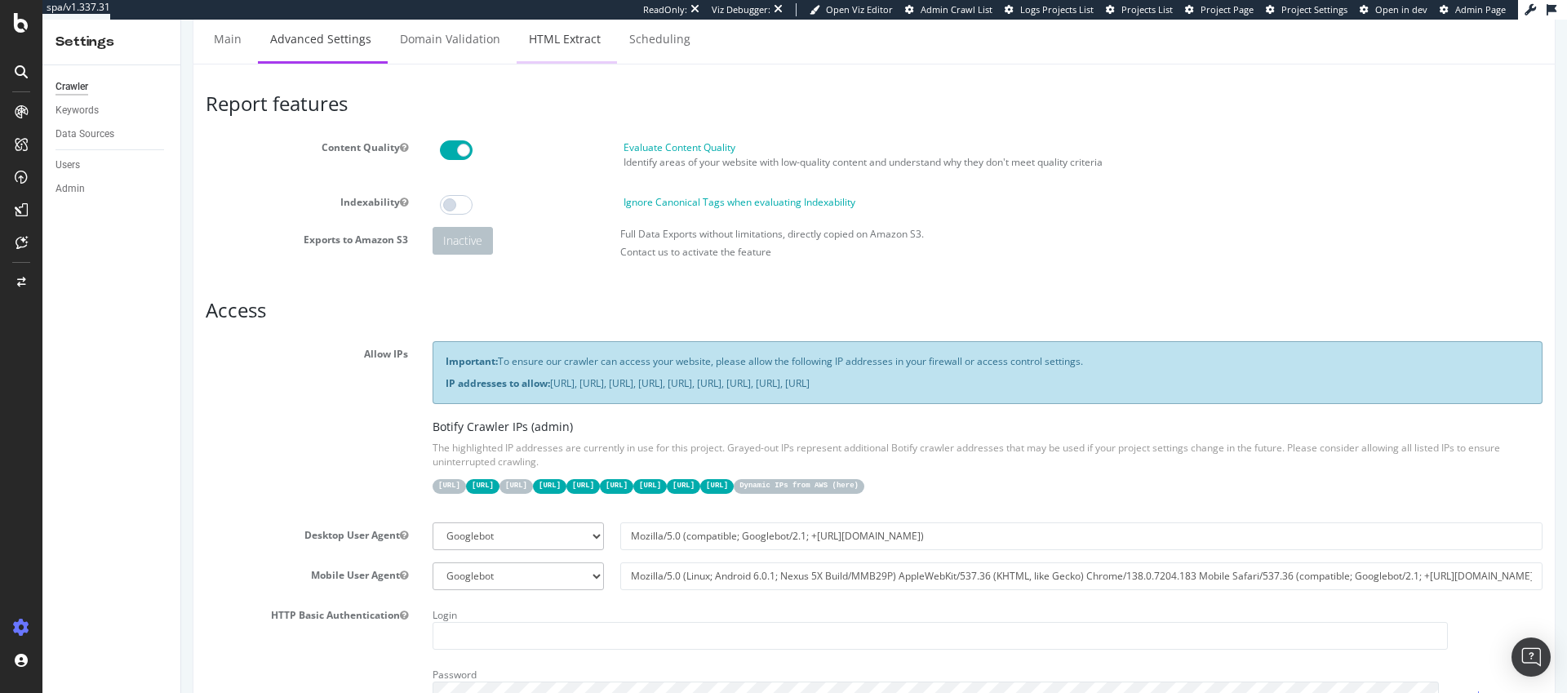
scroll to position [0, 0]
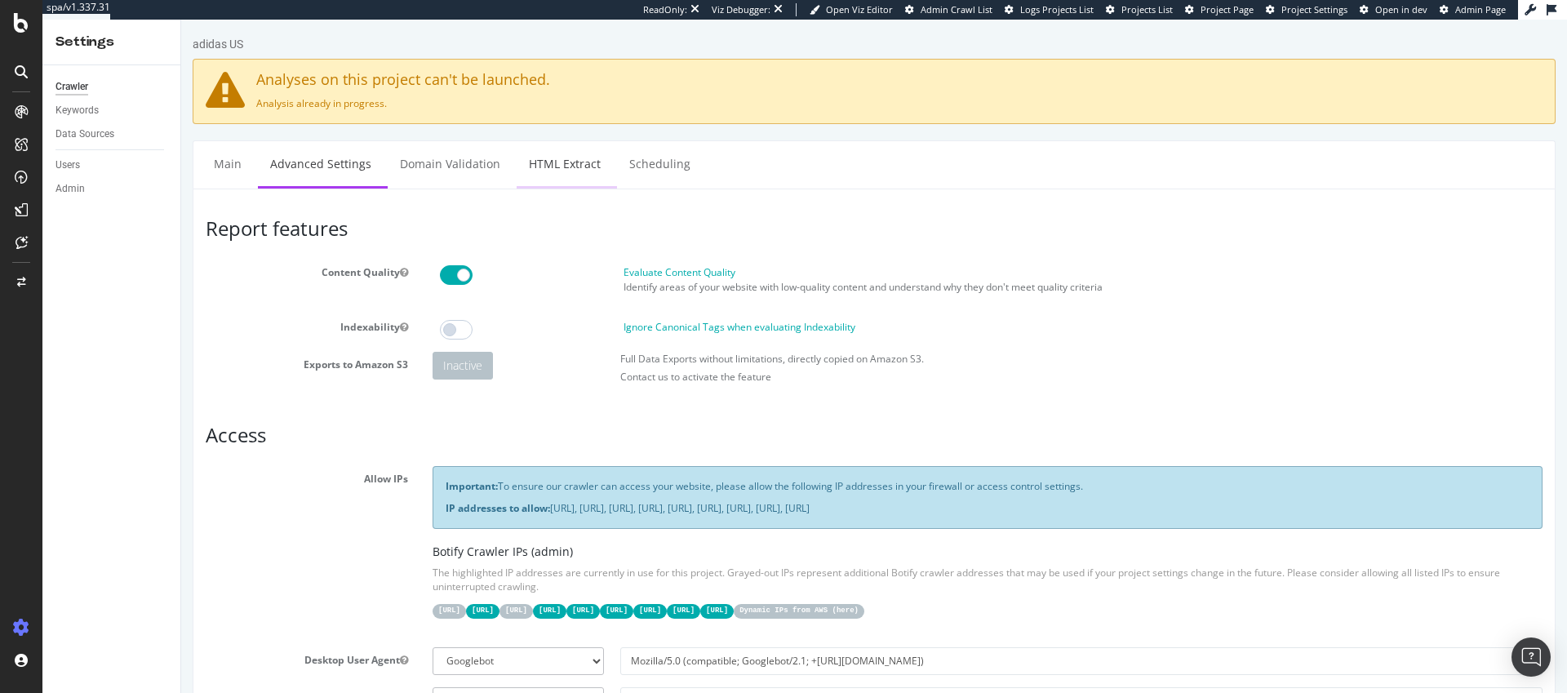
click at [555, 162] on link "HTML Extract" at bounding box center [565, 163] width 96 height 45
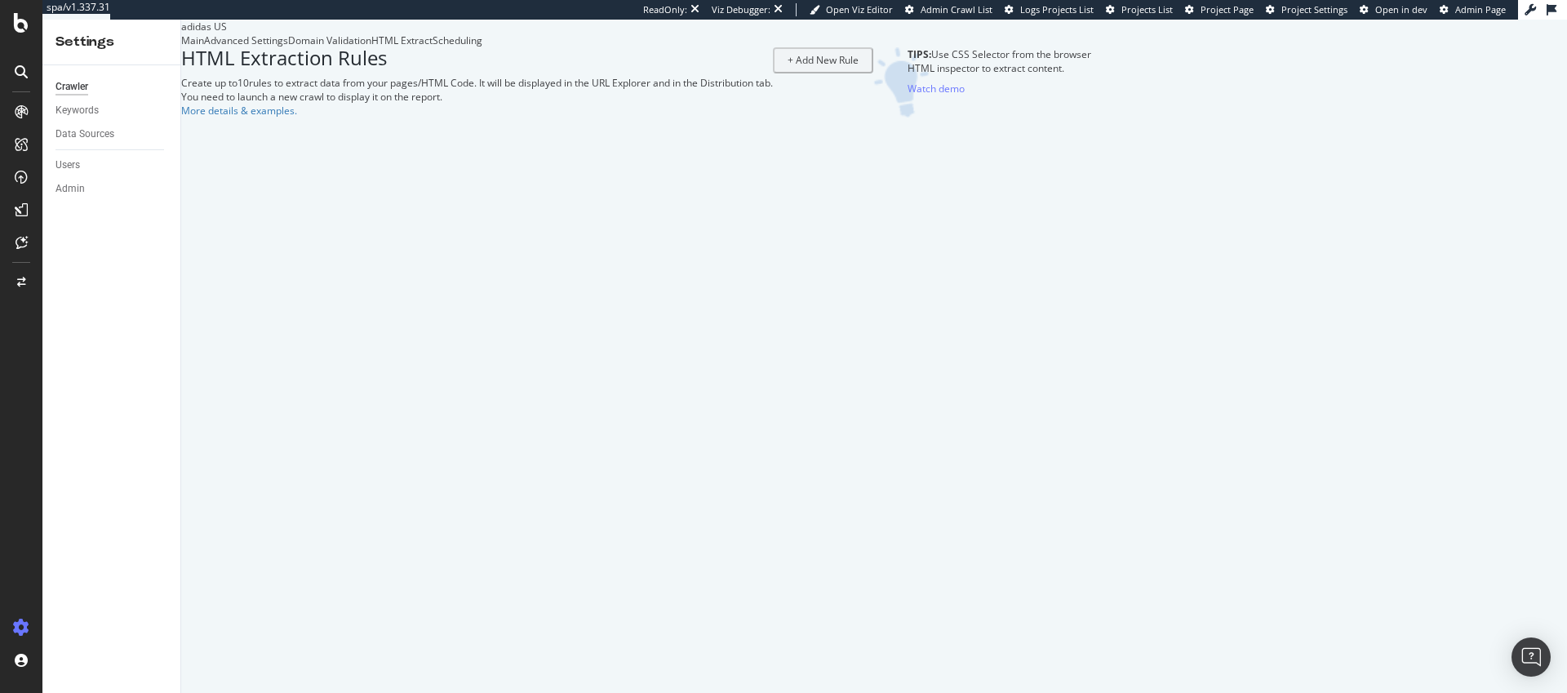
select select "count"
select select "html.length"
select select "count"
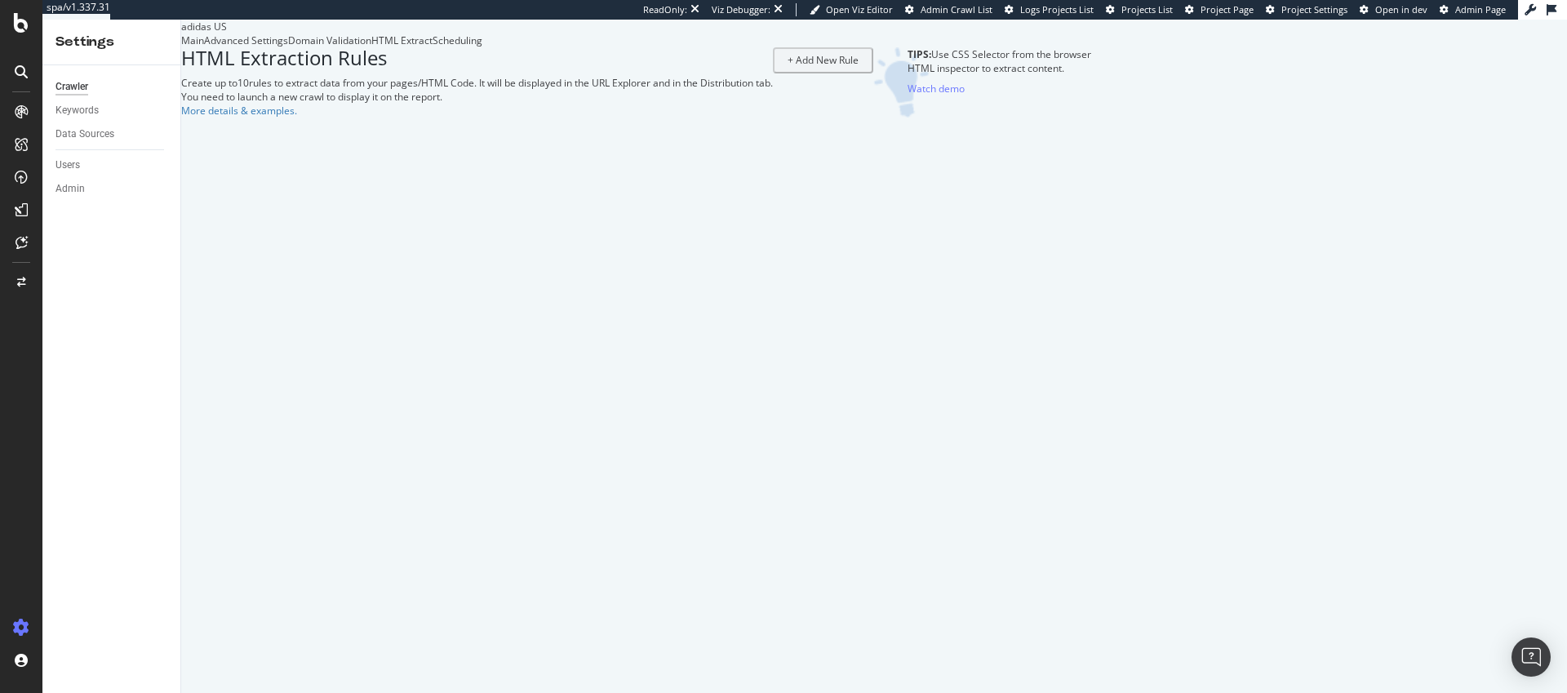
select select "exist"
select select "i"
select select "exist"
select select "count"
select select "exist"
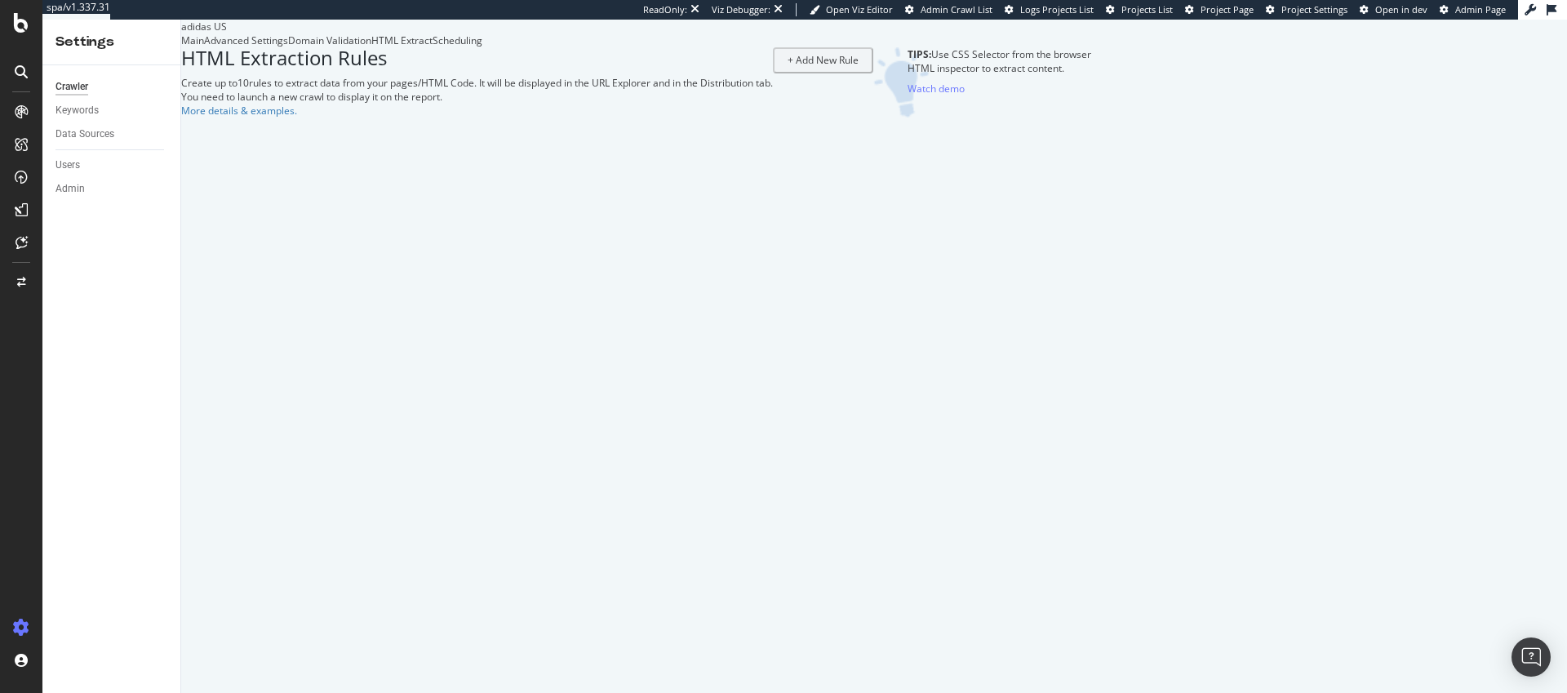
select select "exist"
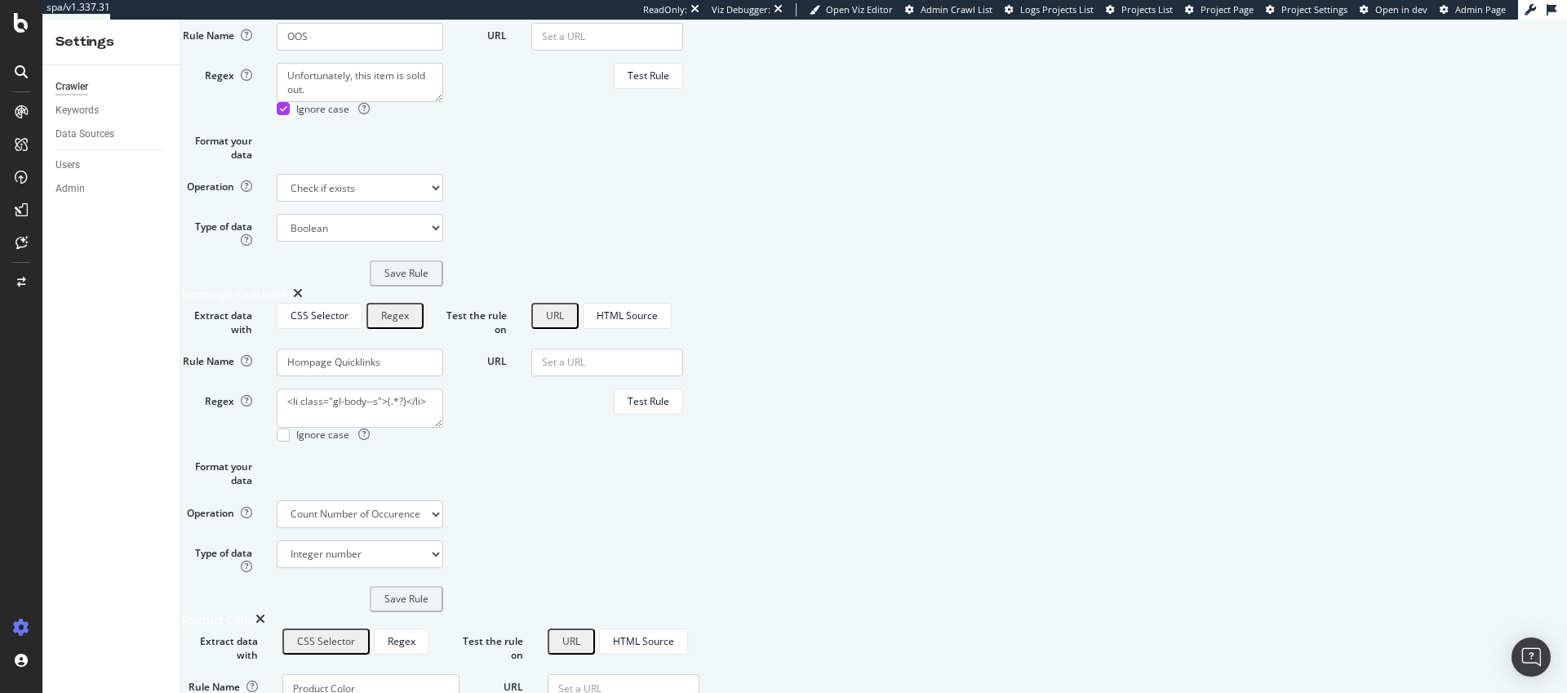
scroll to position [3306, 0]
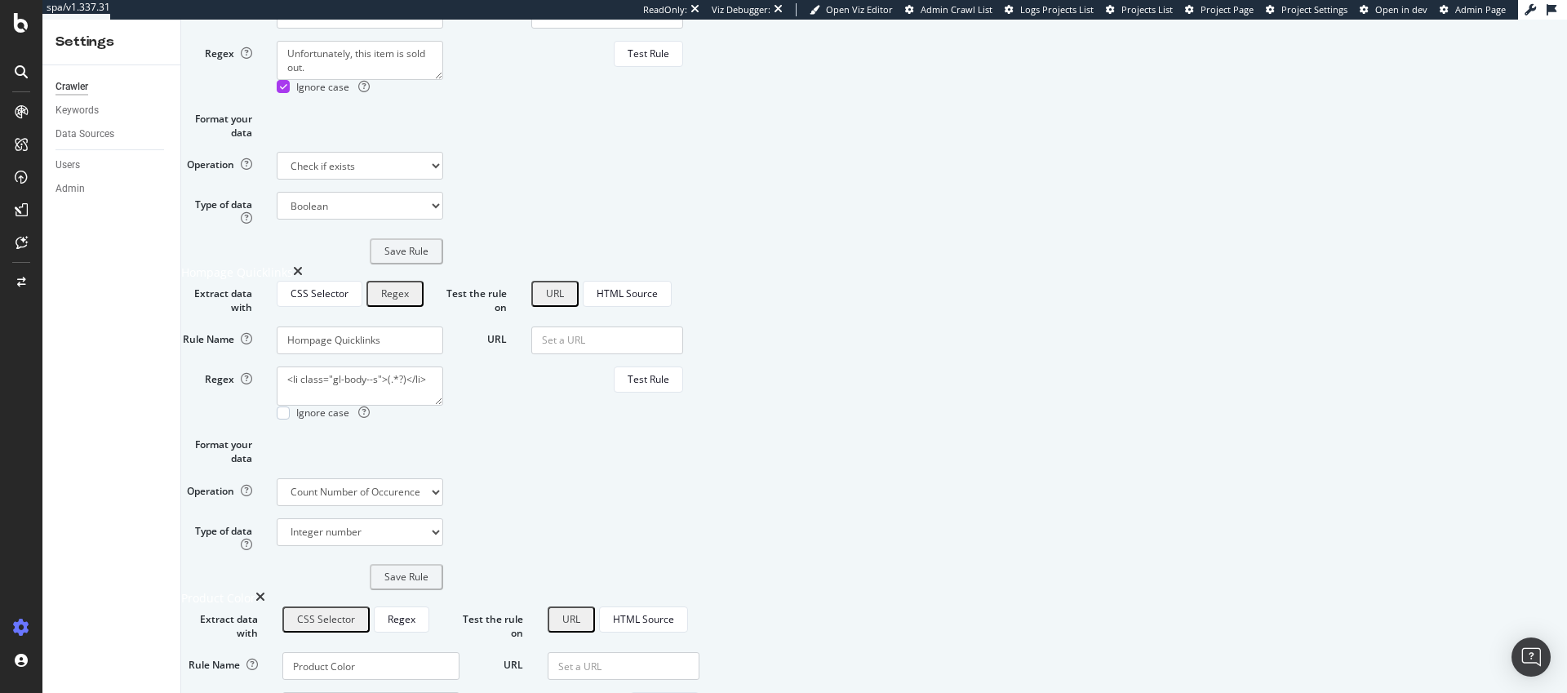
drag, startPoint x: 531, startPoint y: 309, endPoint x: 472, endPoint y: 309, distance: 59.6
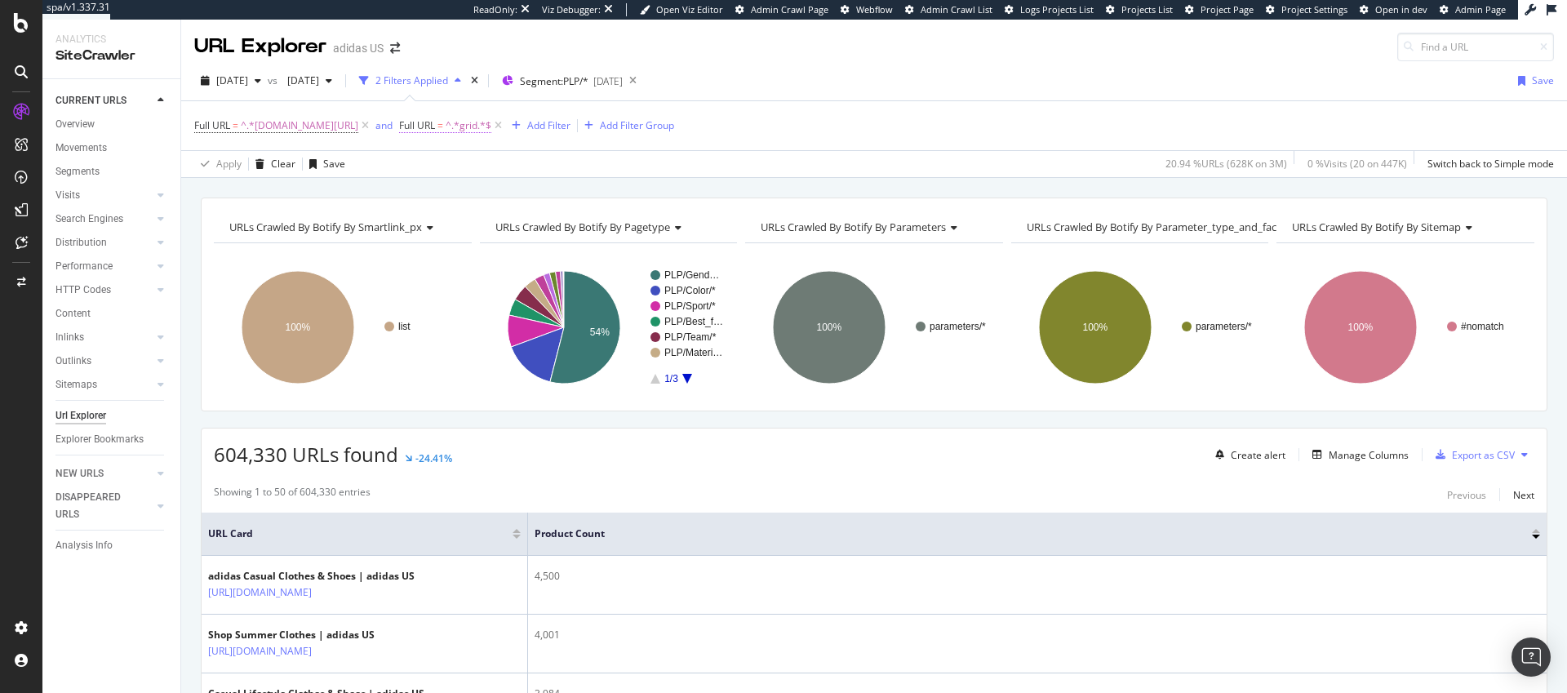
click at [473, 129] on span "^.*grid.*$" at bounding box center [469, 125] width 46 height 23
click at [478, 191] on input "grid" at bounding box center [497, 193] width 154 height 26
click at [478, 190] on input "grid" at bounding box center [497, 193] width 154 height 26
type input "/basketball-shoes"
click at [578, 224] on div "Apply" at bounding box center [586, 228] width 25 height 14
